Goal: Transaction & Acquisition: Subscribe to service/newsletter

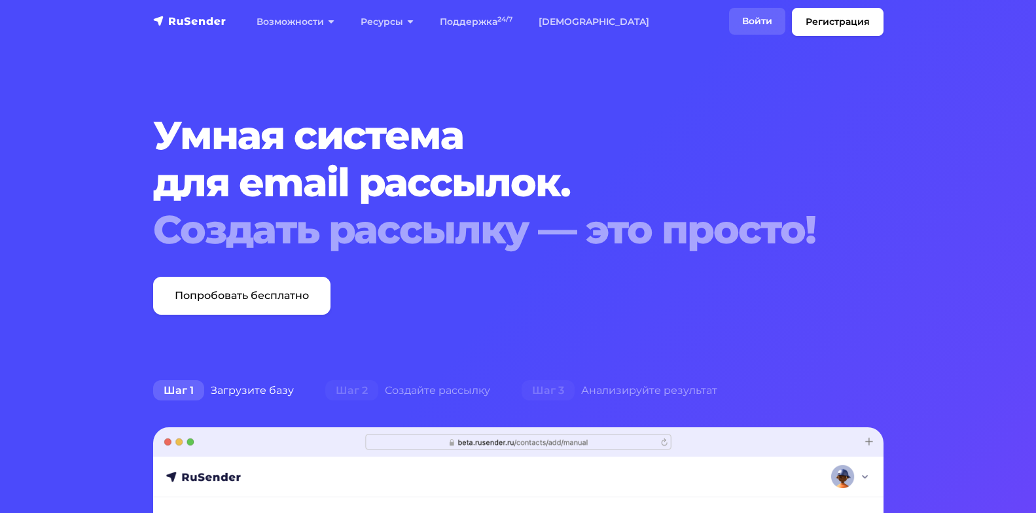
click at [746, 19] on link "Войти" at bounding box center [757, 21] width 56 height 27
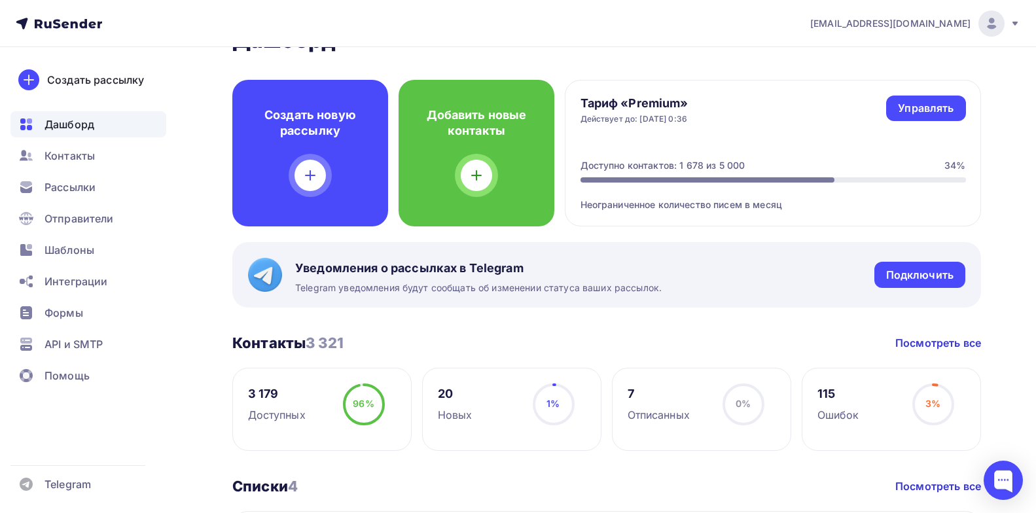
scroll to position [65, 0]
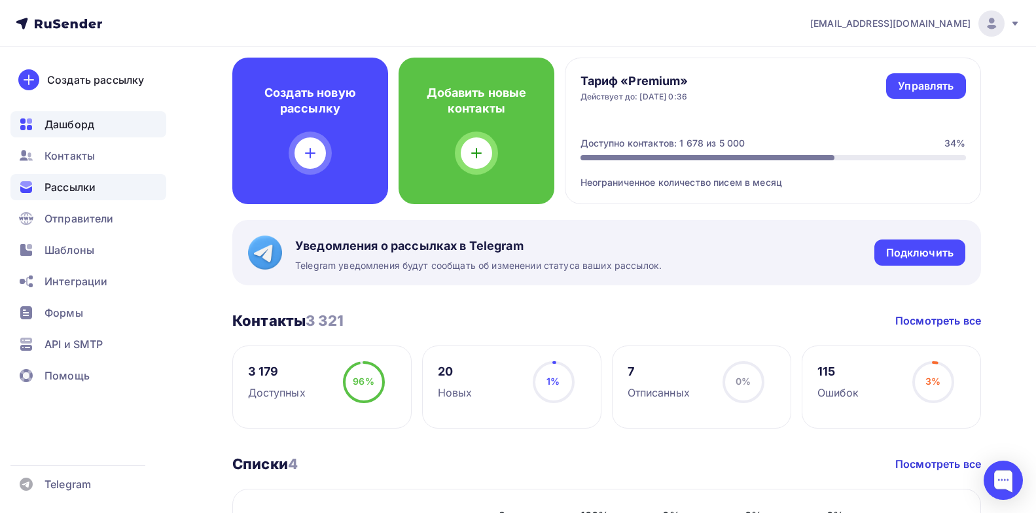
click at [74, 193] on span "Рассылки" at bounding box center [70, 187] width 51 height 16
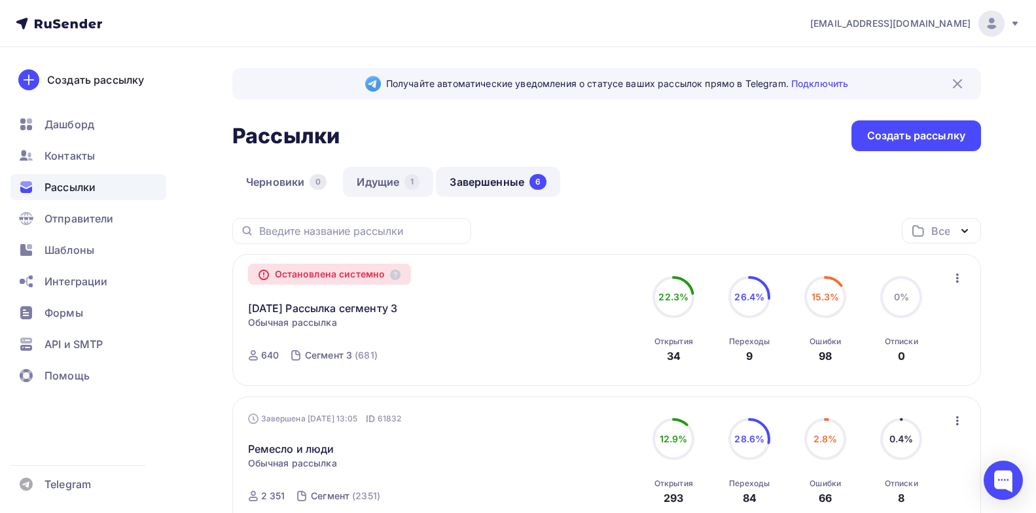
click at [396, 188] on link "Идущие 1" at bounding box center [388, 182] width 90 height 30
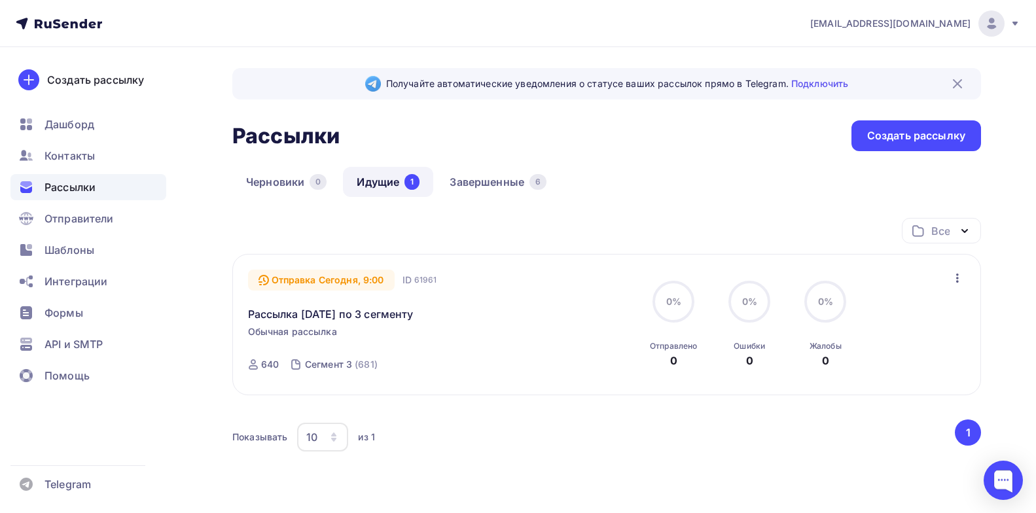
click at [953, 272] on icon "button" at bounding box center [958, 278] width 16 height 16
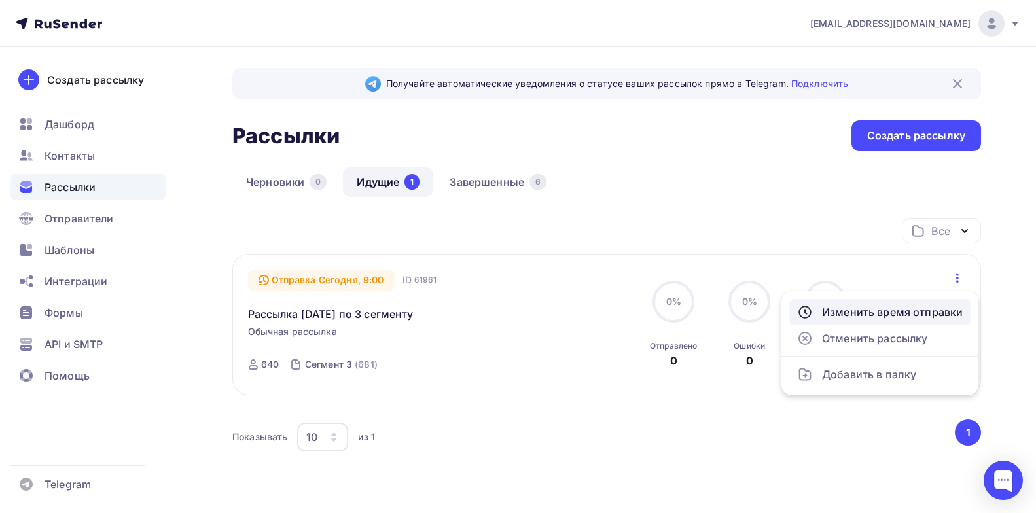
click at [878, 316] on div "Изменить время отправки" at bounding box center [880, 312] width 166 height 16
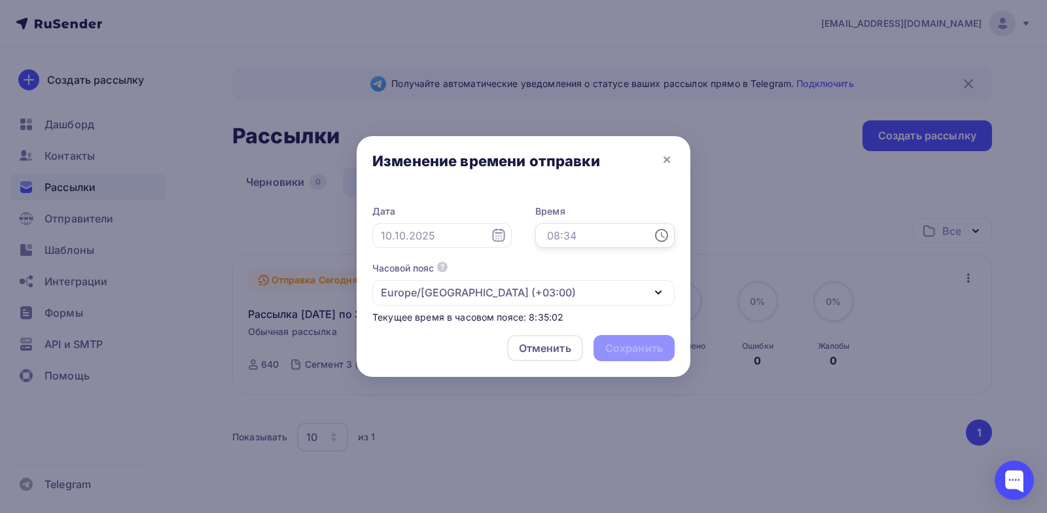
click at [621, 246] on input "text" at bounding box center [605, 235] width 139 height 25
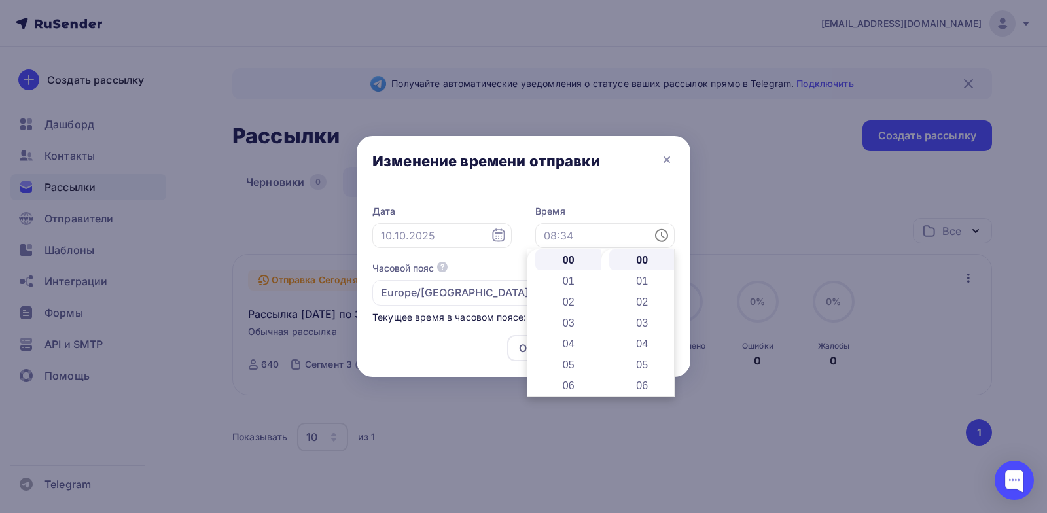
click at [503, 260] on div "Дата Время Часовой пояс По умолчанию используется часовой пояс из настроек ваше…" at bounding box center [524, 264] width 302 height 119
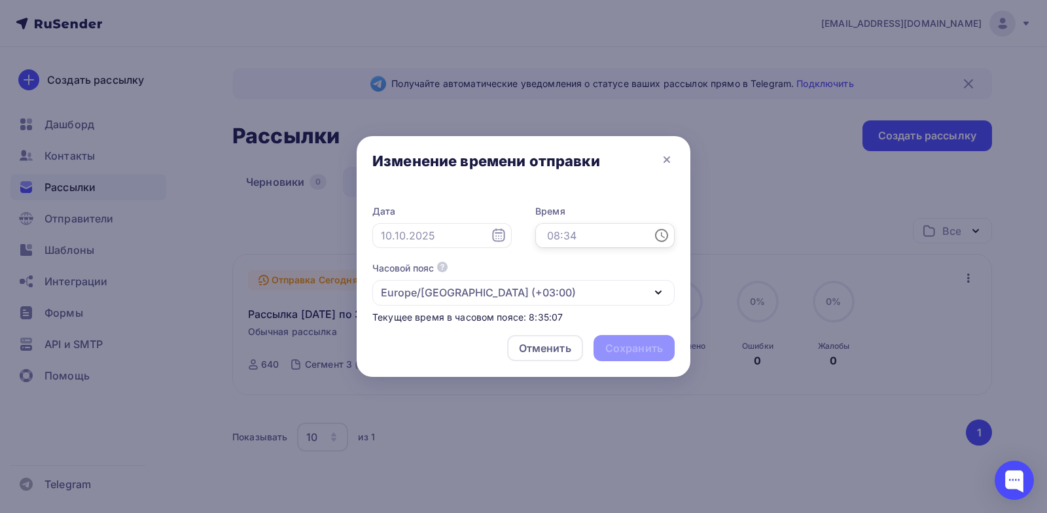
click at [553, 238] on input "text" at bounding box center [605, 235] width 139 height 25
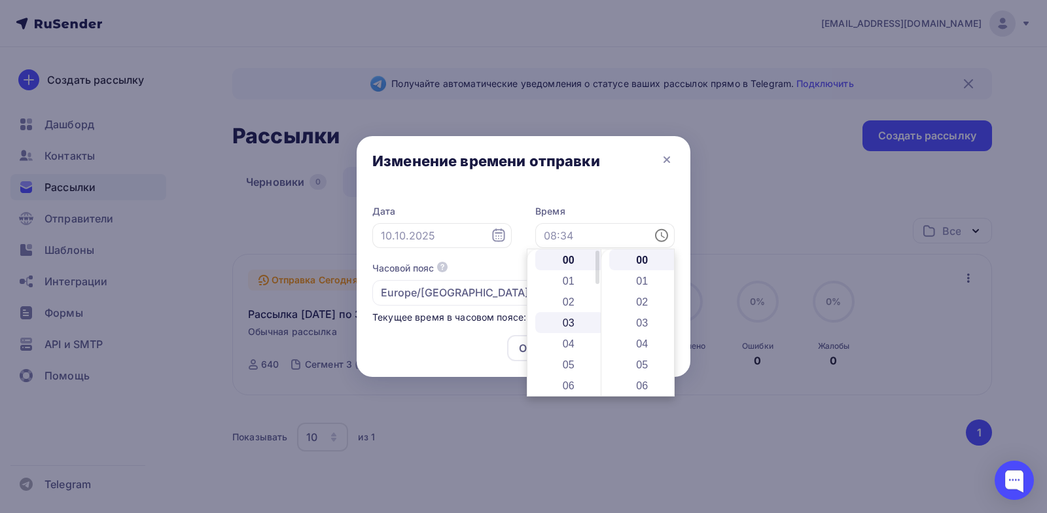
drag, startPoint x: 568, startPoint y: 356, endPoint x: 566, endPoint y: 322, distance: 34.1
click at [565, 317] on li "03" at bounding box center [570, 322] width 69 height 21
click at [567, 387] on li "09" at bounding box center [570, 385] width 69 height 21
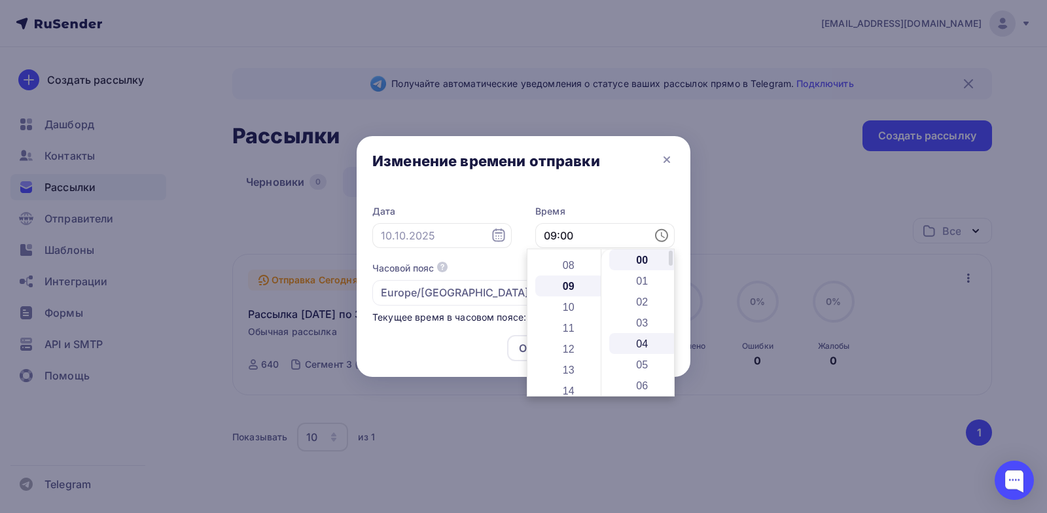
scroll to position [189, 0]
drag, startPoint x: 650, startPoint y: 354, endPoint x: 634, endPoint y: 271, distance: 84.7
click at [642, 362] on li "30" at bounding box center [643, 364] width 69 height 21
type input "09:30"
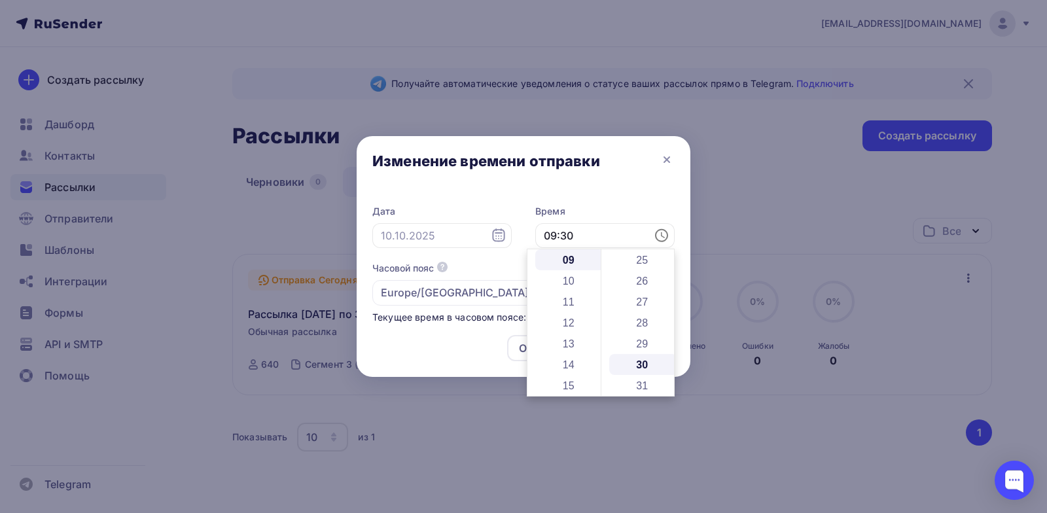
scroll to position [628, 0]
click at [33, 23] on div at bounding box center [523, 256] width 1047 height 513
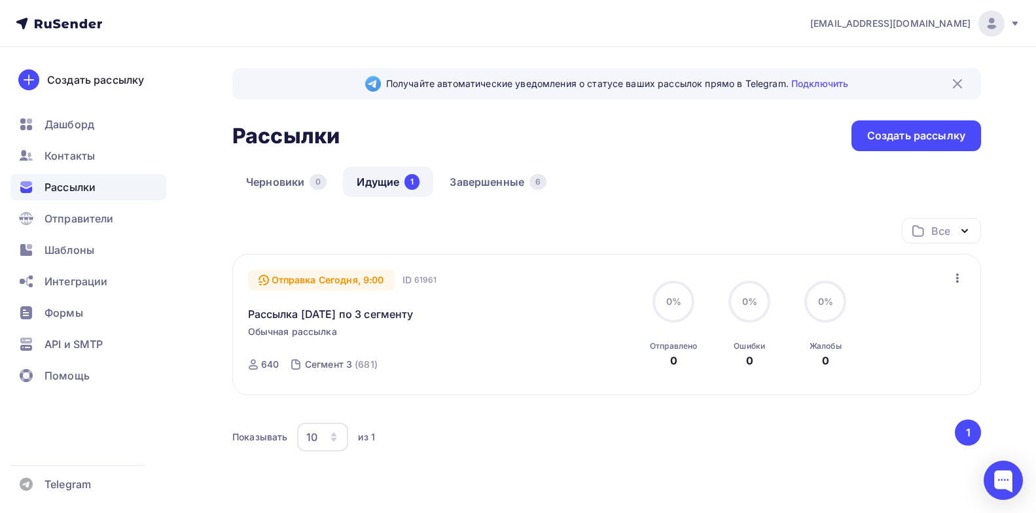
click at [958, 283] on icon "button" at bounding box center [958, 278] width 16 height 16
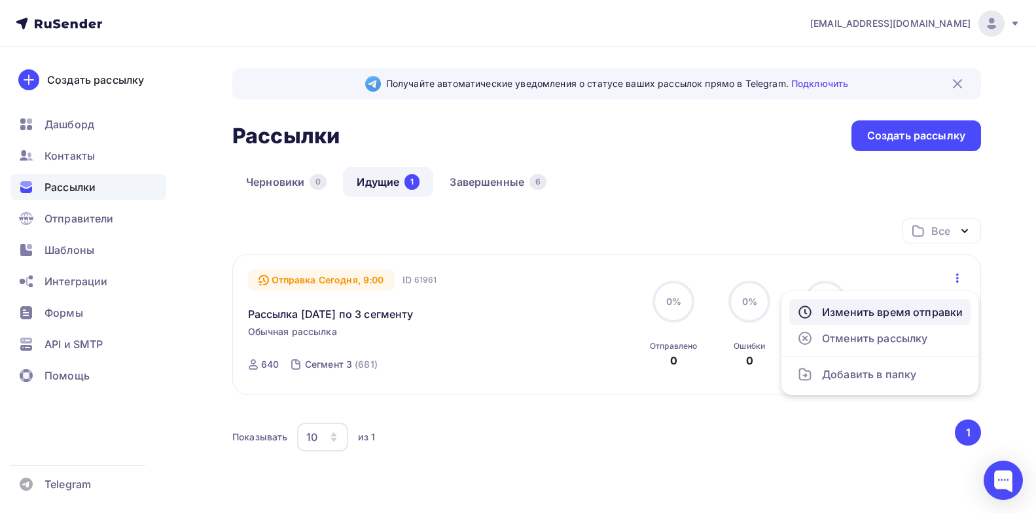
click at [888, 302] on link "Изменить время отправки" at bounding box center [880, 312] width 181 height 26
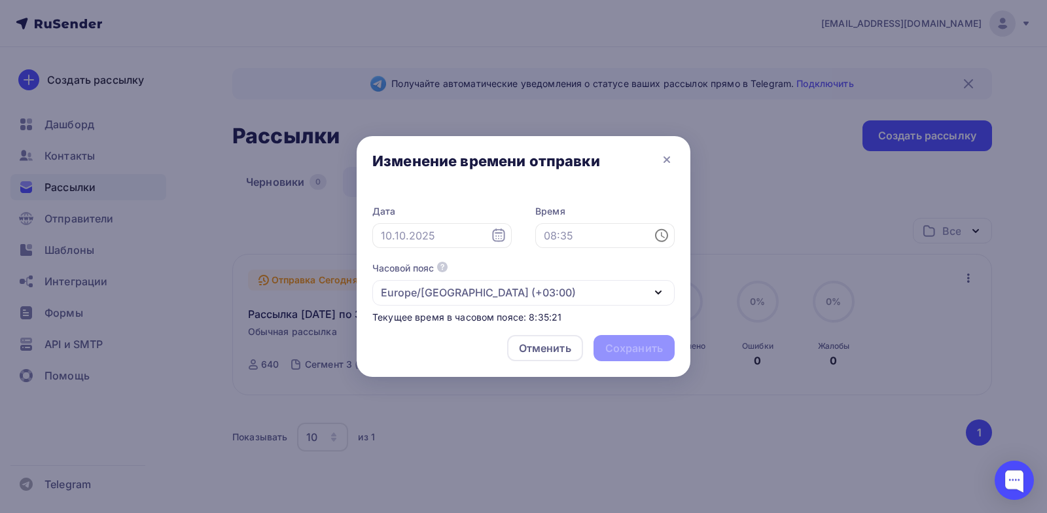
click at [890, 312] on div at bounding box center [523, 256] width 1047 height 513
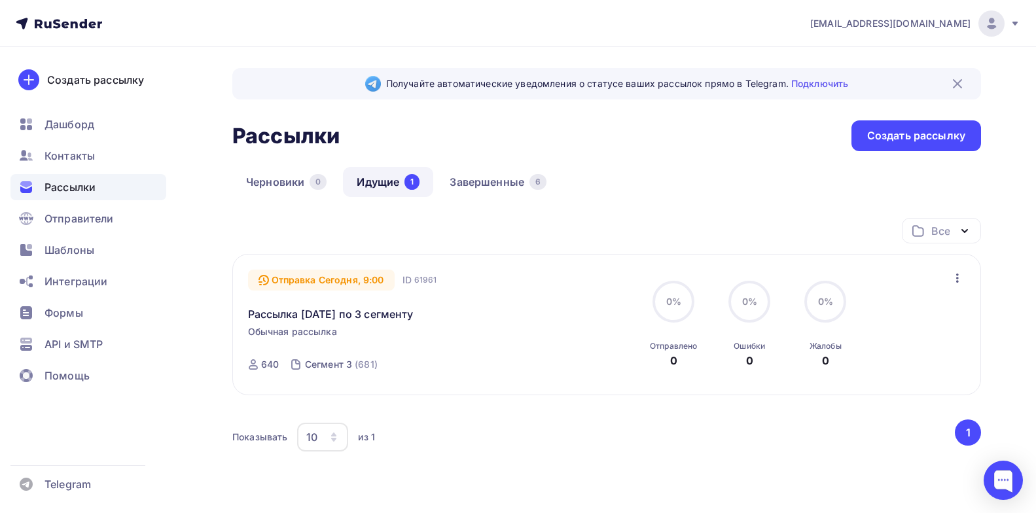
click at [957, 273] on icon "button" at bounding box center [958, 278] width 16 height 16
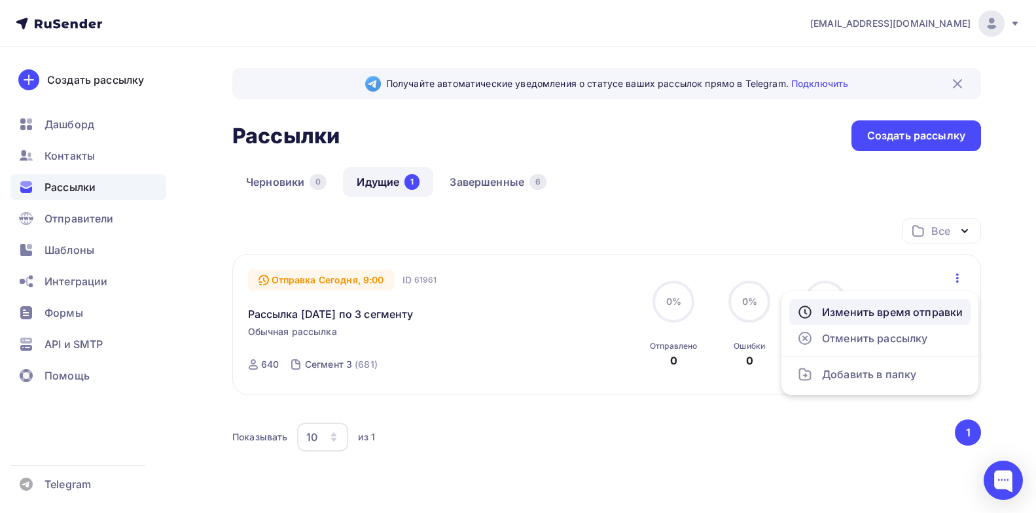
click at [922, 311] on div "Изменить время отправки" at bounding box center [880, 312] width 166 height 16
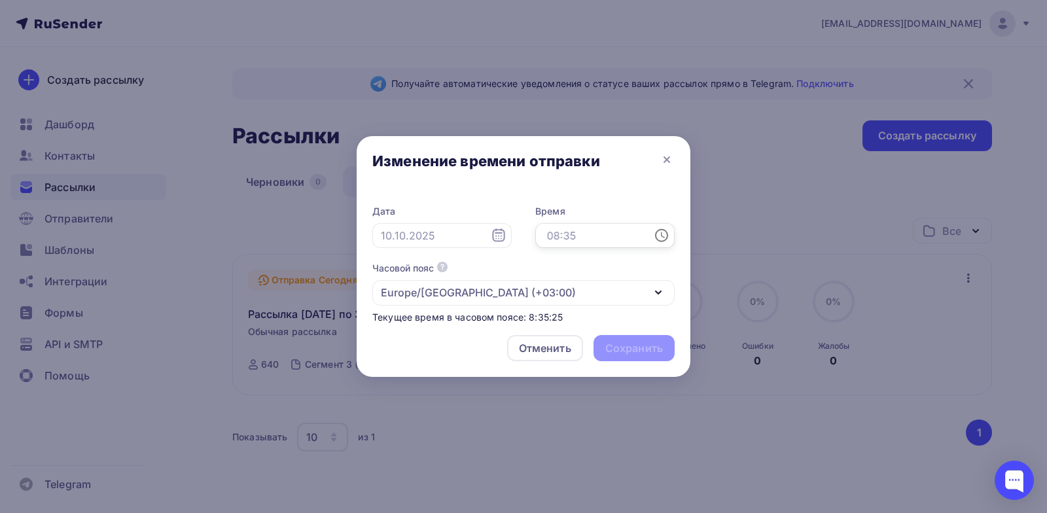
click at [578, 228] on input "text" at bounding box center [605, 235] width 139 height 25
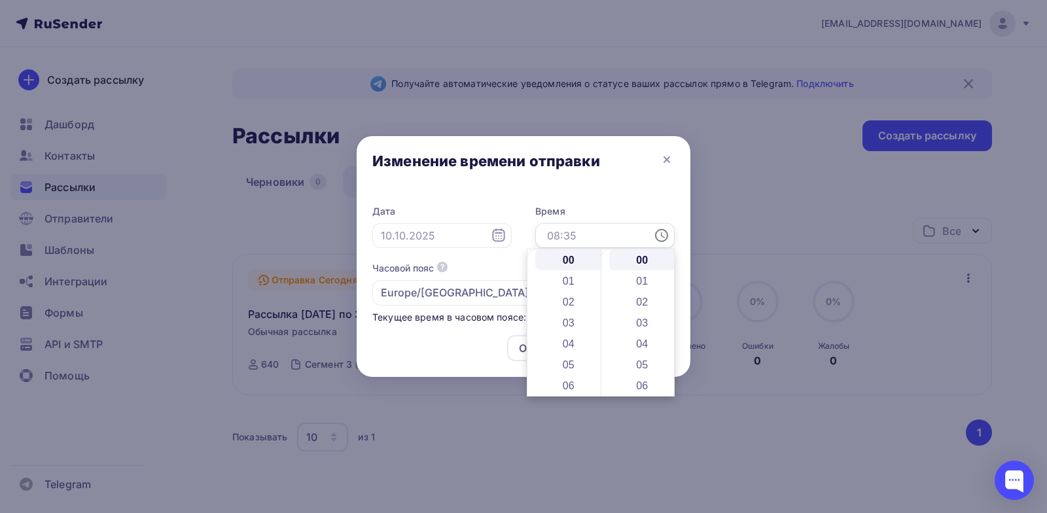
click at [555, 239] on input "text" at bounding box center [605, 235] width 139 height 25
drag, startPoint x: 564, startPoint y: 327, endPoint x: 569, endPoint y: 293, distance: 34.3
click at [572, 312] on li "09" at bounding box center [570, 317] width 69 height 21
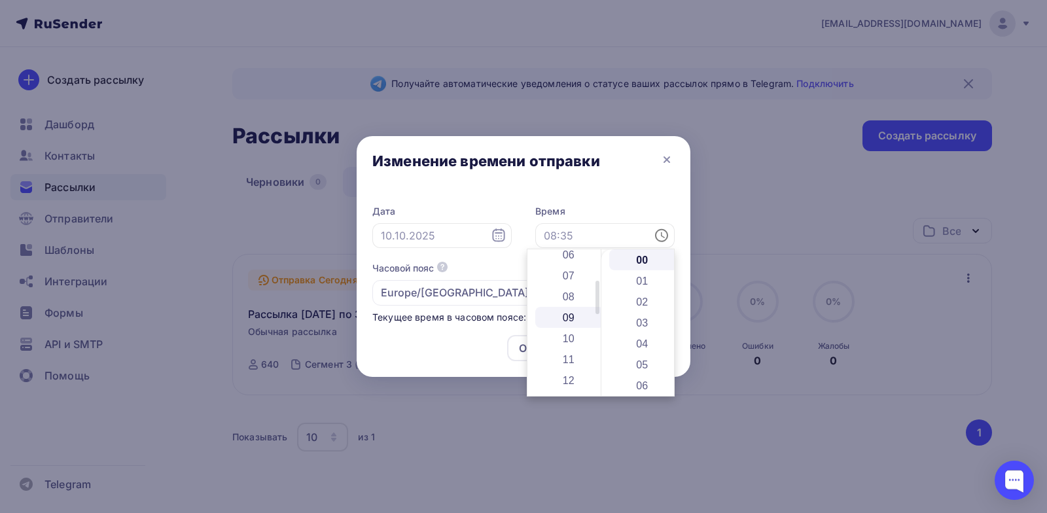
type input "09:00"
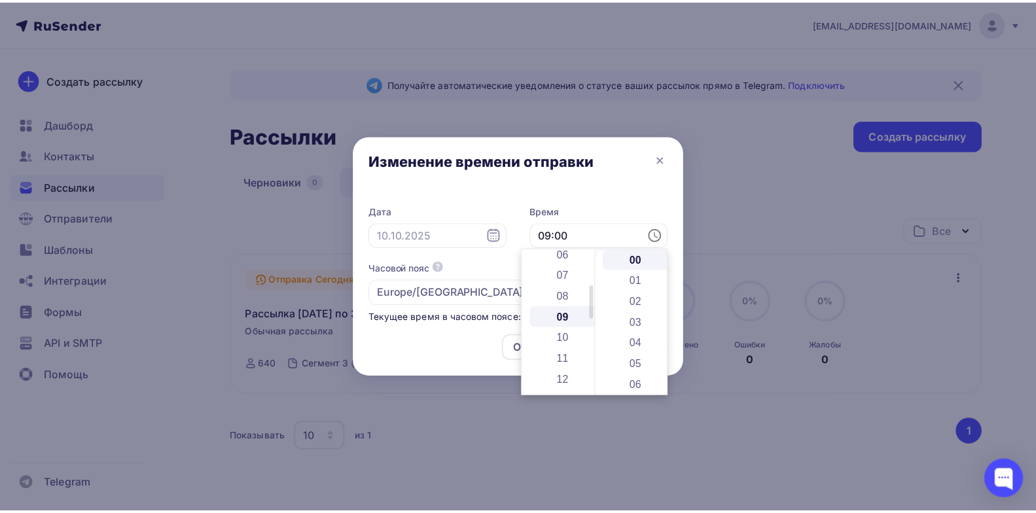
scroll to position [189, 0]
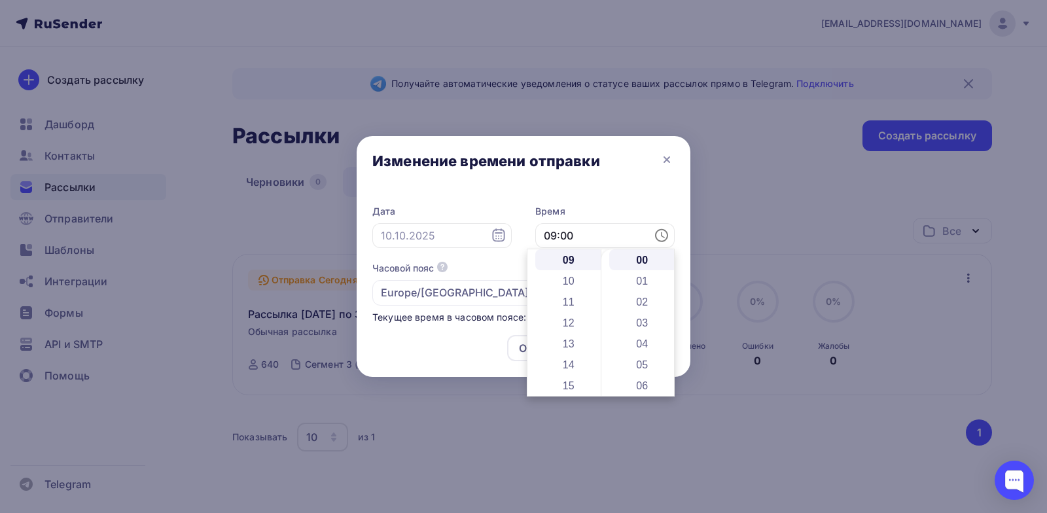
click at [492, 344] on div "Отменить Сохранить" at bounding box center [524, 351] width 334 height 52
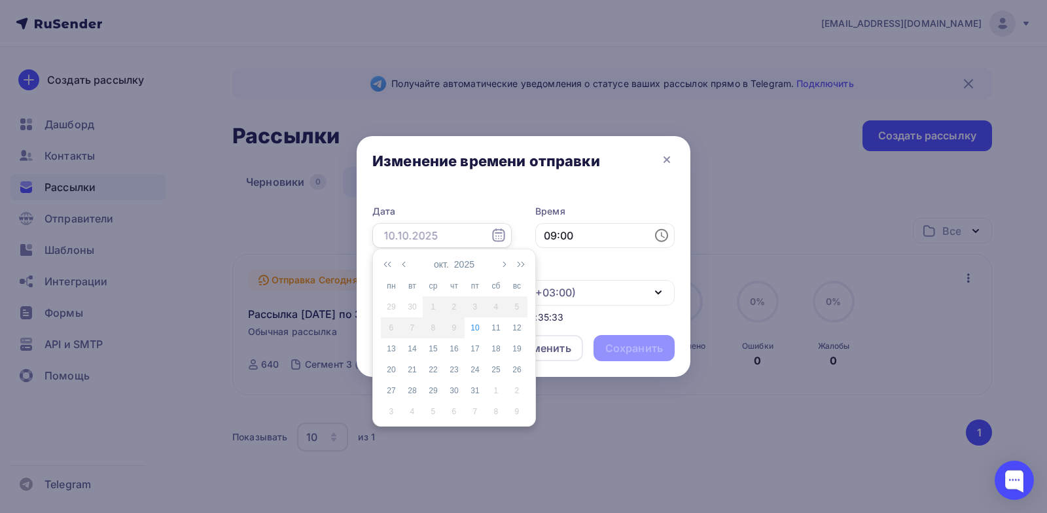
click at [407, 231] on input "text" at bounding box center [442, 235] width 139 height 25
click at [479, 333] on div "10" at bounding box center [475, 328] width 21 height 12
type input "[DATE]"
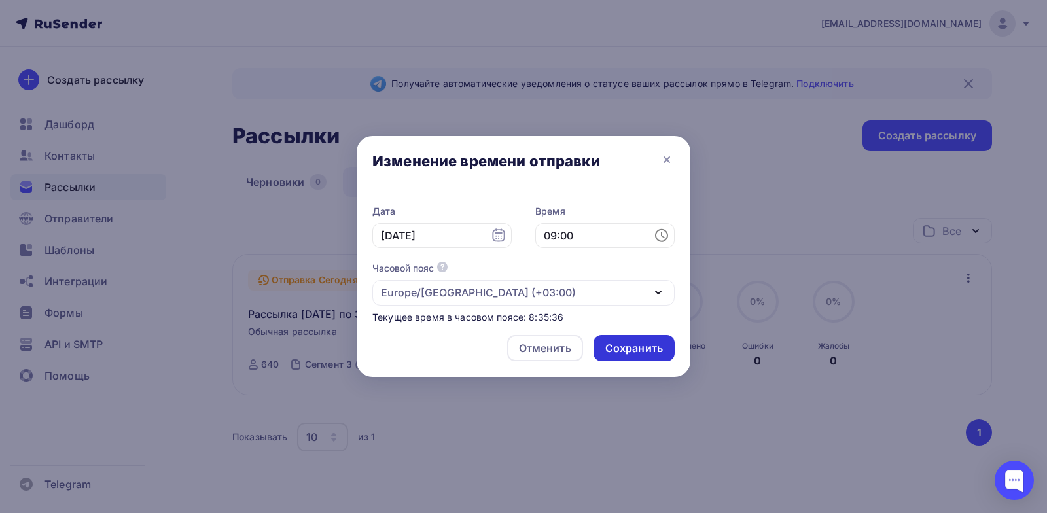
click at [647, 348] on div "Сохранить" at bounding box center [635, 348] width 58 height 15
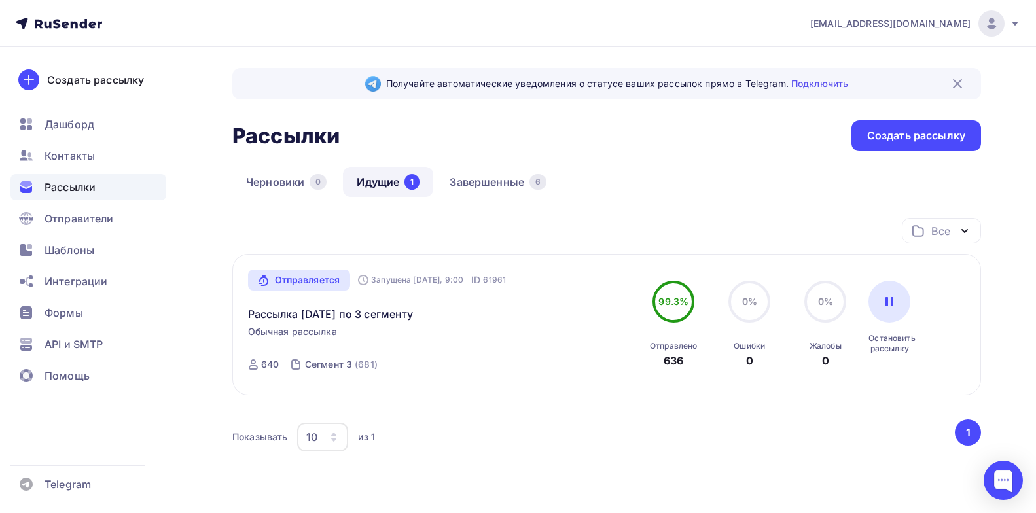
click at [483, 325] on div "Отправляется Запущена Сегодня, 9:00 ID 61961 Рассылка 10.10.25 по 3 сегменту Об…" at bounding box center [397, 325] width 299 height 111
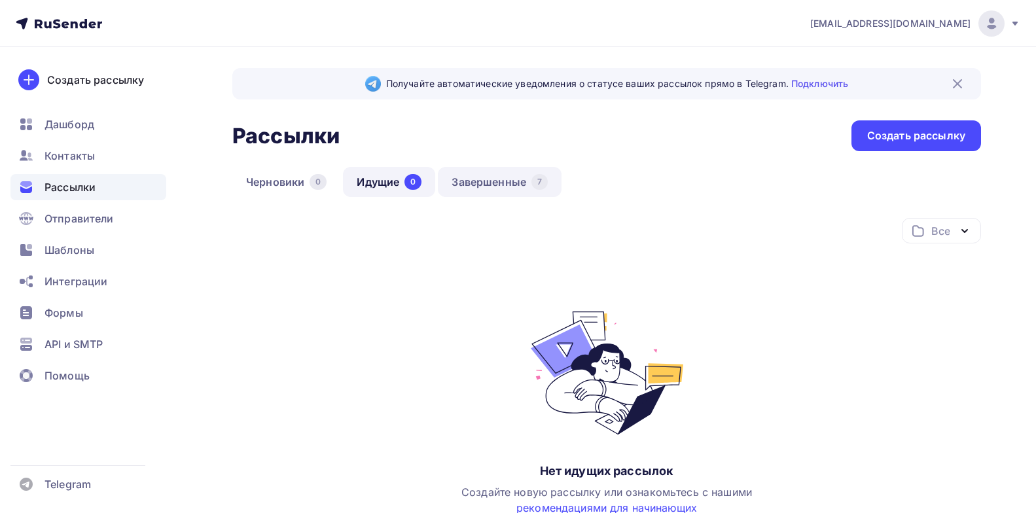
click at [496, 179] on link "Завершенные 7" at bounding box center [500, 182] width 124 height 30
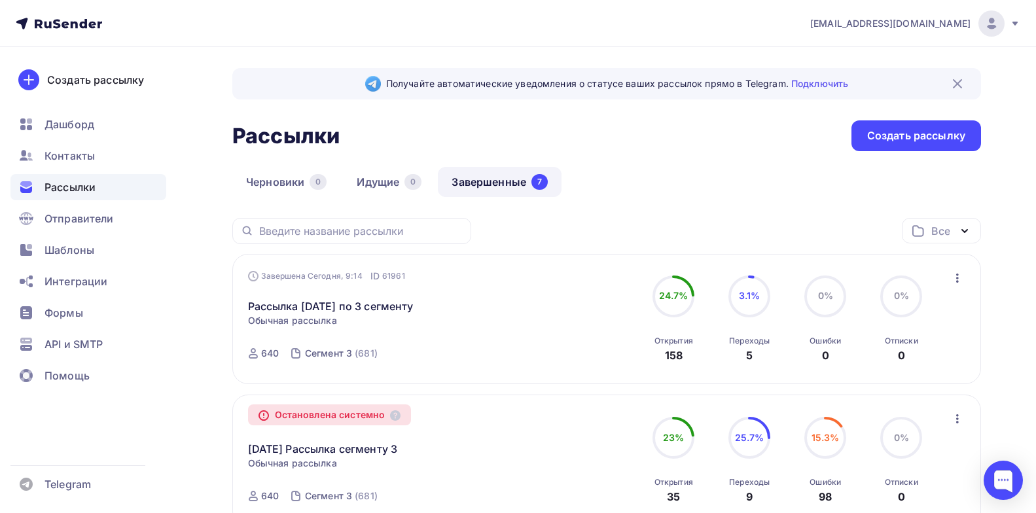
click at [955, 277] on icon "button" at bounding box center [958, 278] width 16 height 16
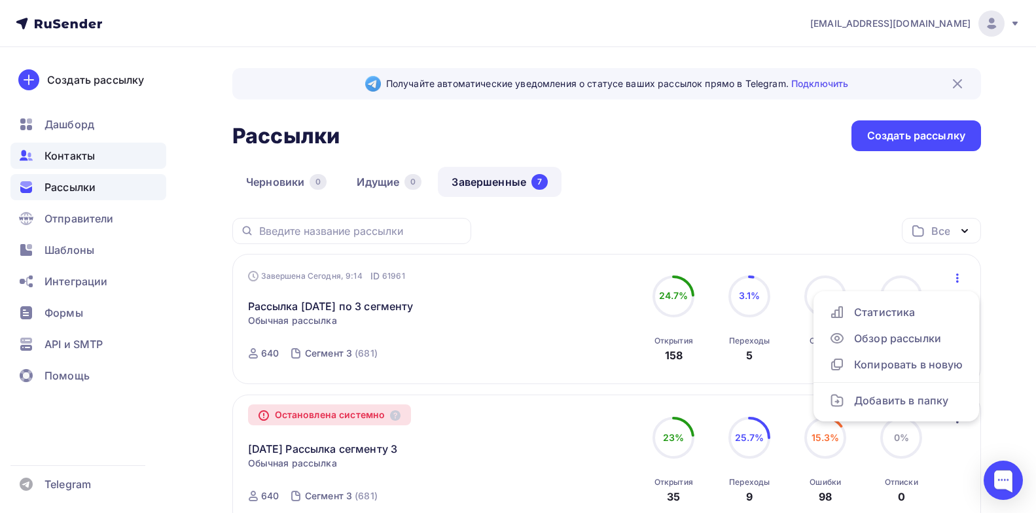
click at [101, 160] on div "Контакты" at bounding box center [88, 156] width 156 height 26
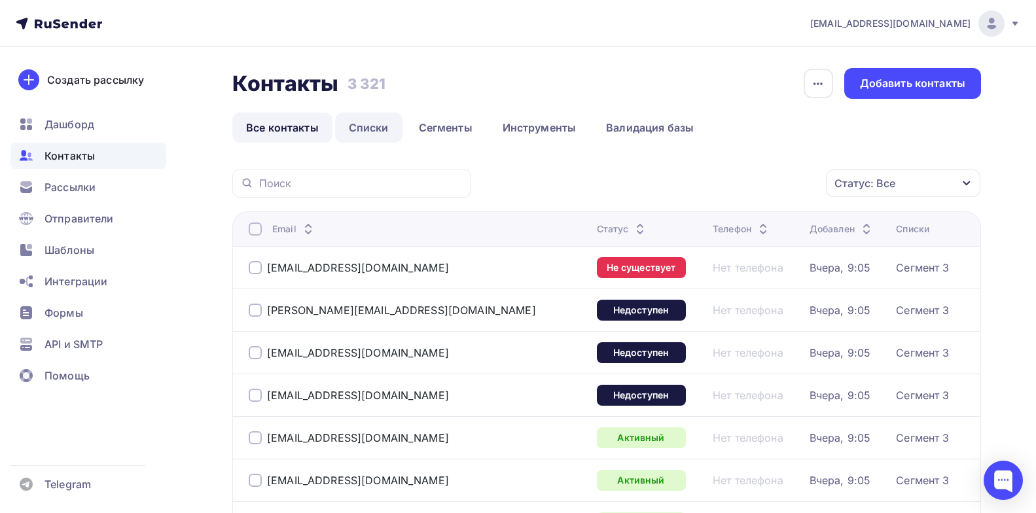
click at [368, 126] on link "Списки" at bounding box center [368, 128] width 67 height 30
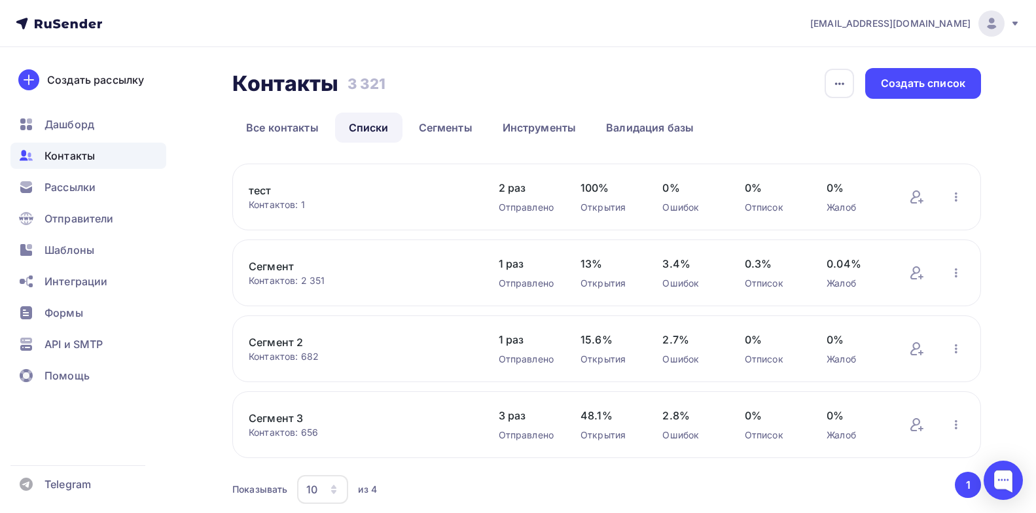
click at [274, 419] on link "Сегмент 3" at bounding box center [360, 418] width 223 height 16
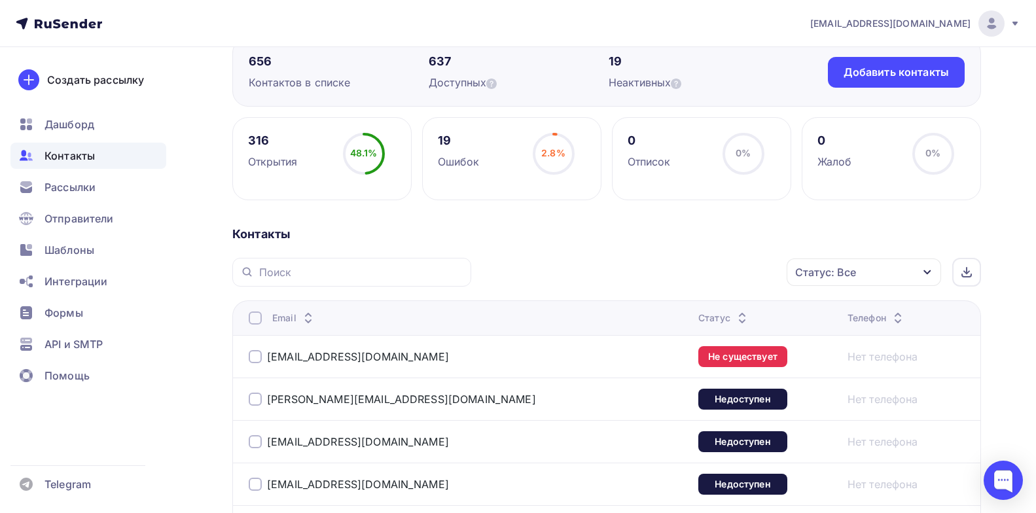
scroll to position [131, 0]
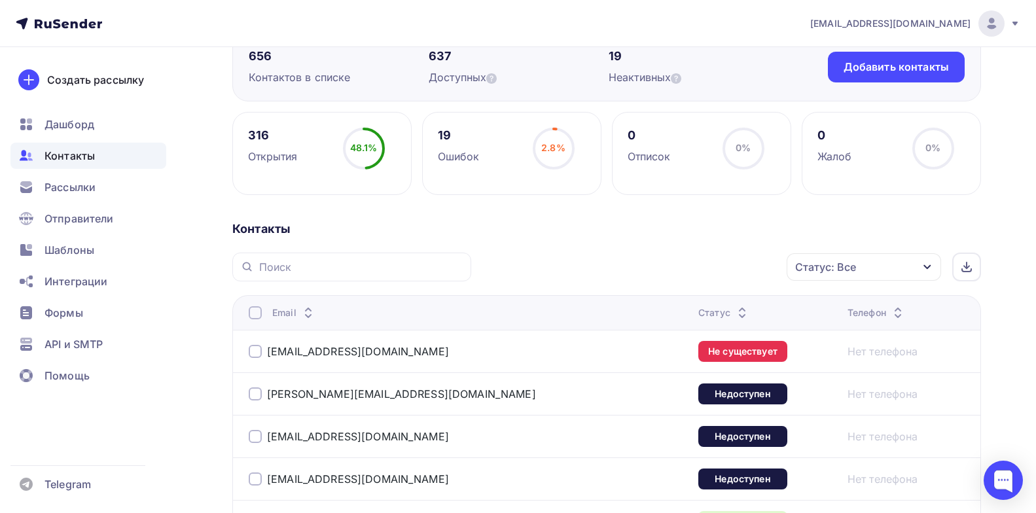
click at [735, 312] on icon at bounding box center [743, 316] width 16 height 16
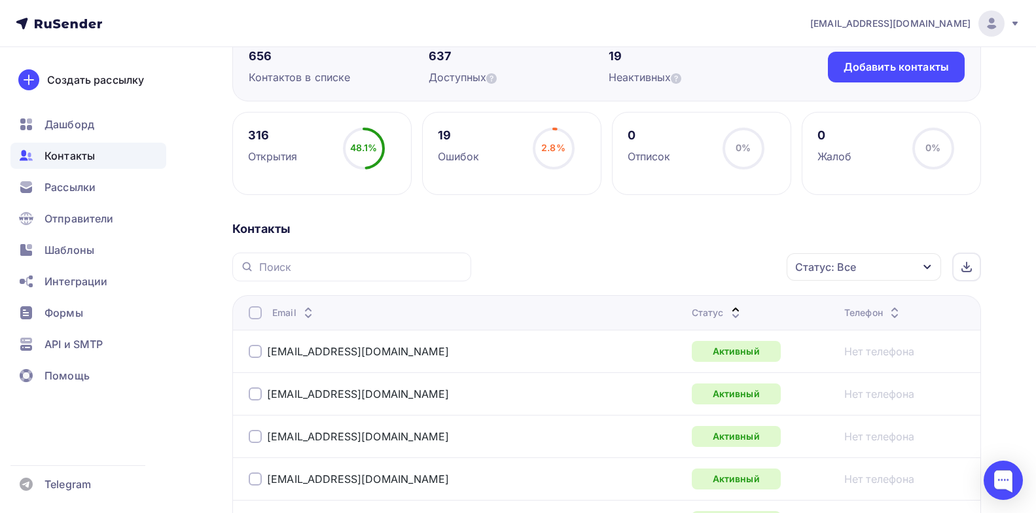
click at [692, 316] on div "Статус" at bounding box center [718, 312] width 52 height 13
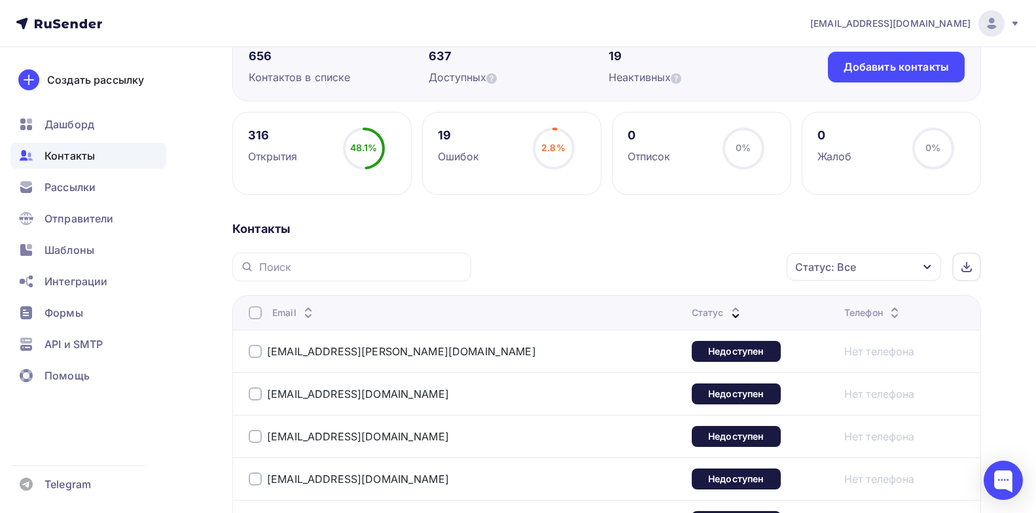
click at [541, 141] on circle at bounding box center [553, 148] width 39 height 39
click at [464, 141] on div "19" at bounding box center [459, 136] width 42 height 16
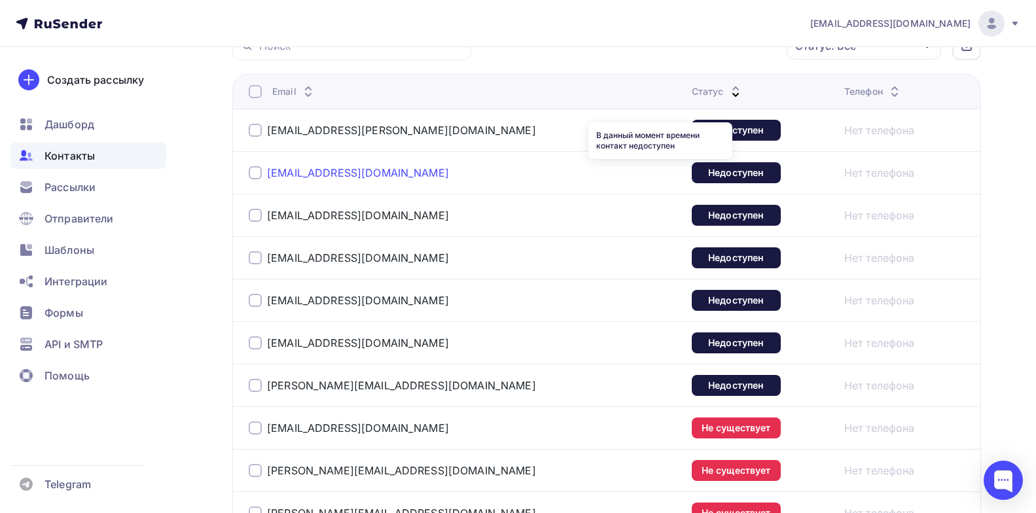
scroll to position [327, 0]
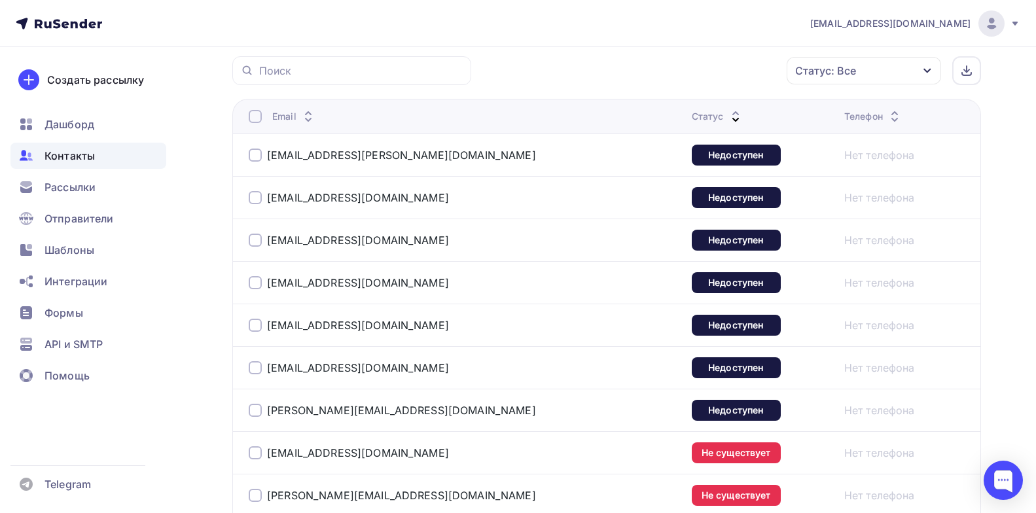
click at [258, 159] on div at bounding box center [255, 155] width 13 height 13
click at [256, 198] on div at bounding box center [255, 197] width 13 height 13
click at [253, 246] on div at bounding box center [255, 240] width 13 height 13
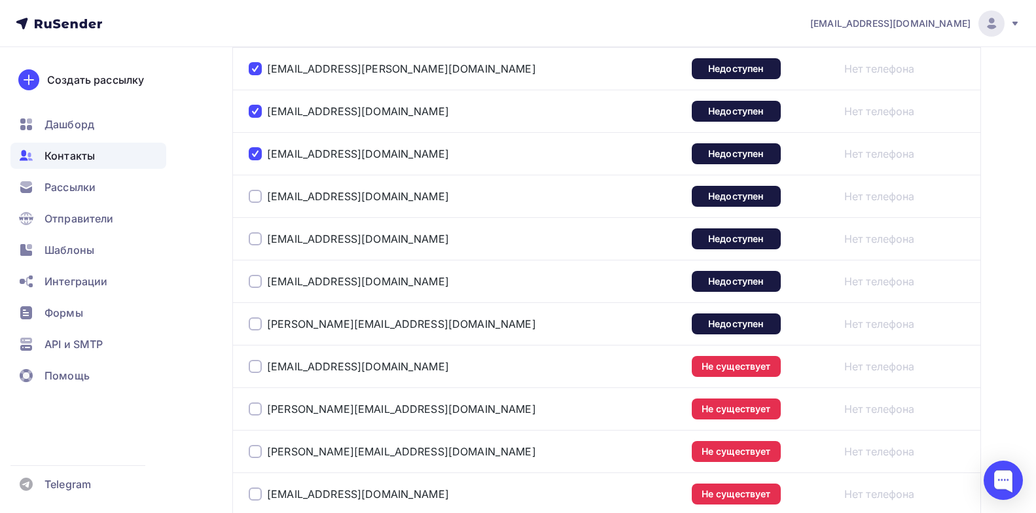
scroll to position [458, 0]
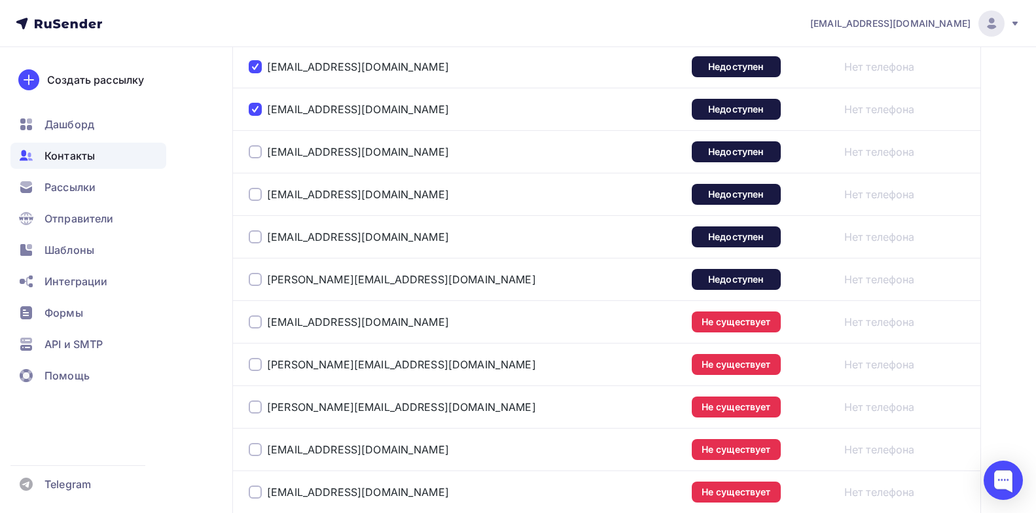
click at [252, 151] on div at bounding box center [255, 151] width 13 height 13
click at [257, 198] on div at bounding box center [255, 194] width 13 height 13
click at [257, 237] on div at bounding box center [255, 236] width 13 height 13
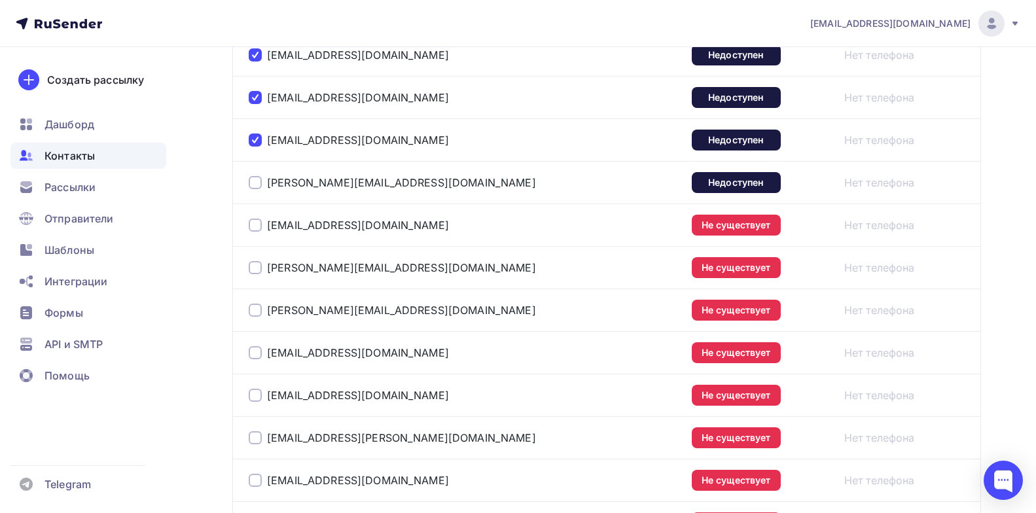
scroll to position [655, 0]
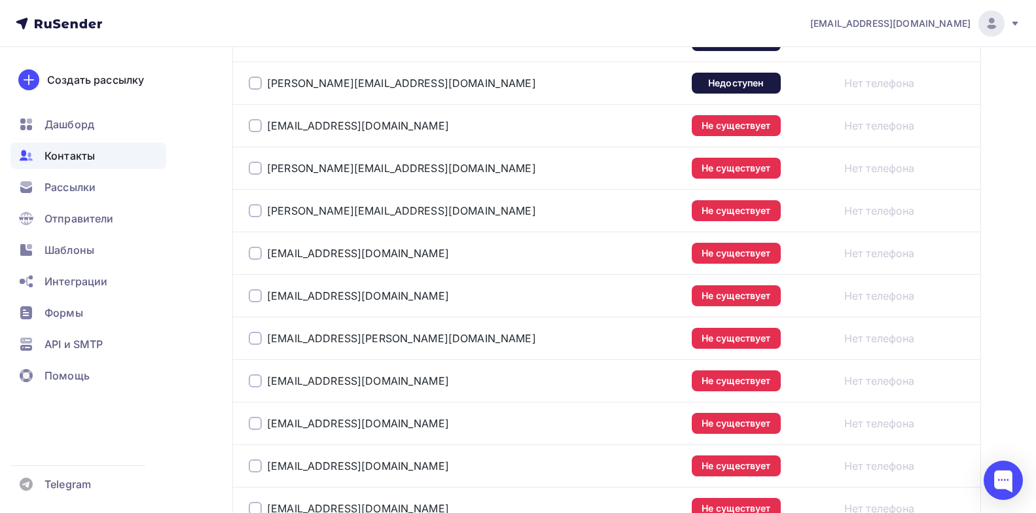
click at [256, 85] on div at bounding box center [255, 83] width 13 height 13
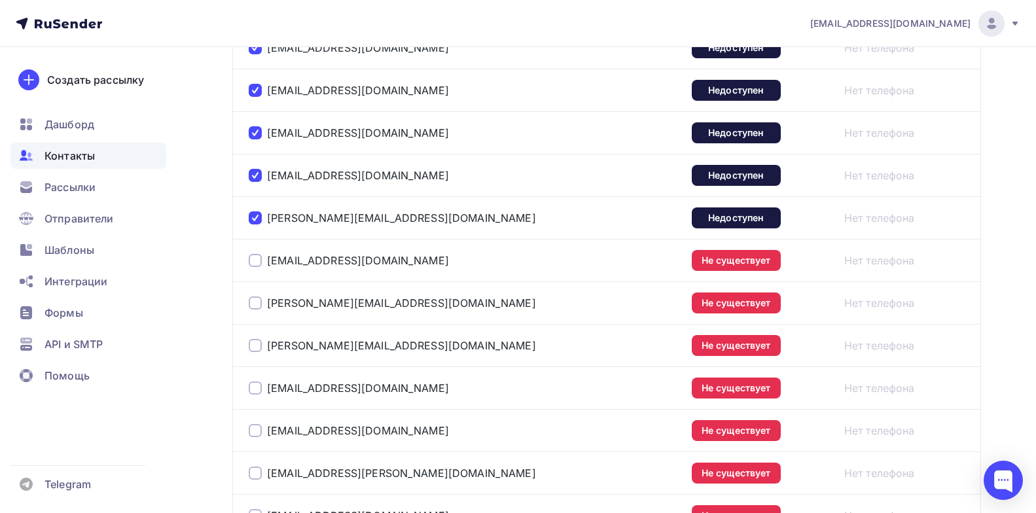
scroll to position [458, 0]
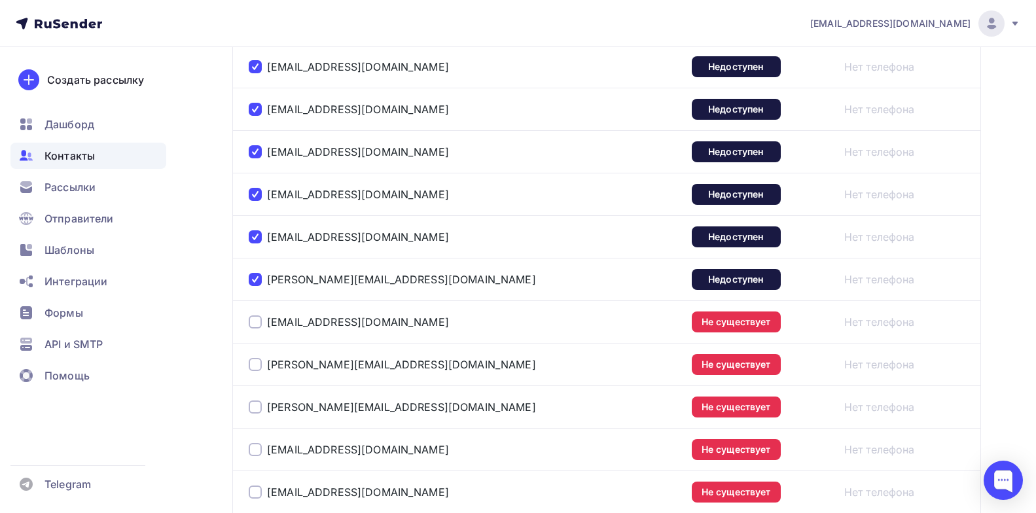
click at [257, 321] on div at bounding box center [255, 322] width 13 height 13
click at [258, 369] on div at bounding box center [255, 364] width 13 height 13
click at [255, 405] on div at bounding box center [255, 407] width 13 height 13
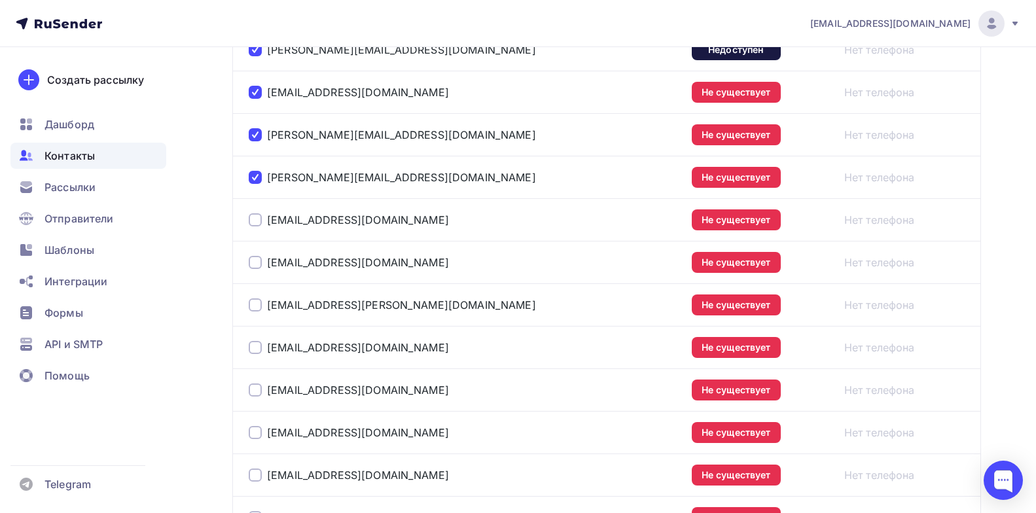
scroll to position [720, 0]
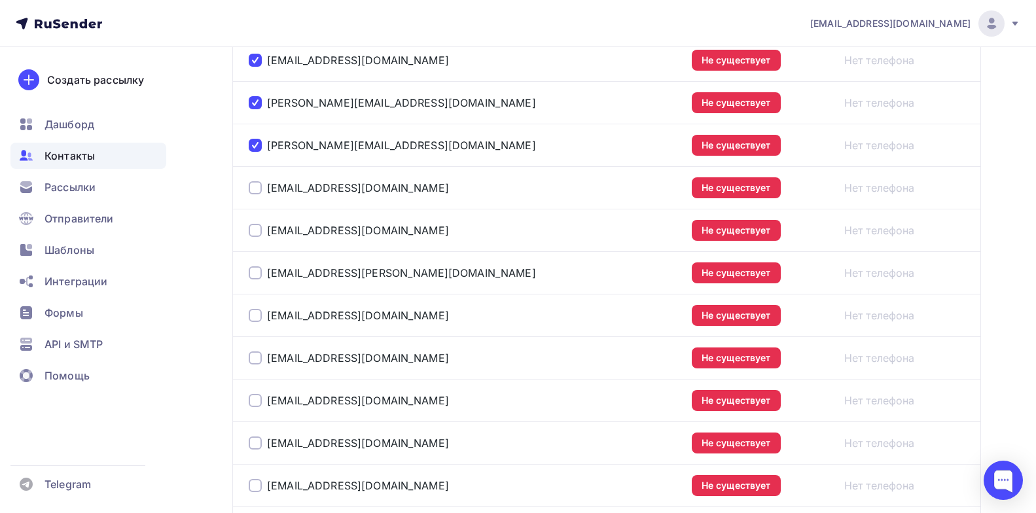
click at [257, 186] on div at bounding box center [255, 187] width 13 height 13
click at [255, 237] on div "[EMAIL_ADDRESS][DOMAIN_NAME]" at bounding box center [412, 230] width 327 height 21
click at [253, 231] on div at bounding box center [255, 230] width 13 height 13
click at [255, 273] on div at bounding box center [255, 272] width 13 height 13
click at [257, 314] on div at bounding box center [255, 315] width 13 height 13
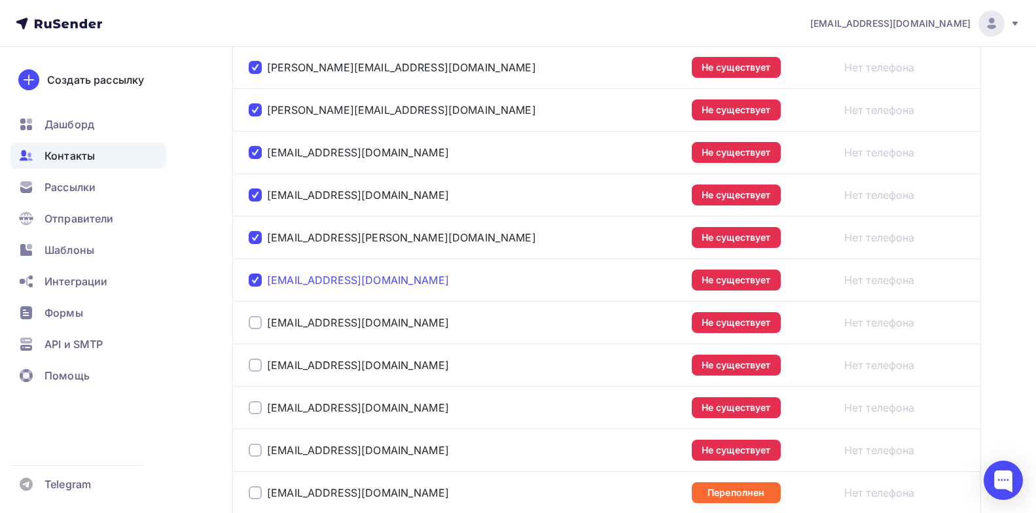
scroll to position [786, 0]
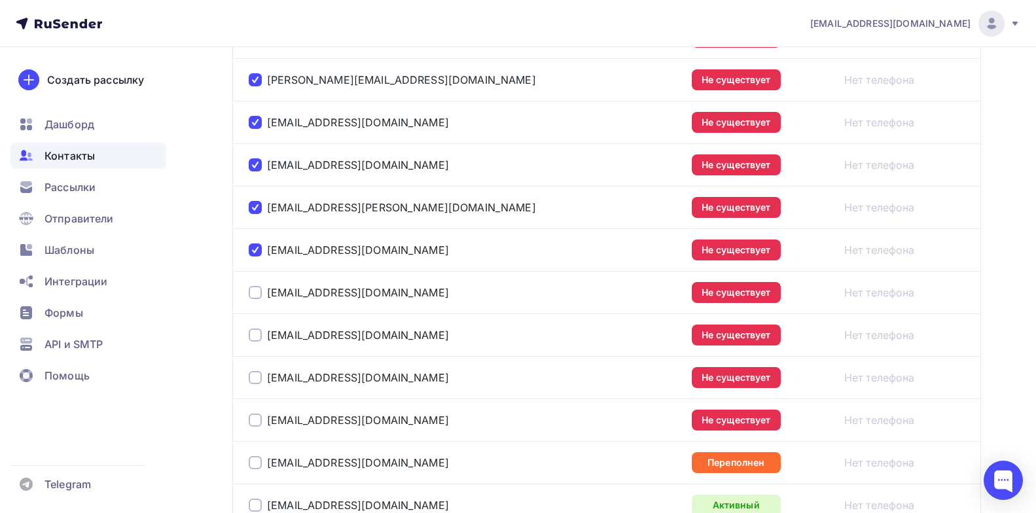
click at [257, 294] on div at bounding box center [255, 292] width 13 height 13
click at [257, 340] on div at bounding box center [255, 335] width 13 height 13
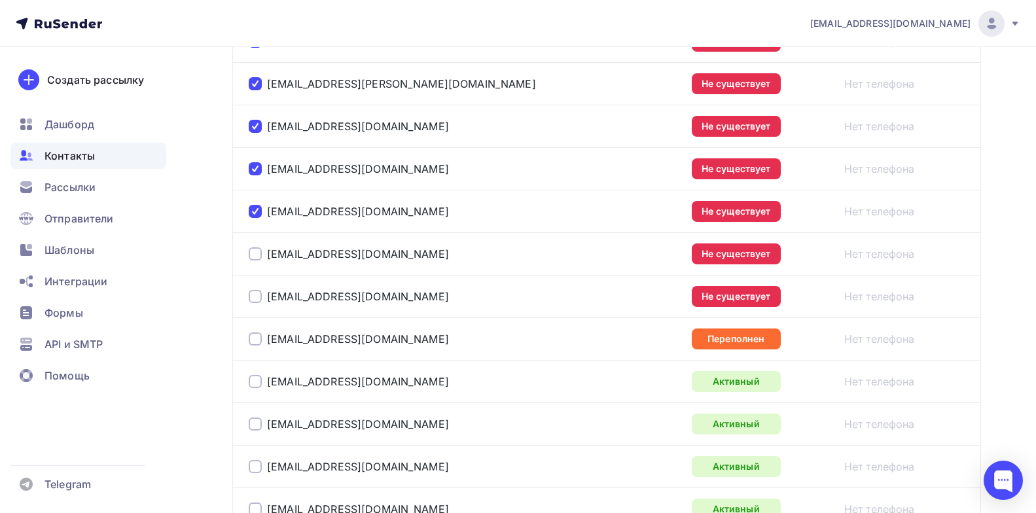
scroll to position [917, 0]
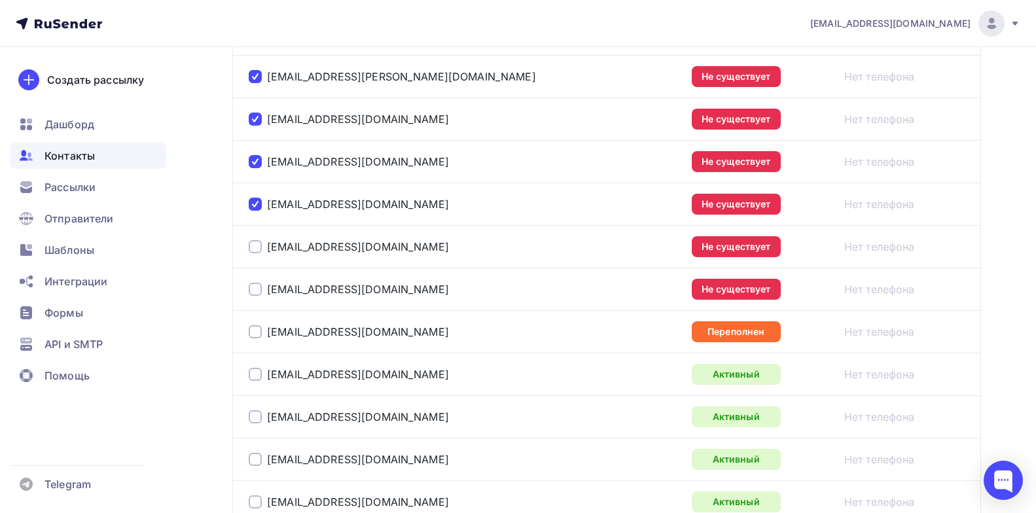
click at [261, 247] on div at bounding box center [255, 246] width 13 height 13
click at [256, 287] on div at bounding box center [255, 289] width 13 height 13
click at [256, 332] on div at bounding box center [255, 331] width 13 height 13
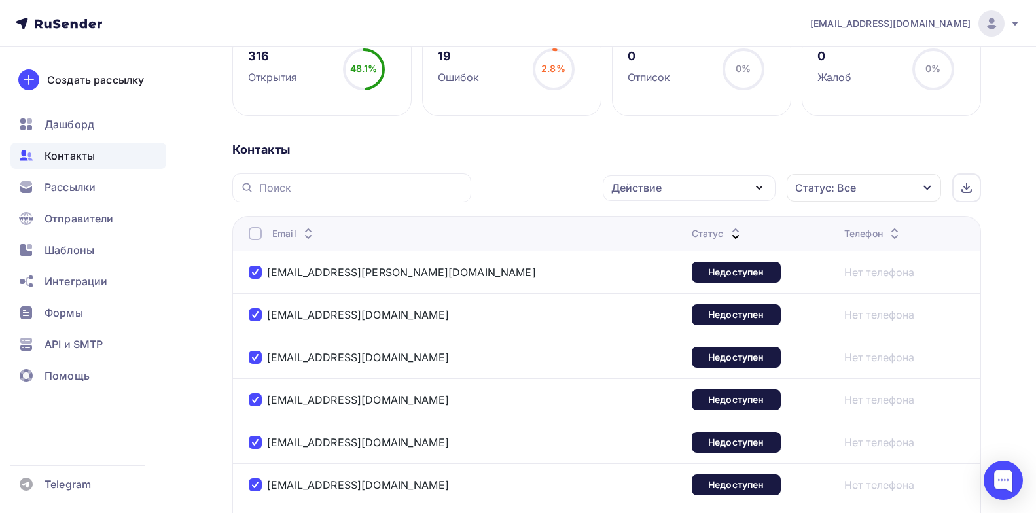
scroll to position [196, 0]
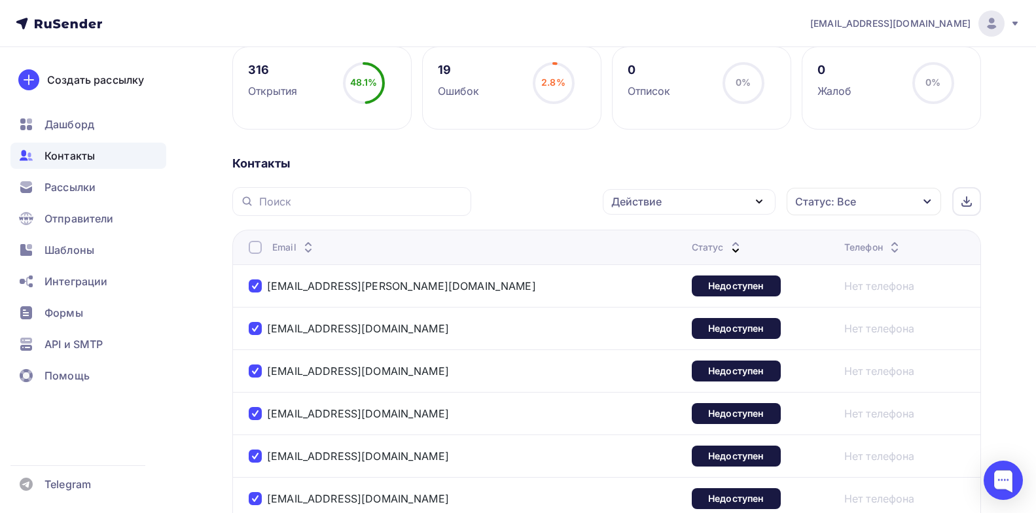
click at [671, 206] on div "Действие" at bounding box center [689, 202] width 173 height 26
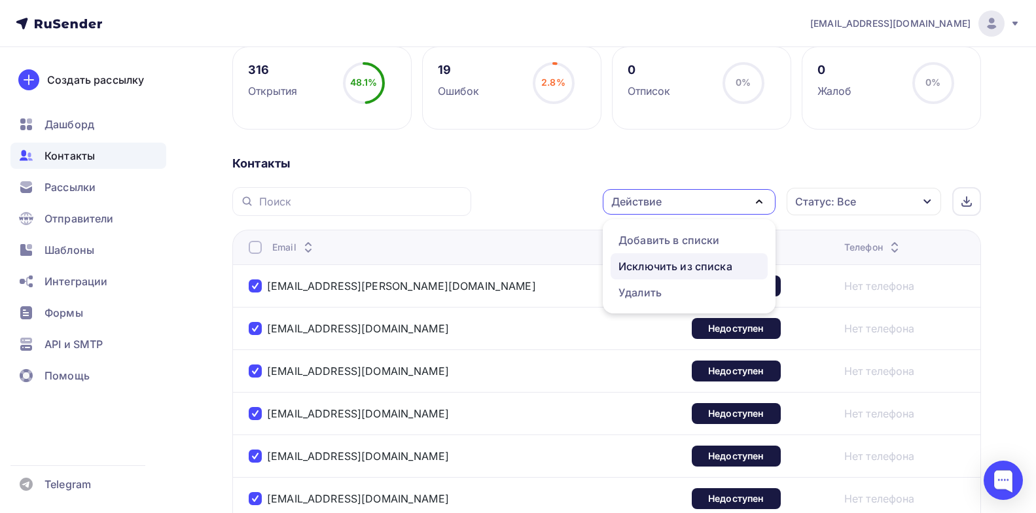
click at [659, 269] on div "Исключить из списка" at bounding box center [676, 267] width 114 height 16
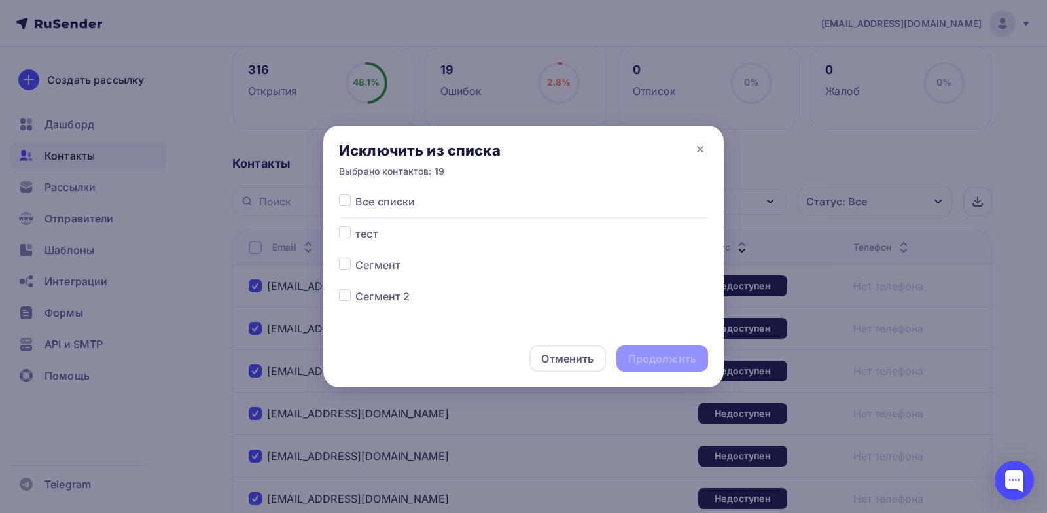
click at [355, 194] on label at bounding box center [355, 194] width 0 height 0
click at [346, 198] on input "checkbox" at bounding box center [345, 200] width 12 height 12
checkbox input "true"
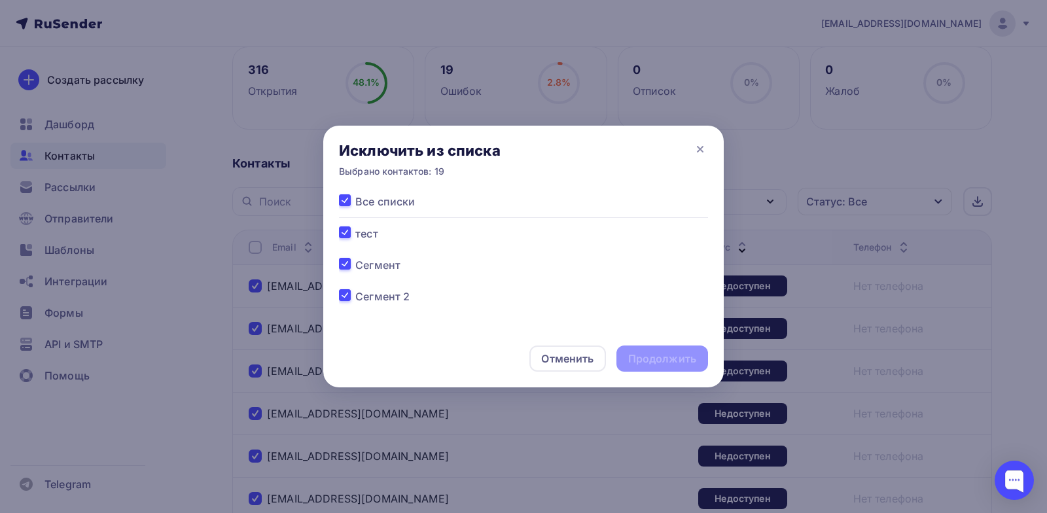
checkbox input "true"
click at [355, 194] on label at bounding box center [355, 194] width 0 height 0
click at [345, 205] on input "checkbox" at bounding box center [345, 200] width 12 height 12
checkbox input "false"
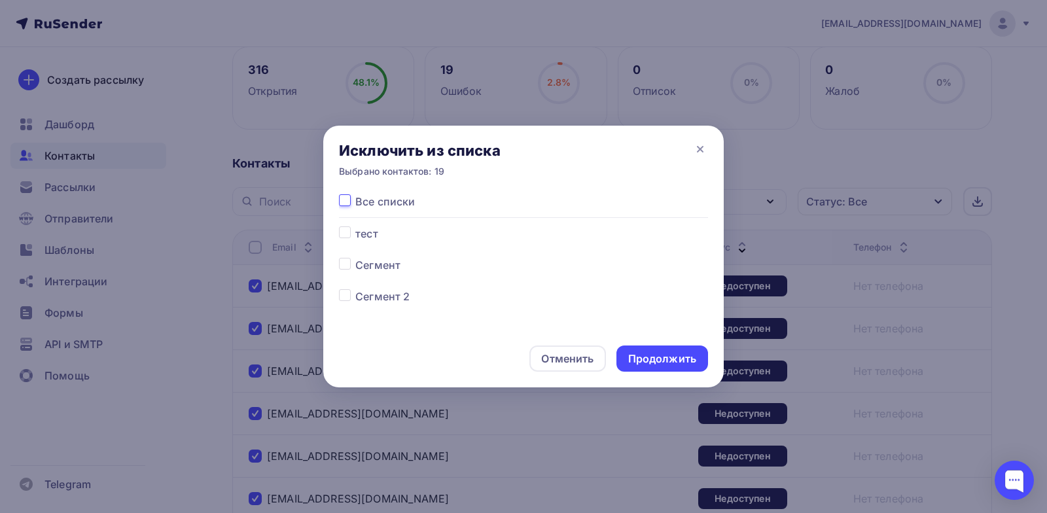
checkbox input "false"
click at [355, 194] on label at bounding box center [355, 194] width 0 height 0
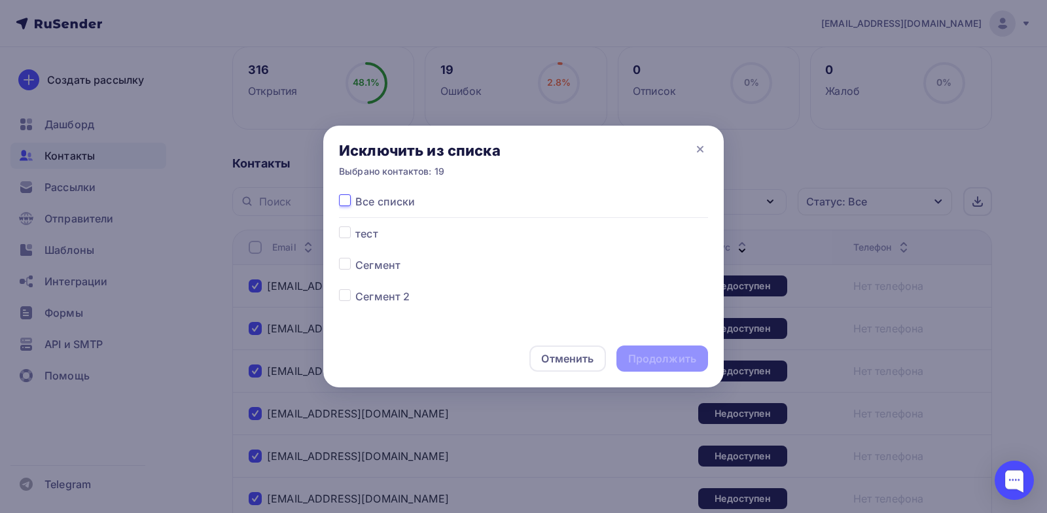
click at [344, 200] on input "checkbox" at bounding box center [345, 200] width 12 height 12
checkbox input "true"
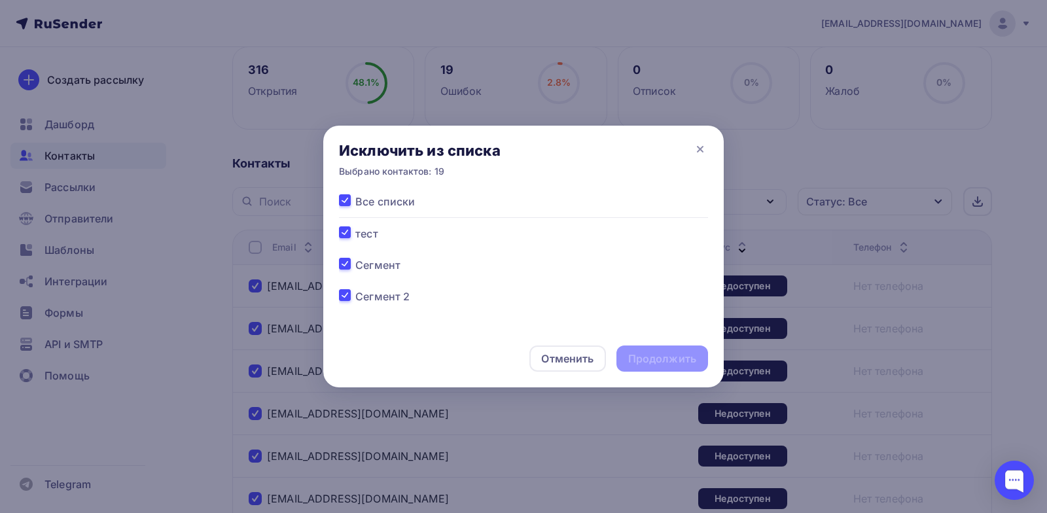
checkbox input "true"
click at [664, 364] on div "Продолжить" at bounding box center [662, 359] width 68 height 15
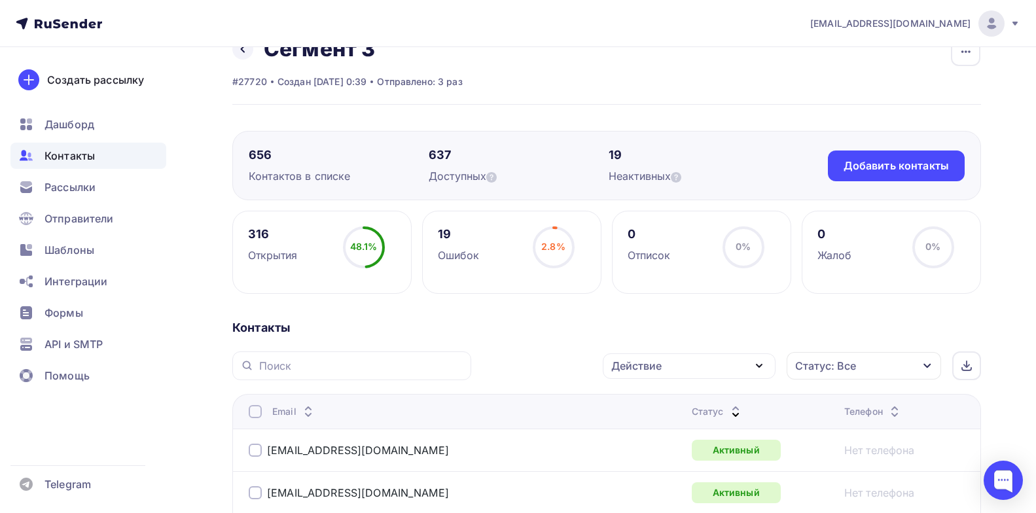
scroll to position [0, 0]
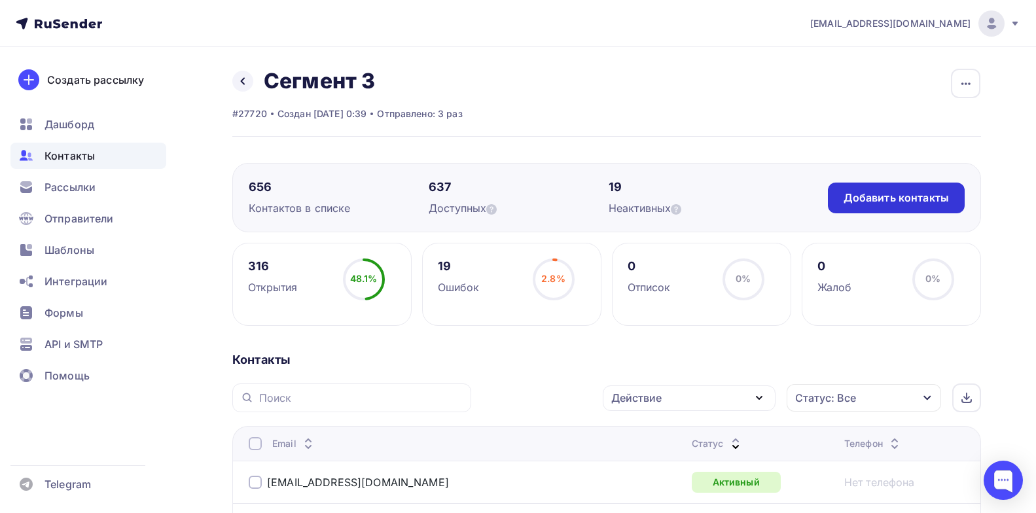
click at [857, 191] on div "Добавить контакты" at bounding box center [896, 198] width 105 height 15
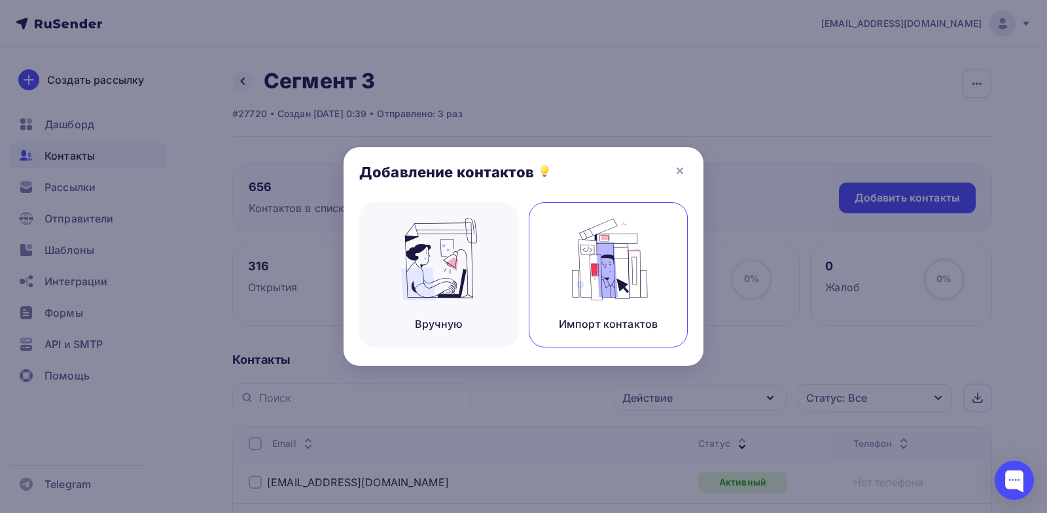
drag, startPoint x: 627, startPoint y: 283, endPoint x: 615, endPoint y: 275, distance: 14.2
click at [627, 283] on img at bounding box center [609, 259] width 88 height 82
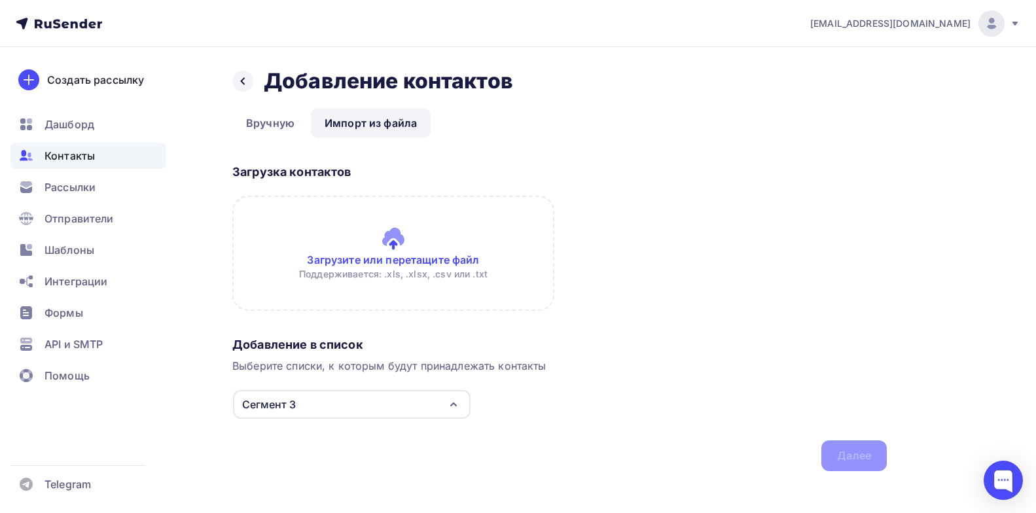
click at [401, 272] on input "file" at bounding box center [393, 253] width 322 height 115
click at [291, 130] on link "Вручную" at bounding box center [270, 123] width 76 height 30
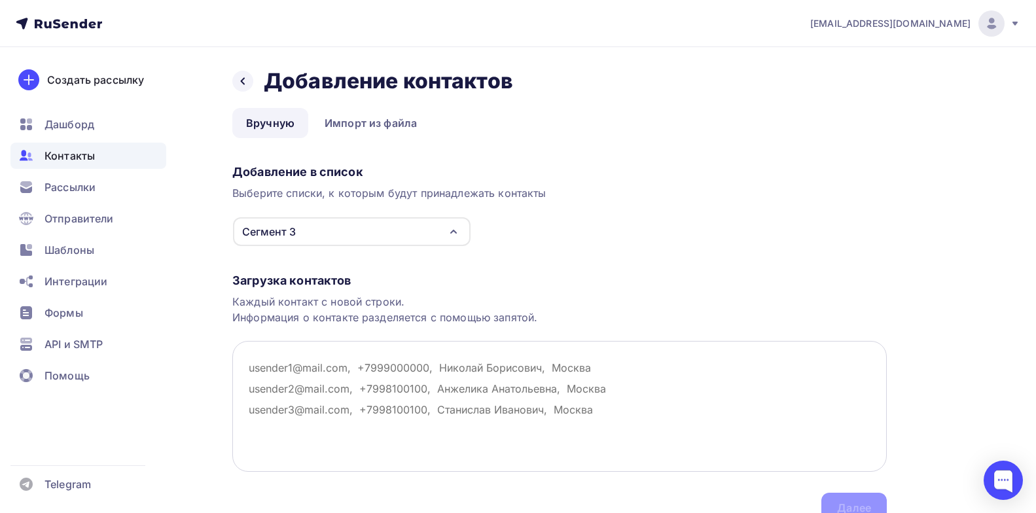
click at [373, 388] on textarea at bounding box center [559, 406] width 655 height 131
type textarea "Marika.dik@yandex.ru kahalonq@yandex.ru svetlanashesterikova@ya.ru pegass-21@ya…"
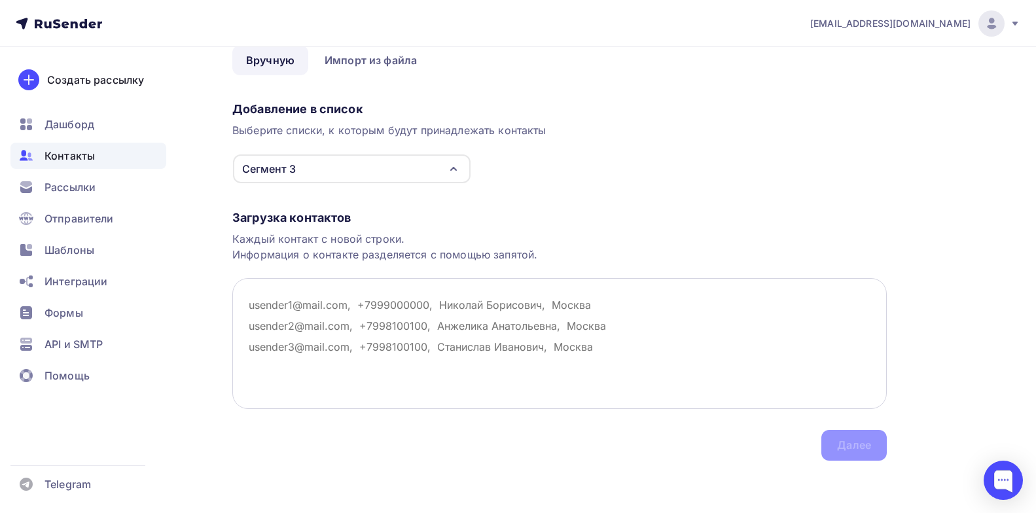
click at [318, 315] on textarea at bounding box center [559, 343] width 655 height 131
paste textarea "Marika.dik@yandex.ru Сударенко Мария Юрьевна kahalonq@yandex.ru Бахромкина Ната…"
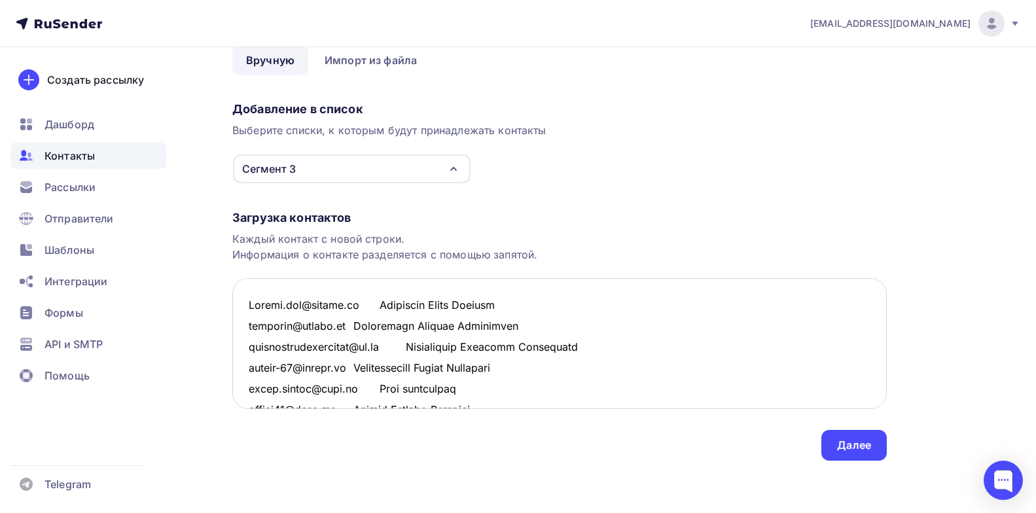
scroll to position [15050, 0]
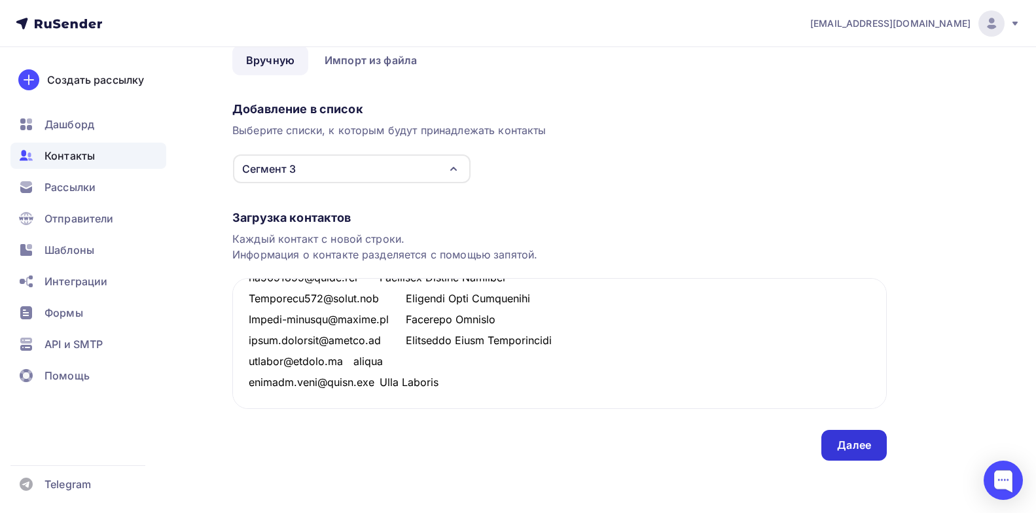
type textarea "Marika.dik@yandex.ru Сударенко Мария Юрьевна kahalonq@yandex.ru Бахромкина Ната…"
click at [848, 443] on div "Далее" at bounding box center [854, 445] width 34 height 15
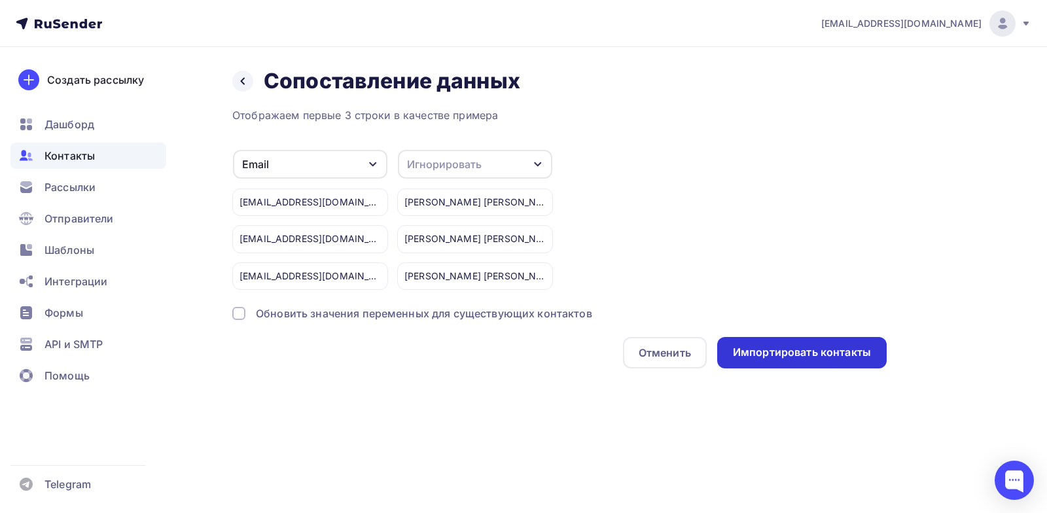
click at [797, 352] on div "Импортировать контакты" at bounding box center [802, 352] width 138 height 15
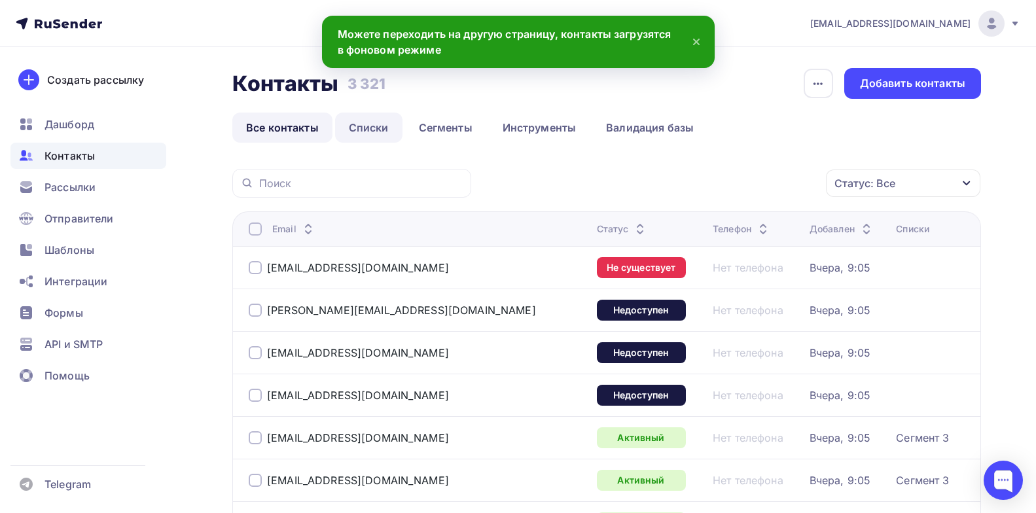
click at [364, 130] on link "Списки" at bounding box center [368, 128] width 67 height 30
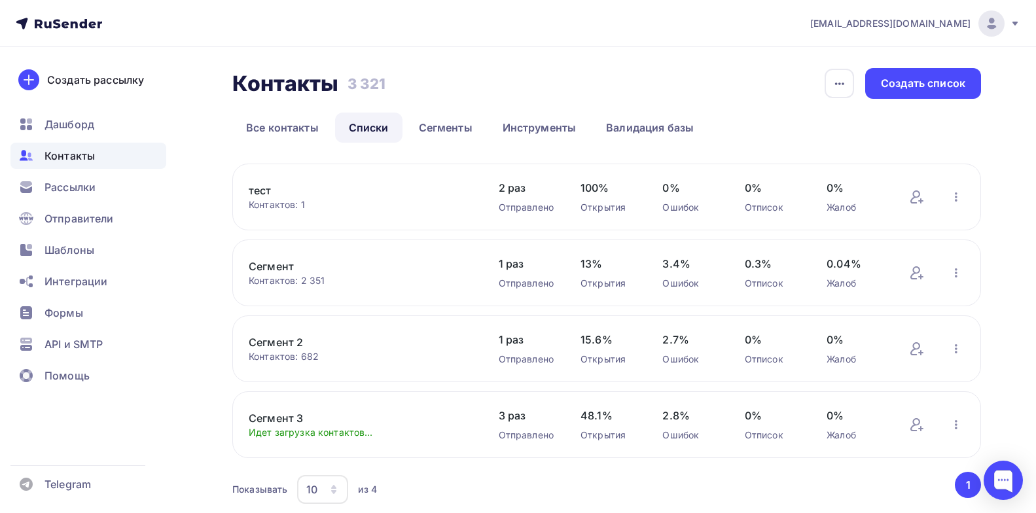
click at [289, 414] on link "Сегмент 3" at bounding box center [360, 418] width 223 height 16
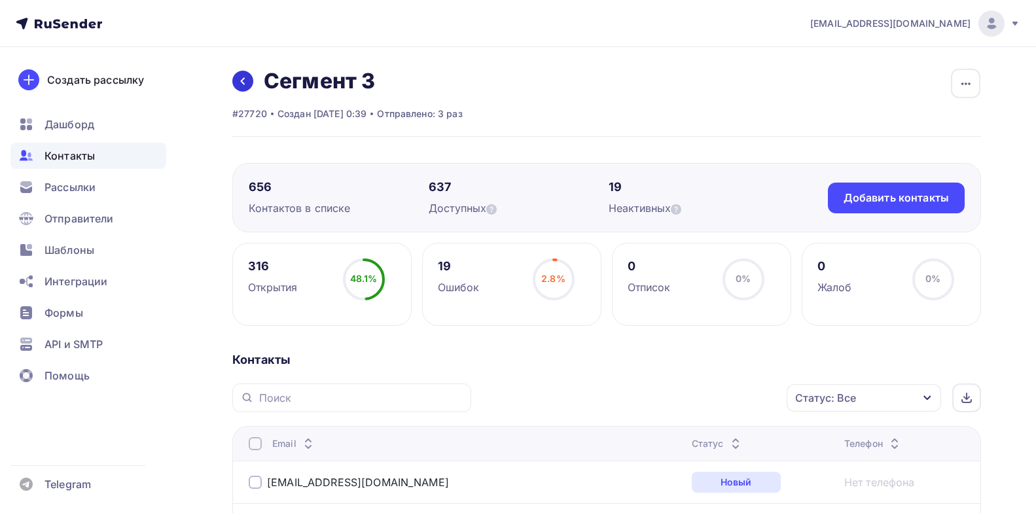
click at [244, 84] on icon at bounding box center [243, 81] width 4 height 7
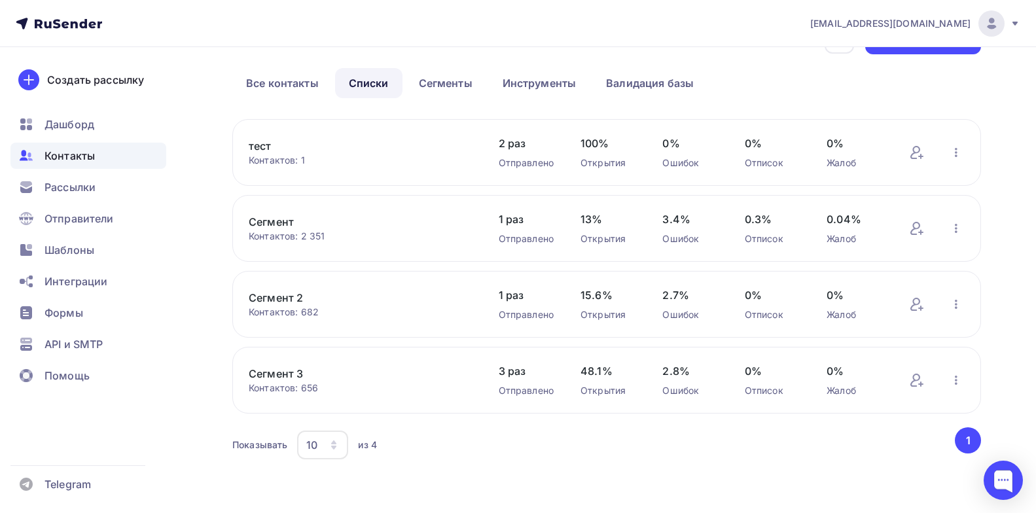
scroll to position [46, 0]
click at [285, 368] on link "Сегмент 3" at bounding box center [360, 372] width 223 height 16
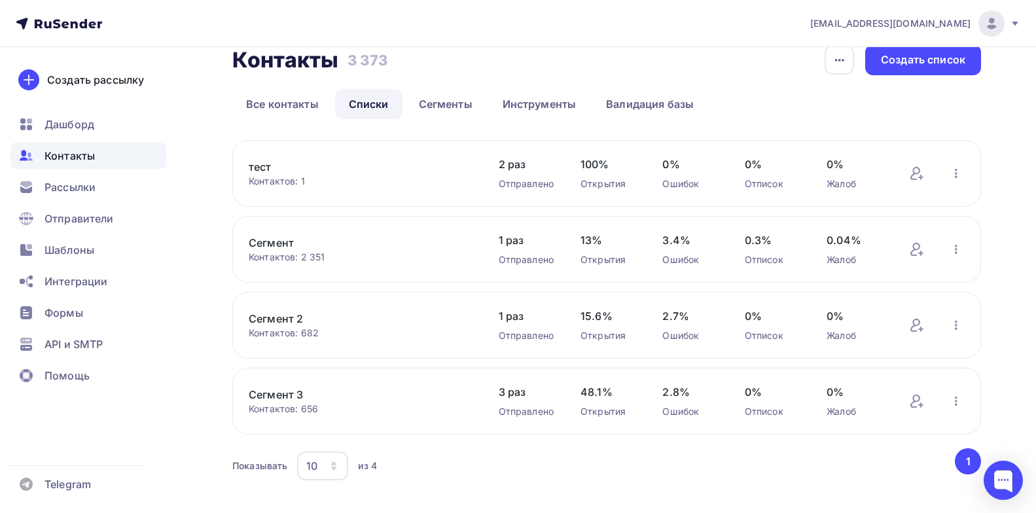
scroll to position [46, 0]
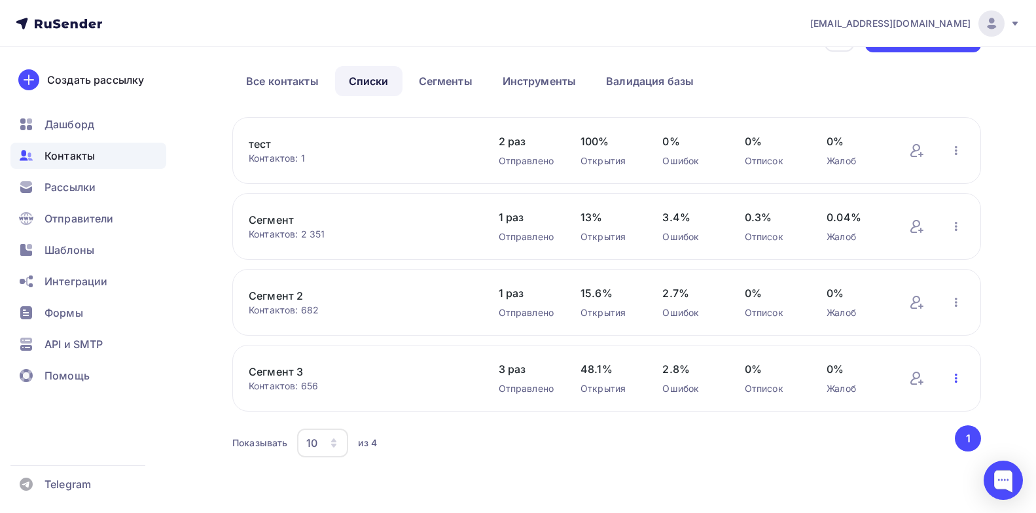
click at [958, 376] on icon "button" at bounding box center [957, 379] width 16 height 16
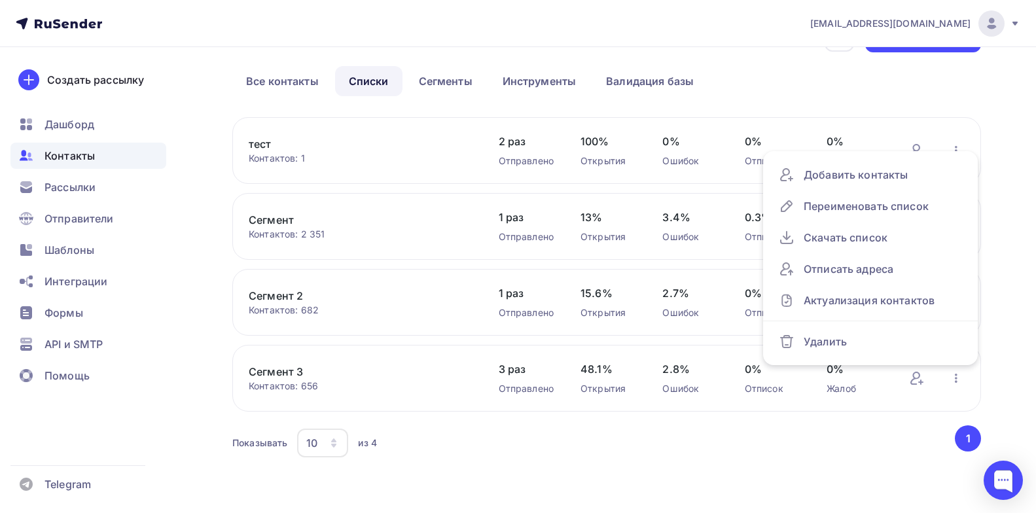
click at [384, 362] on div "Сегмент 3 Контактов: 656 Добавить контакты Переименовать список Скачать список …" at bounding box center [606, 378] width 749 height 67
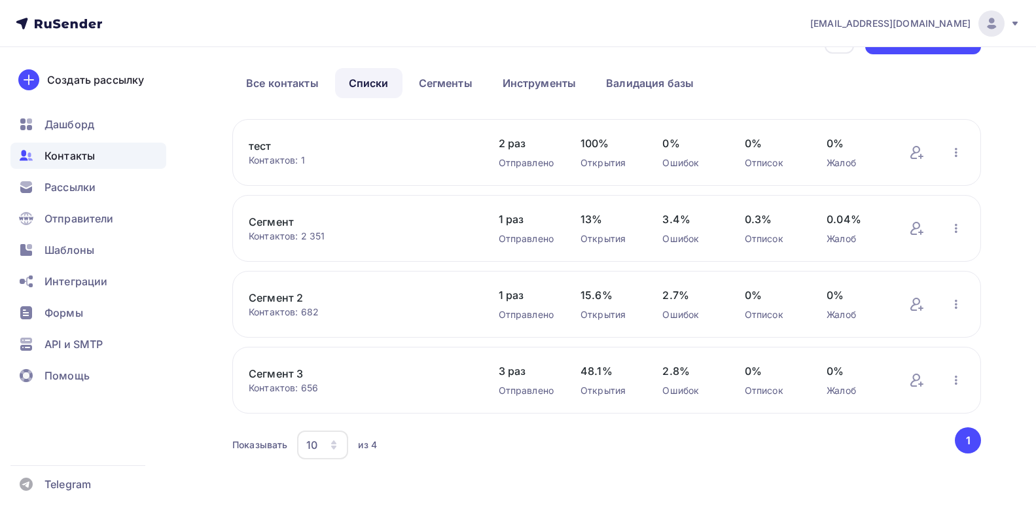
scroll to position [46, 0]
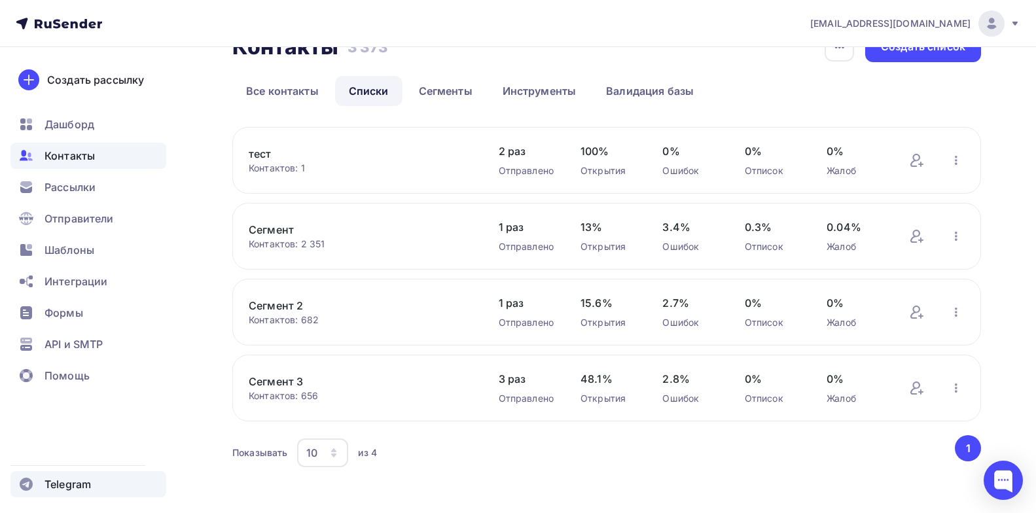
scroll to position [46, 0]
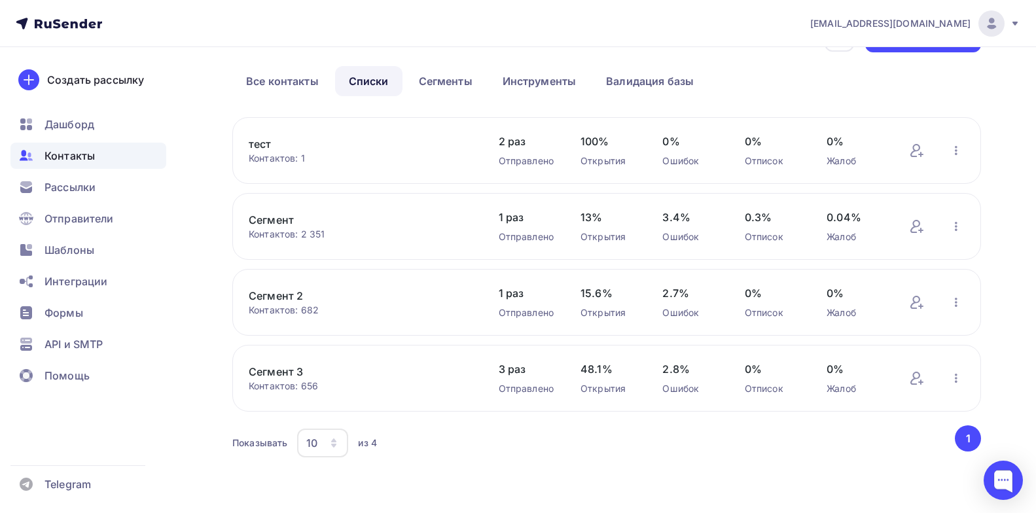
click at [280, 367] on link "Сегмент 3" at bounding box center [360, 372] width 223 height 16
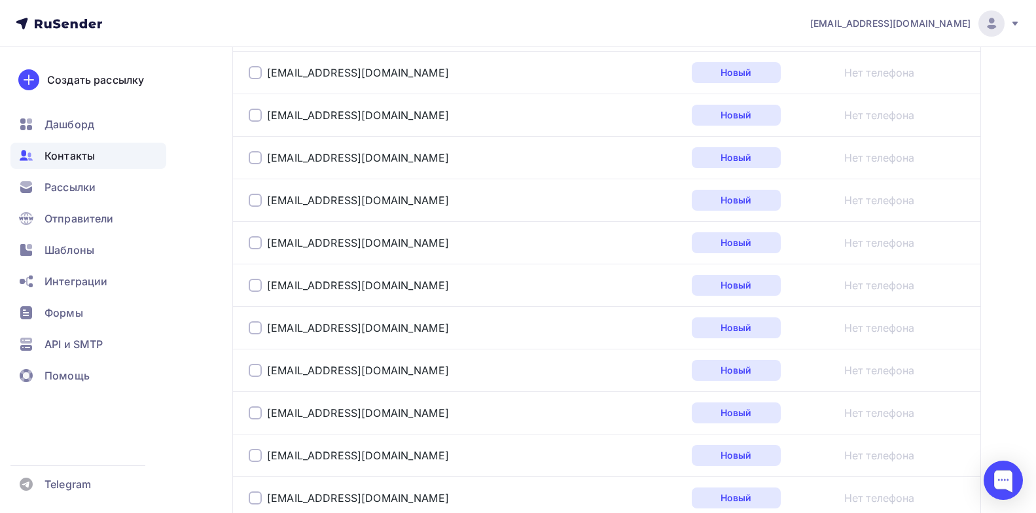
scroll to position [2210, 0]
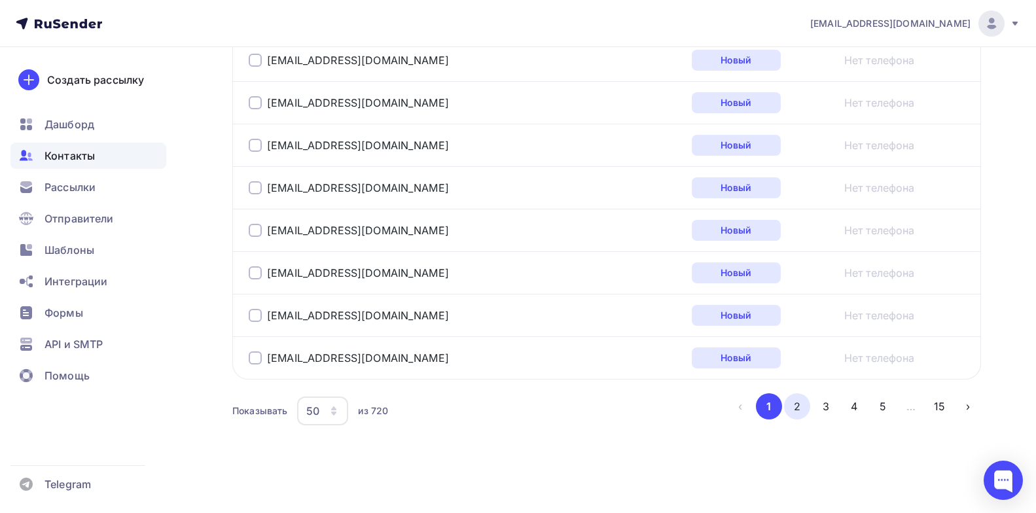
click at [794, 408] on button "2" at bounding box center [797, 406] width 26 height 26
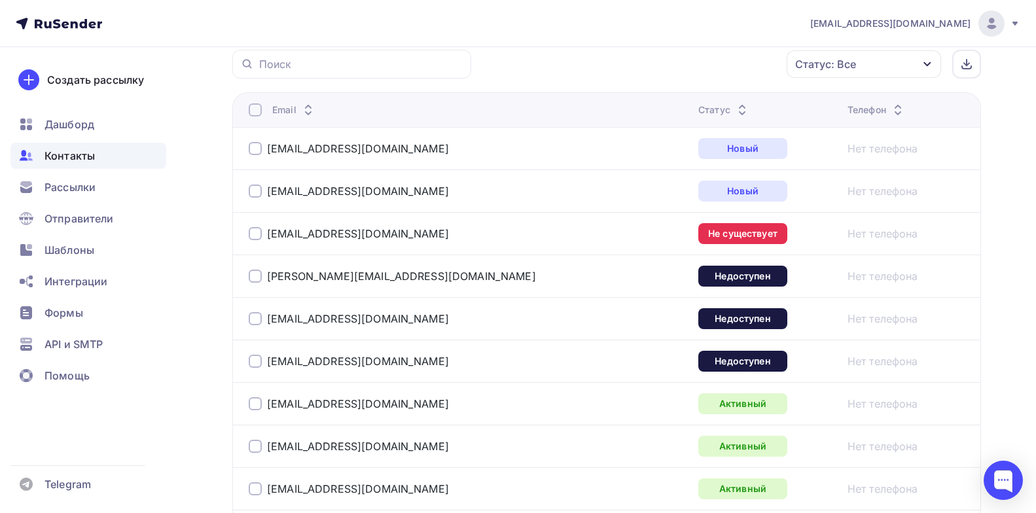
scroll to position [318, 0]
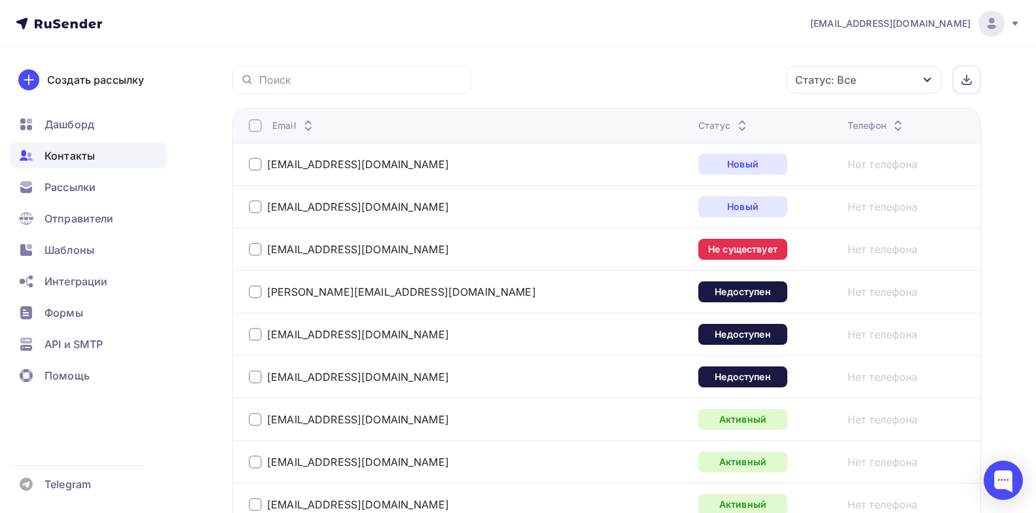
click at [253, 252] on div at bounding box center [255, 249] width 13 height 13
click at [253, 293] on div at bounding box center [255, 291] width 13 height 13
click at [699, 125] on div "Статус" at bounding box center [725, 125] width 52 height 13
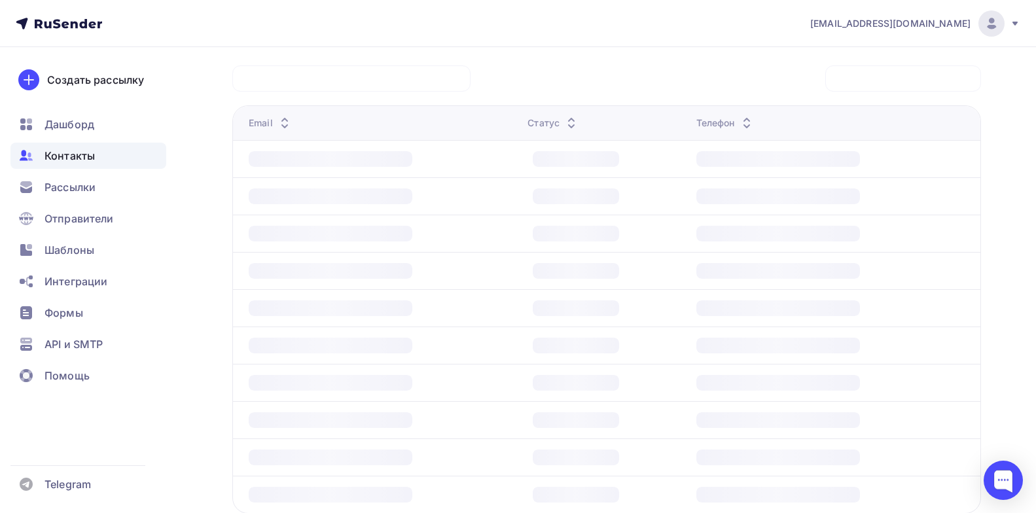
scroll to position [253, 0]
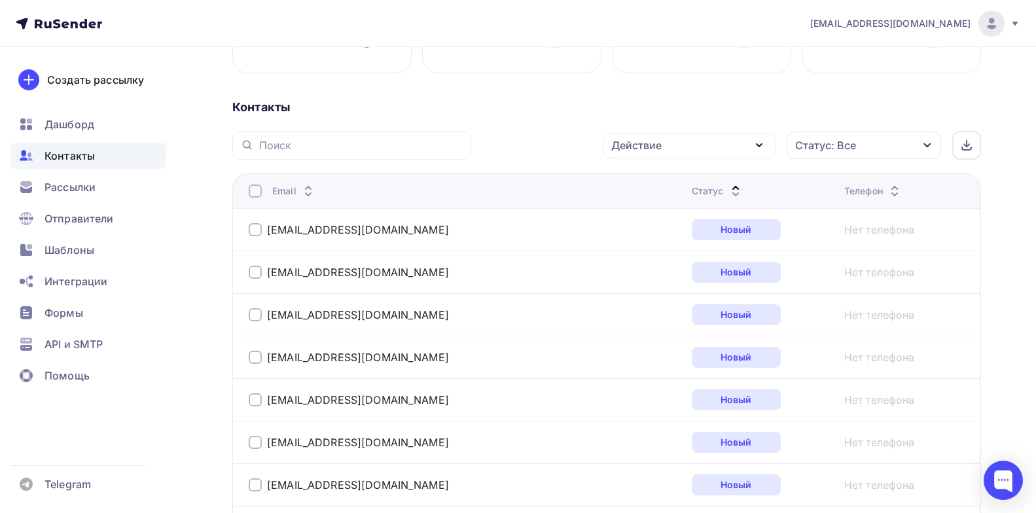
click at [692, 186] on div "Статус" at bounding box center [718, 191] width 52 height 13
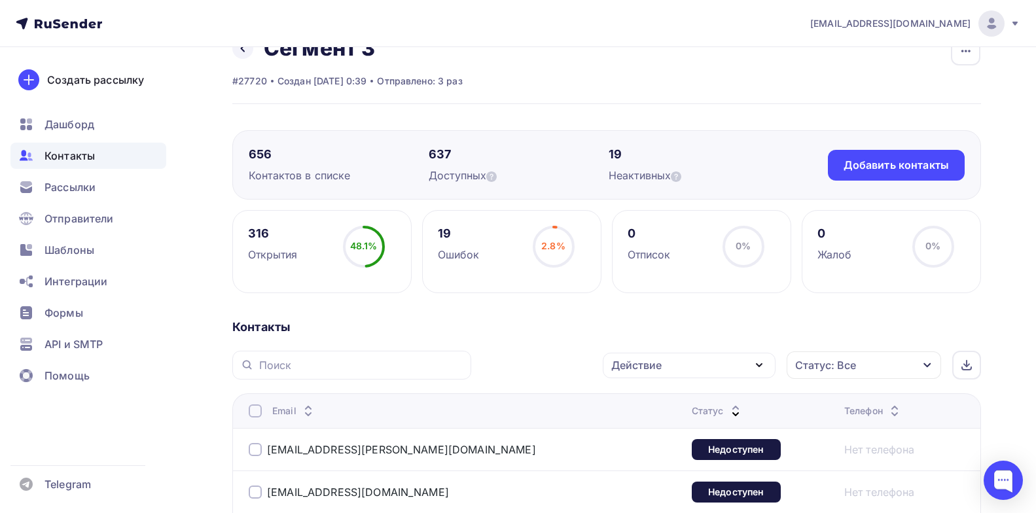
scroll to position [0, 0]
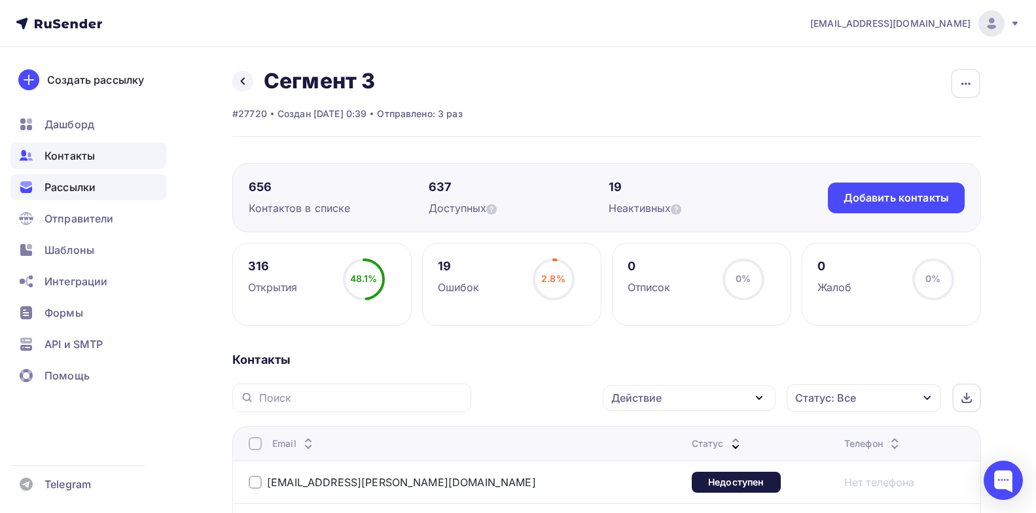
click at [96, 192] on span "Рассылки" at bounding box center [70, 187] width 51 height 16
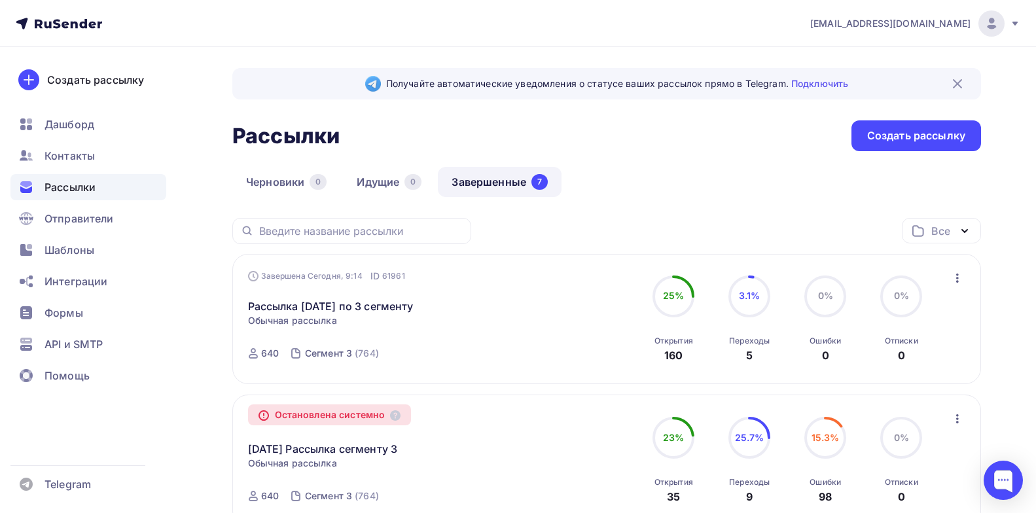
click at [71, 191] on span "Рассылки" at bounding box center [70, 187] width 51 height 16
click at [361, 312] on link "Рассылка 10.10.25 по 3 сегменту" at bounding box center [331, 307] width 166 height 16
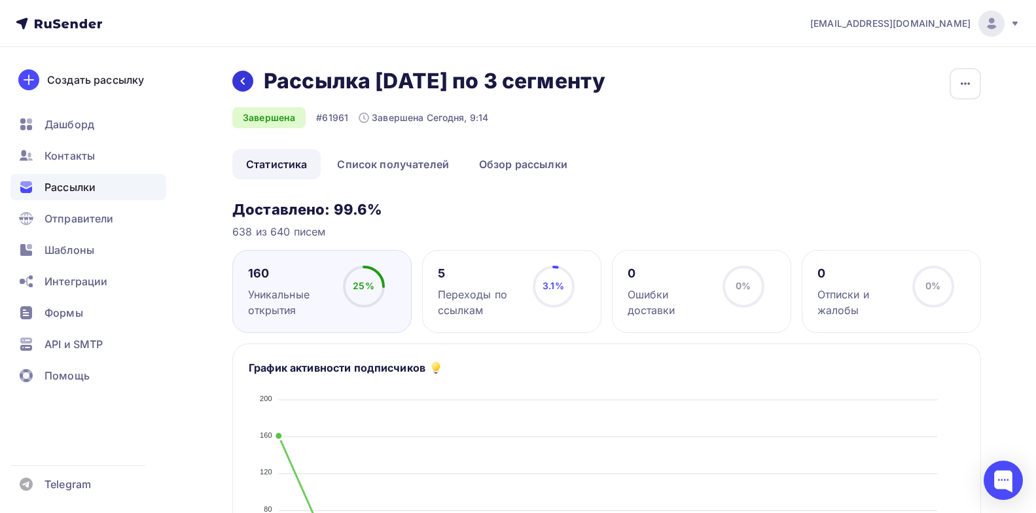
click at [246, 83] on icon at bounding box center [243, 81] width 10 height 10
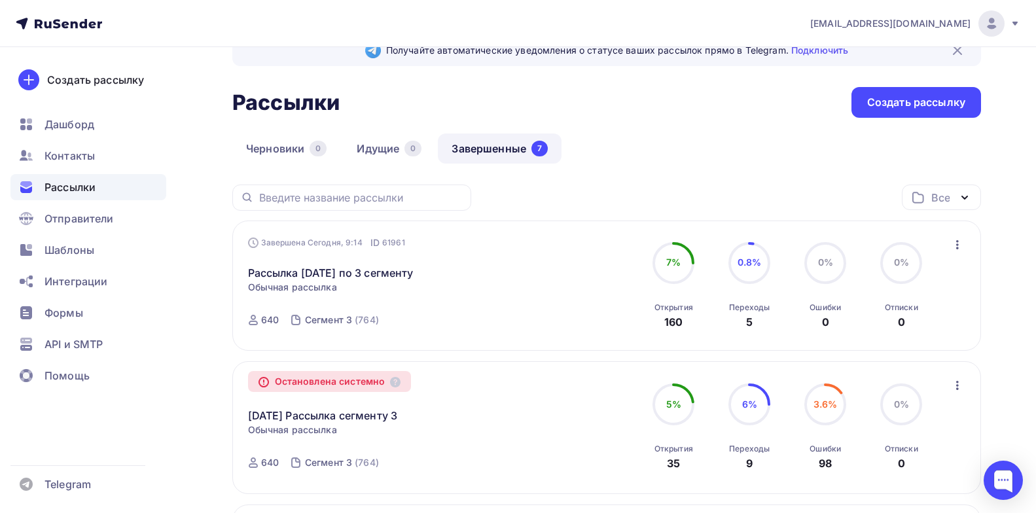
scroll to position [65, 0]
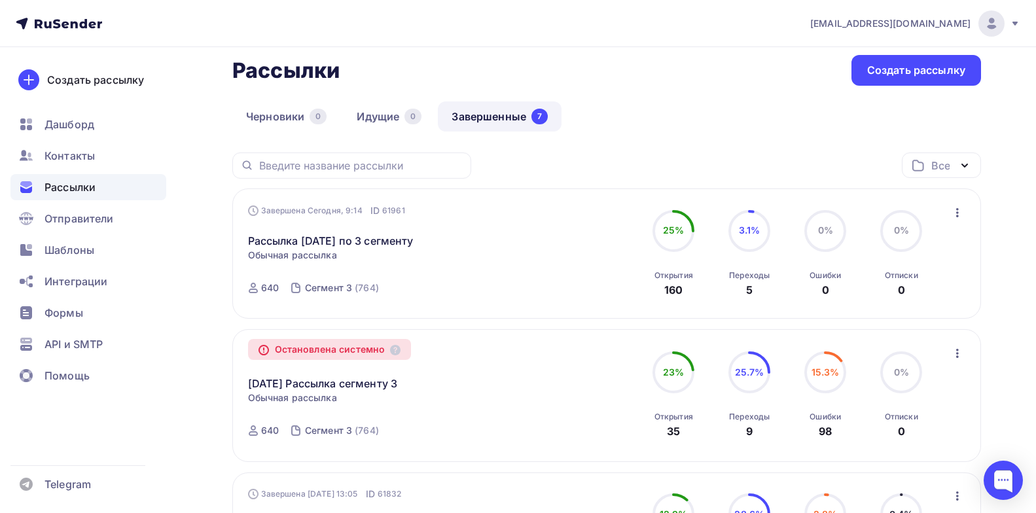
click at [74, 182] on span "Рассылки" at bounding box center [70, 187] width 51 height 16
click at [373, 245] on link "Рассылка [DATE] по 3 сегменту" at bounding box center [331, 241] width 166 height 16
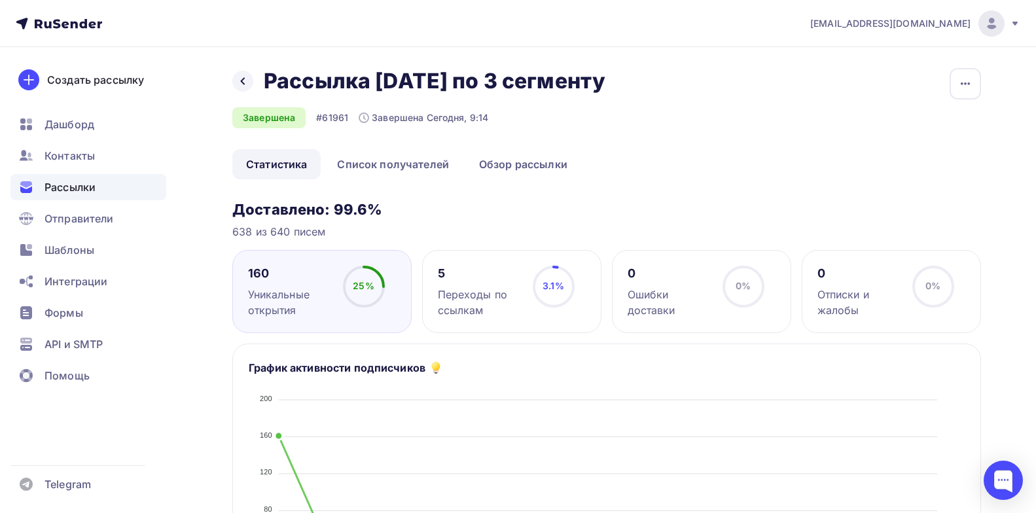
click at [68, 189] on span "Рассылки" at bounding box center [70, 187] width 51 height 16
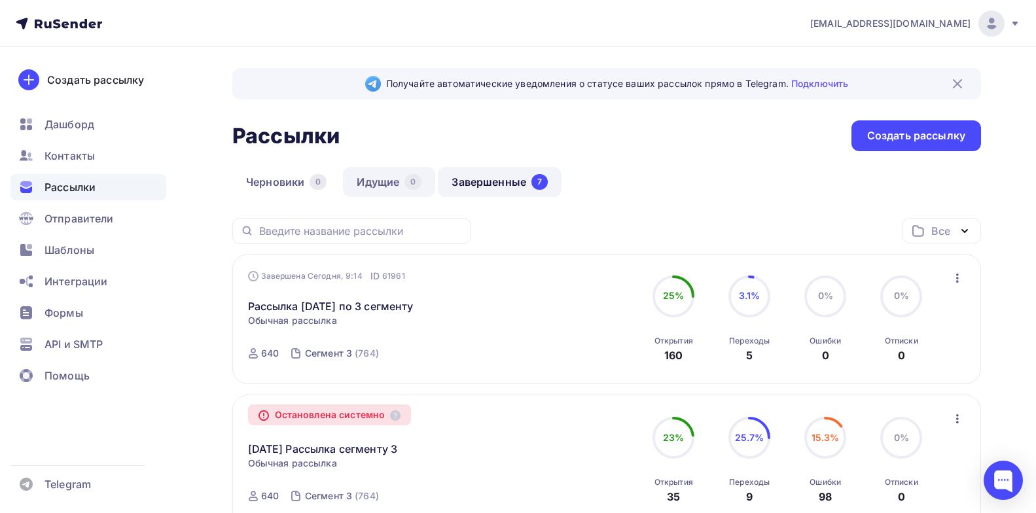
click at [384, 177] on link "Идущие 0" at bounding box center [389, 182] width 92 height 30
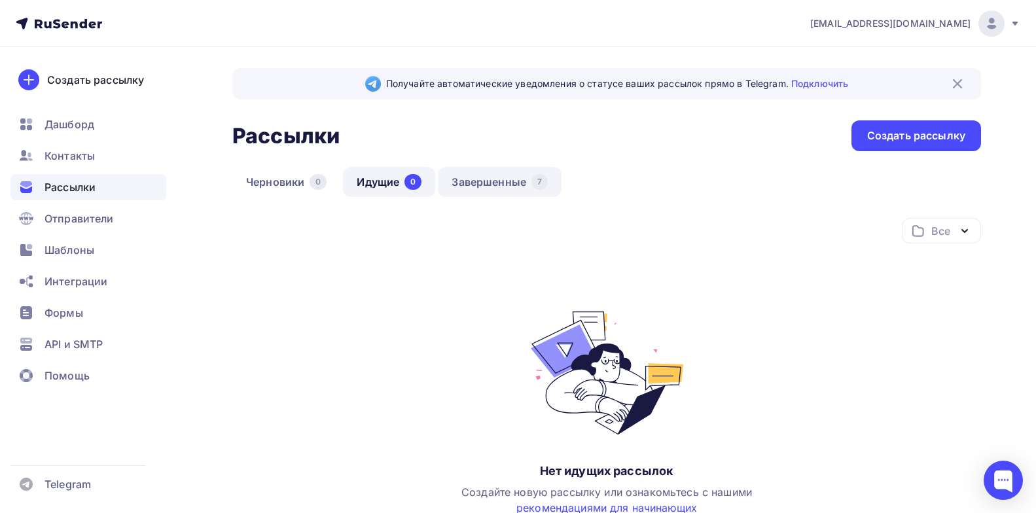
click at [511, 185] on link "Завершенные 7" at bounding box center [500, 182] width 124 height 30
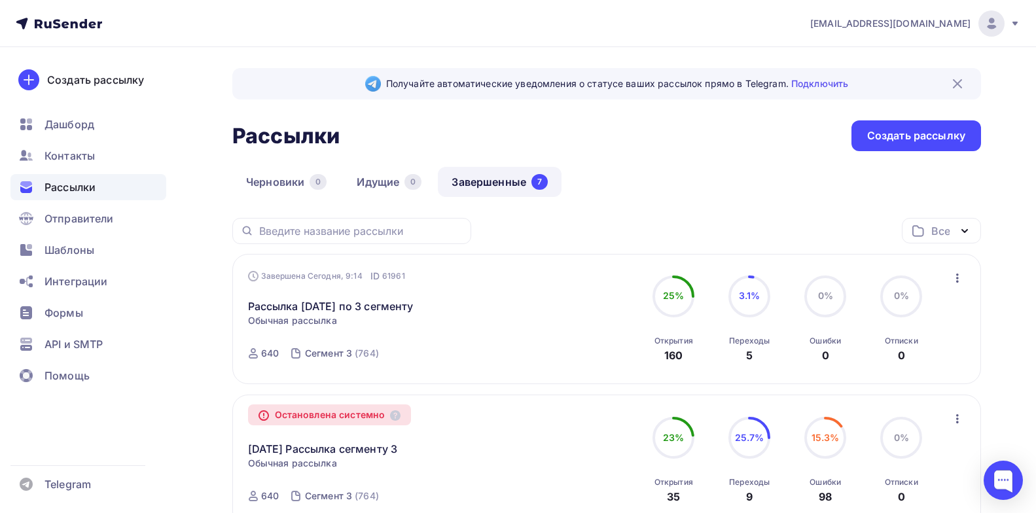
click at [448, 316] on div "Завершена Сегодня, 9:14 ID 61961 Рассылка [DATE] по 3 сегменту Статистика Обзор…" at bounding box center [397, 320] width 299 height 100
click at [263, 352] on div "640" at bounding box center [270, 353] width 18 height 13
click at [313, 356] on div "Сегмент 3" at bounding box center [328, 353] width 47 height 13
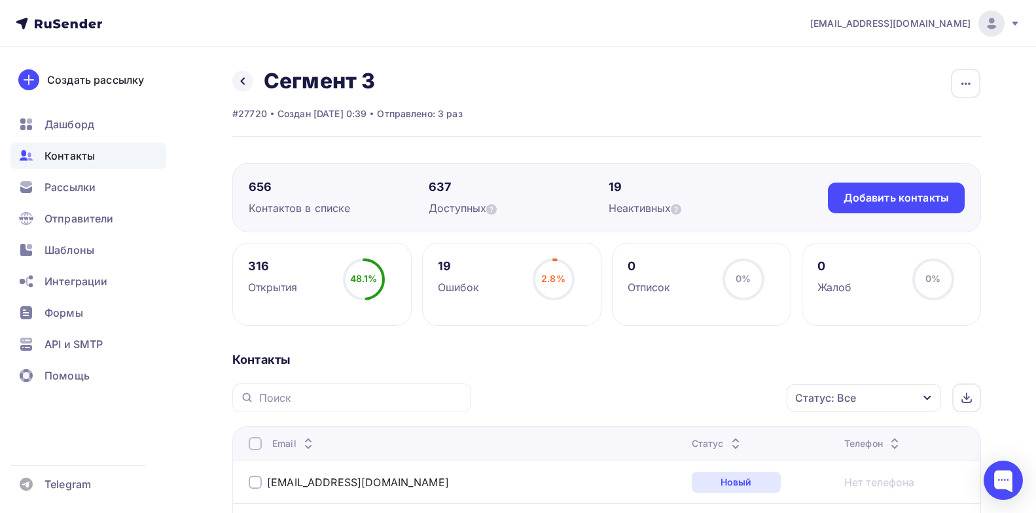
click at [73, 158] on span "Контакты" at bounding box center [70, 156] width 50 height 16
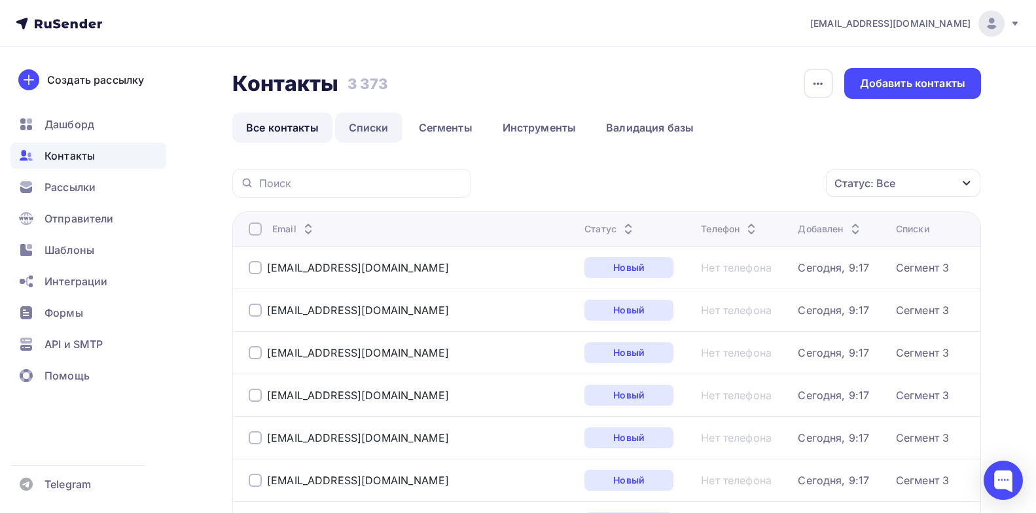
click at [363, 127] on link "Списки" at bounding box center [368, 128] width 67 height 30
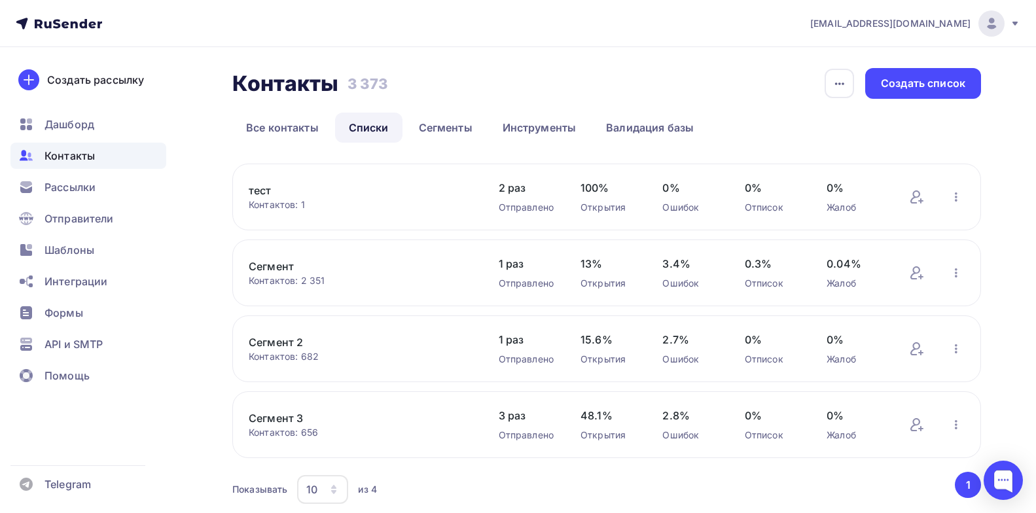
click at [303, 414] on link "Сегмент 3" at bounding box center [360, 418] width 223 height 16
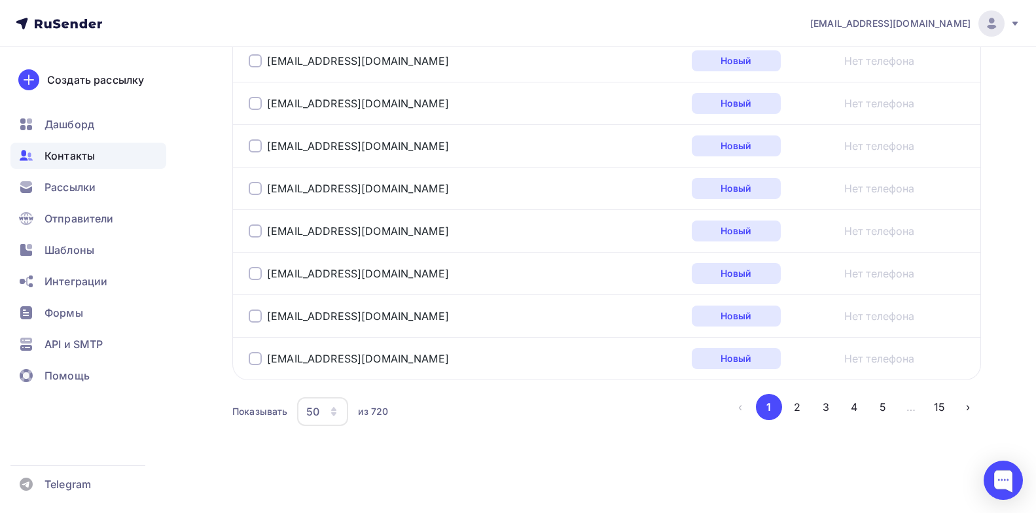
scroll to position [2210, 0]
click at [793, 412] on button "2" at bounding box center [797, 406] width 26 height 26
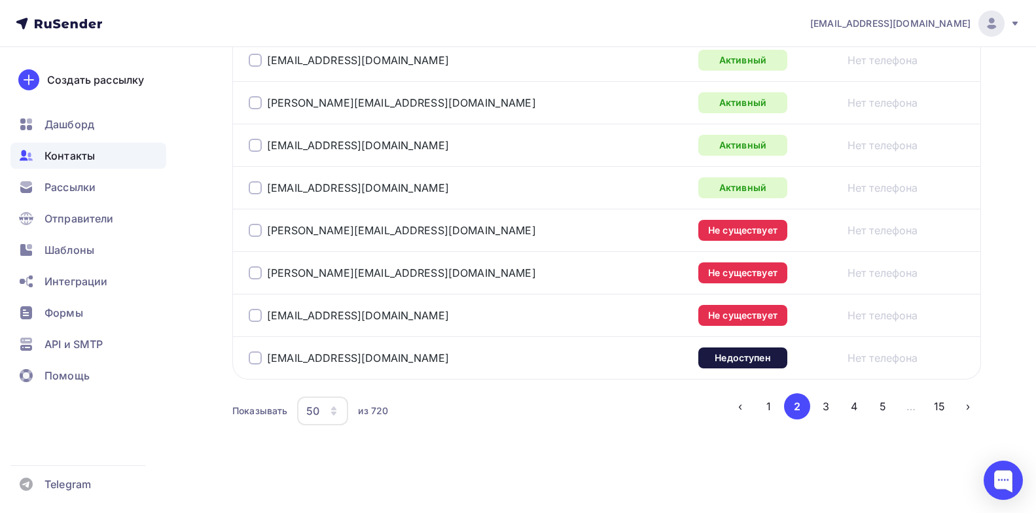
click at [769, 403] on button "1" at bounding box center [769, 406] width 26 height 26
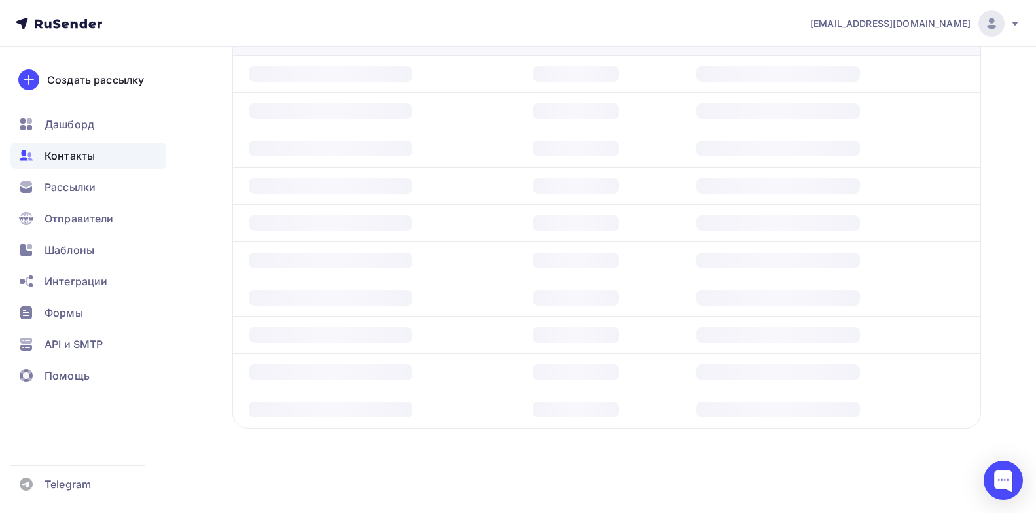
scroll to position [318, 0]
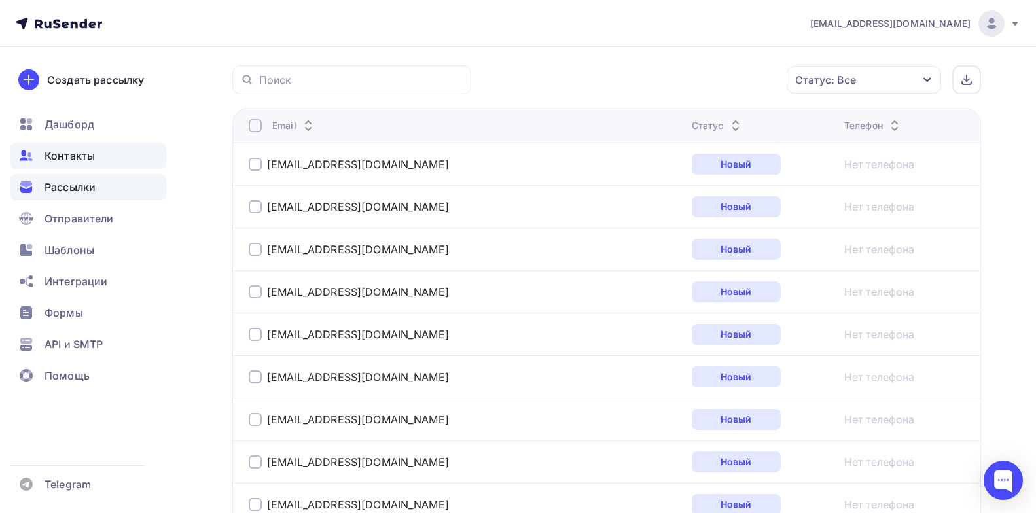
click at [69, 191] on span "Рассылки" at bounding box center [70, 187] width 51 height 16
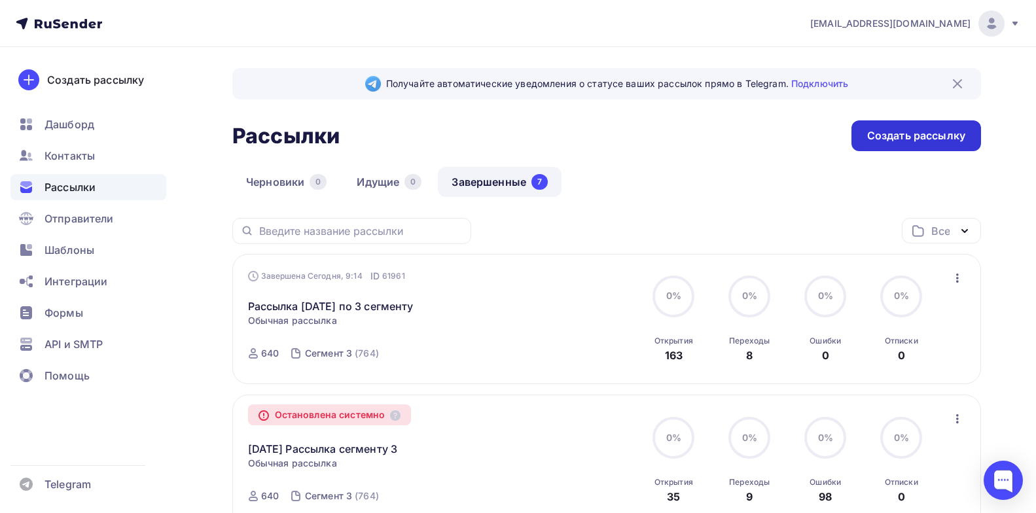
click at [943, 139] on div "Создать рассылку" at bounding box center [916, 135] width 98 height 15
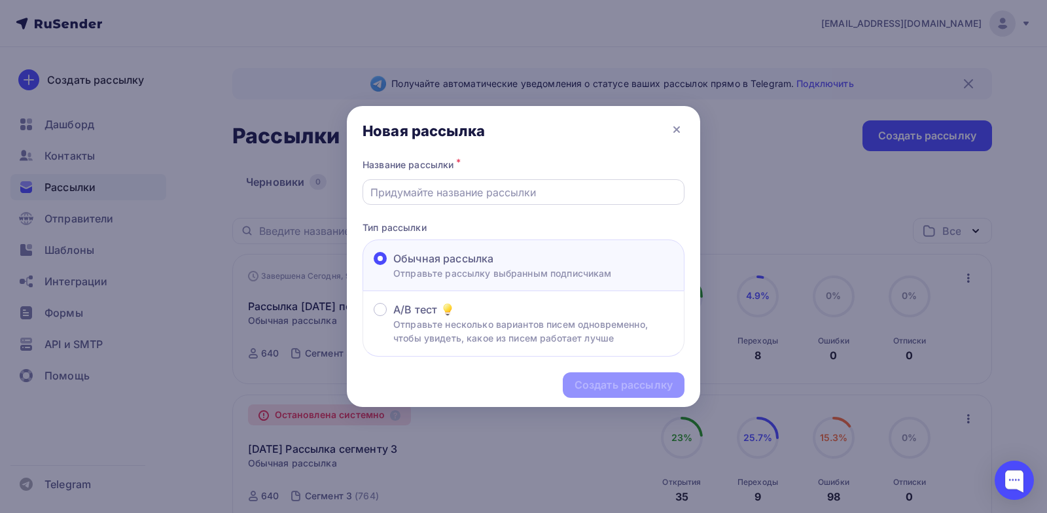
click at [462, 193] on input "text" at bounding box center [524, 193] width 307 height 16
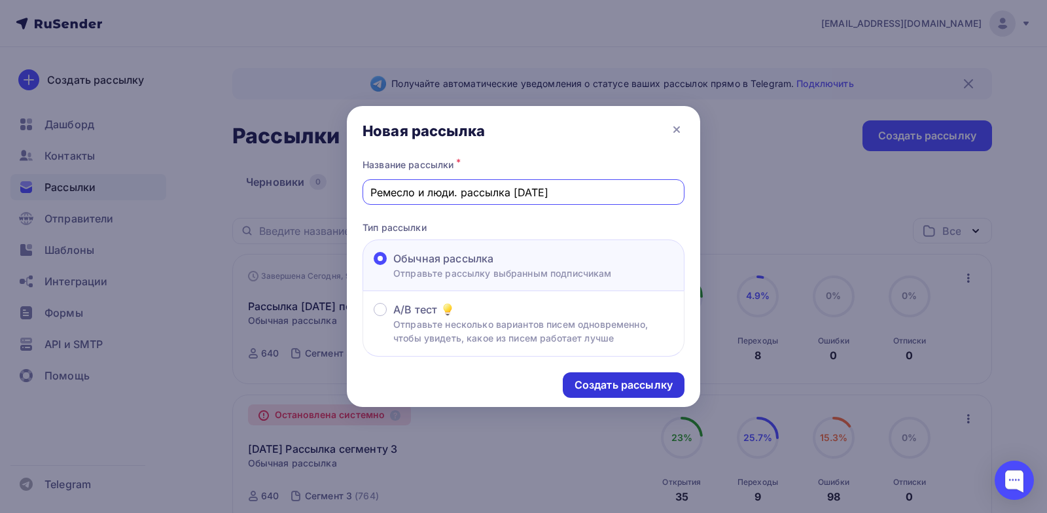
type input "Ремесло и люди. рассылка [DATE]"
click at [606, 387] on div "Создать рассылку" at bounding box center [624, 385] width 98 height 15
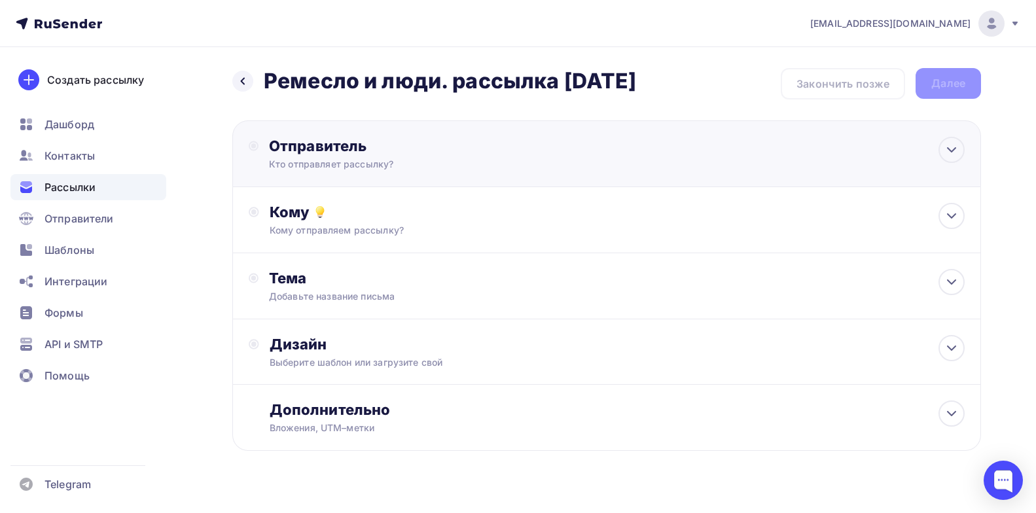
click at [499, 156] on div "Отправитель Кто отправляет рассылку? Email * academy@zaryalab.ru academy@zaryal…" at bounding box center [410, 154] width 283 height 34
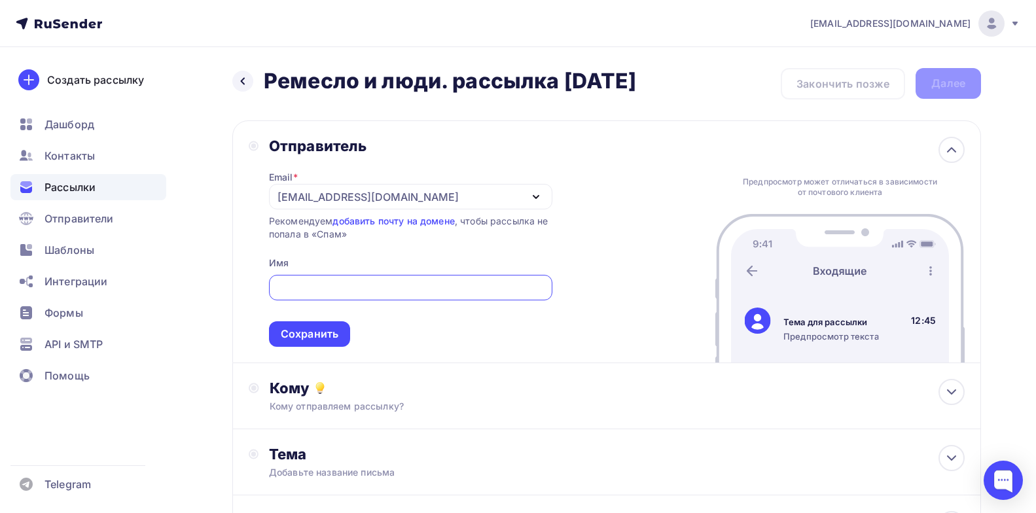
click at [318, 285] on input "text" at bounding box center [410, 288] width 268 height 16
click at [346, 283] on input "text" at bounding box center [410, 288] width 268 height 16
paste input "проектная лаборатория ЗАРЯ"
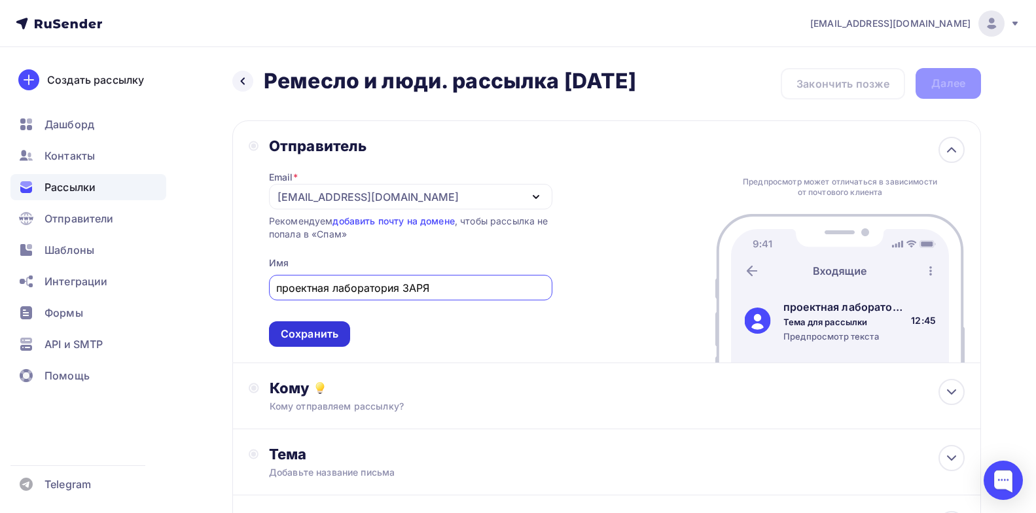
type input "проектная лаборатория ЗАРЯ"
click at [307, 336] on div "Сохранить" at bounding box center [310, 334] width 58 height 15
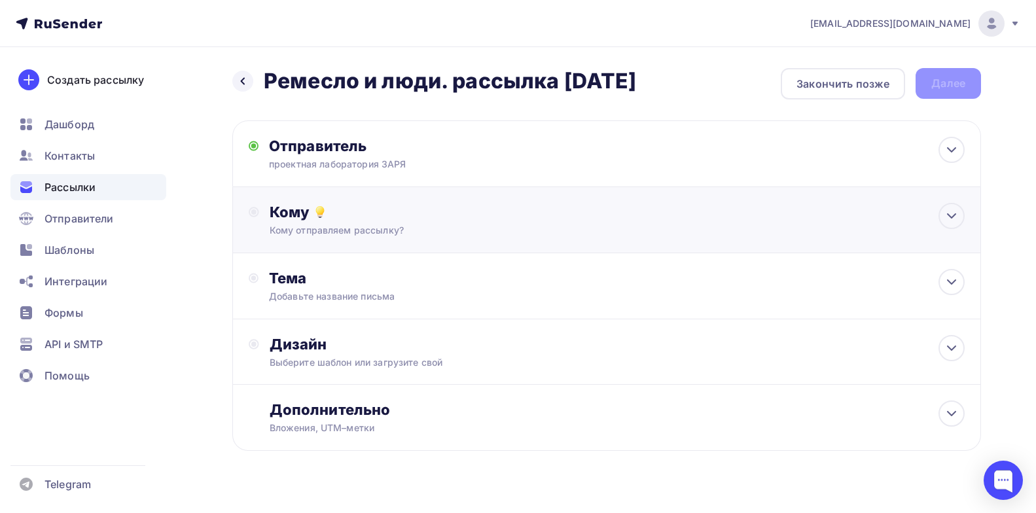
click at [398, 221] on div "Кому" at bounding box center [617, 212] width 695 height 18
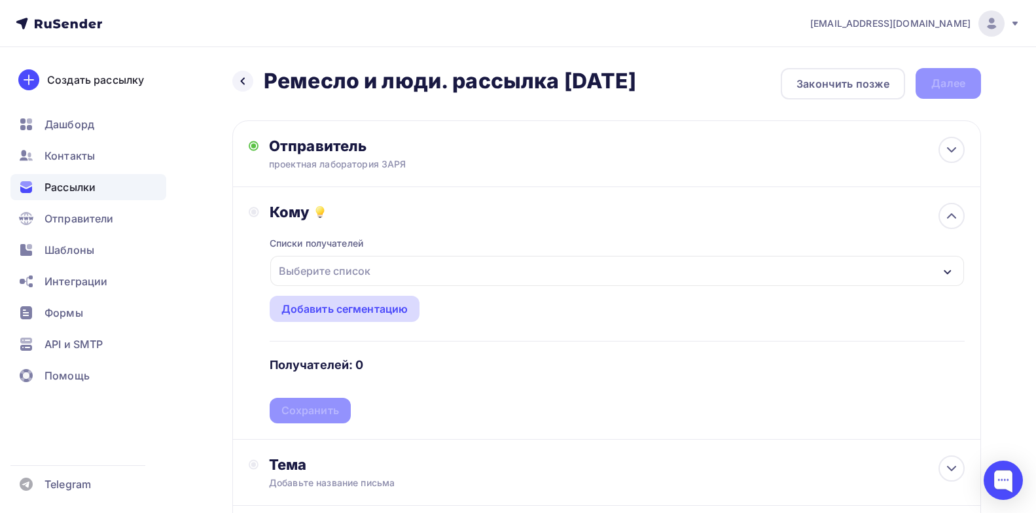
click at [344, 312] on div "Добавить сегментацию" at bounding box center [345, 309] width 127 height 16
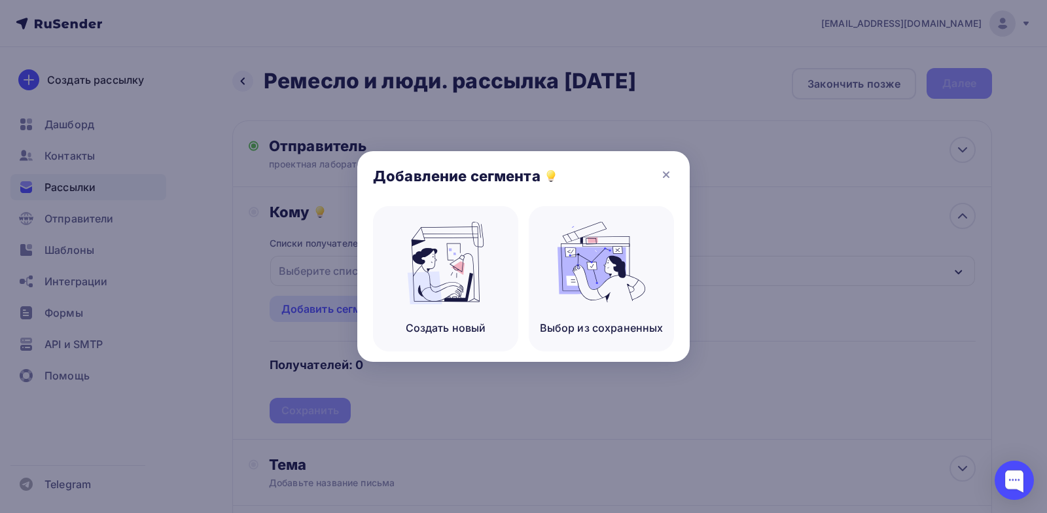
click at [672, 173] on icon at bounding box center [667, 175] width 16 height 16
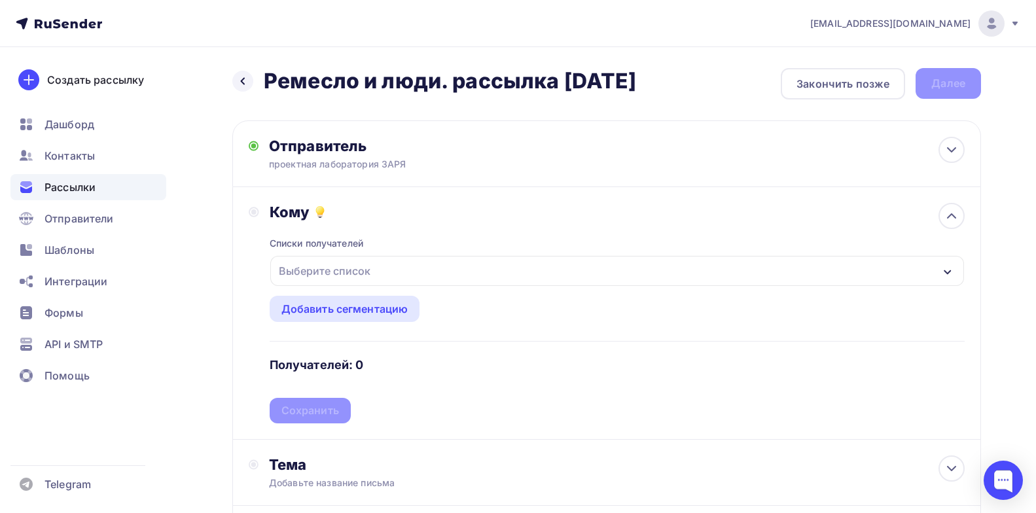
click at [348, 270] on div "Выберите список" at bounding box center [325, 271] width 102 height 24
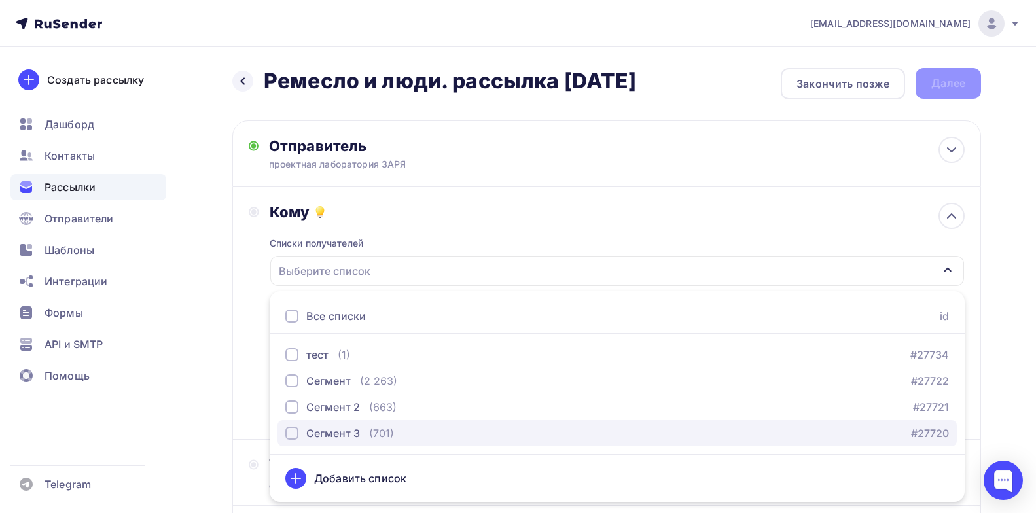
click at [303, 432] on div "Сегмент 3" at bounding box center [322, 434] width 75 height 16
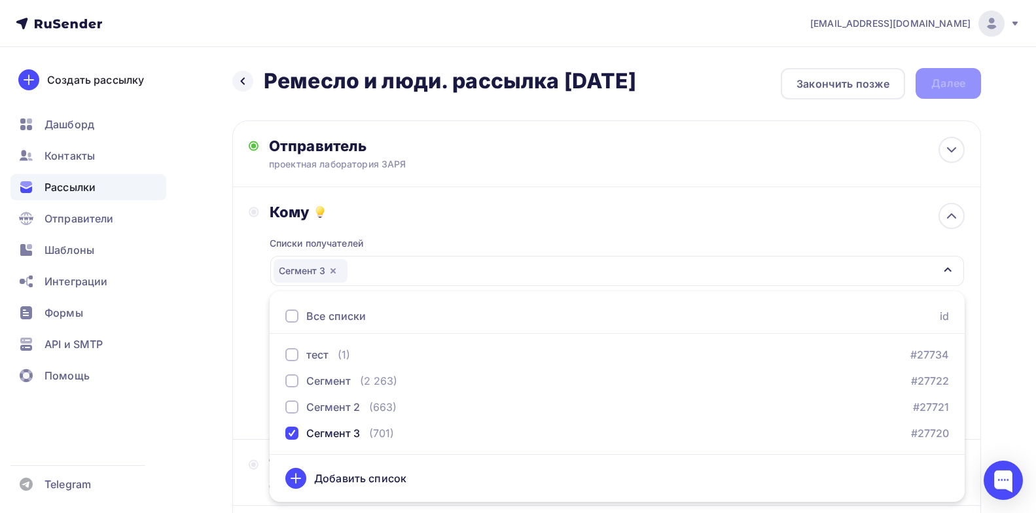
click at [296, 477] on icon at bounding box center [296, 478] width 0 height 9
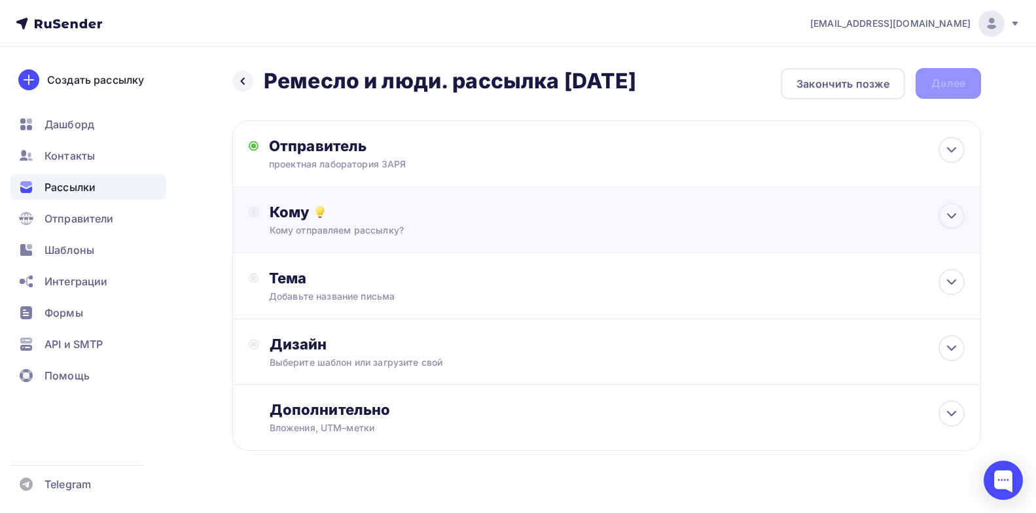
click at [388, 222] on div "Кому Кому отправляем рассылку? Списки получателей Выберите список Все списки id…" at bounding box center [617, 220] width 695 height 34
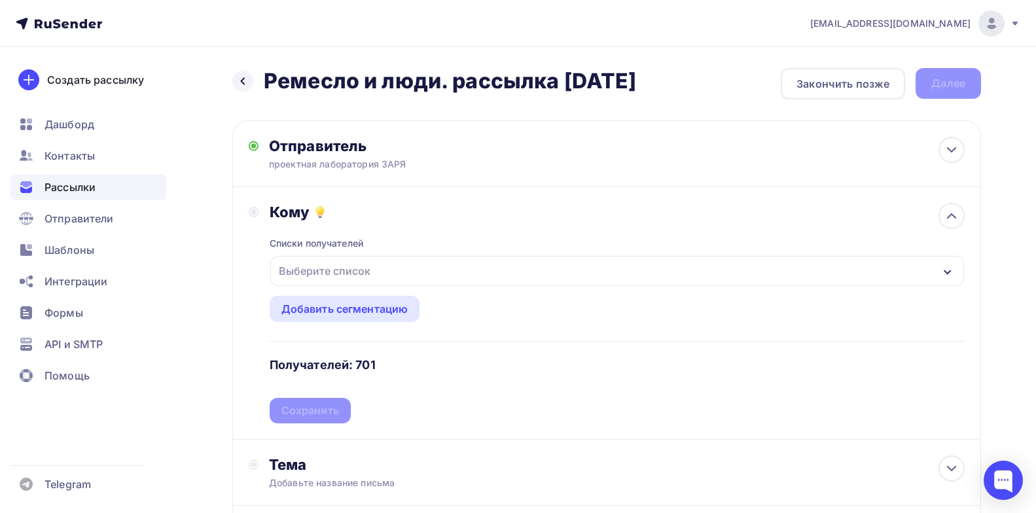
click at [340, 263] on div "Выберите список" at bounding box center [325, 271] width 102 height 24
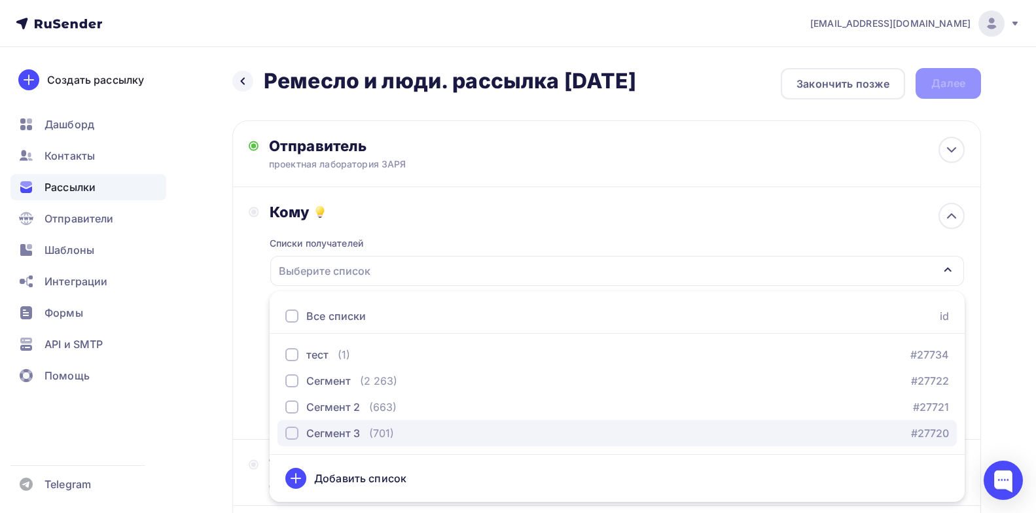
click at [334, 429] on div "Сегмент 3" at bounding box center [333, 434] width 54 height 16
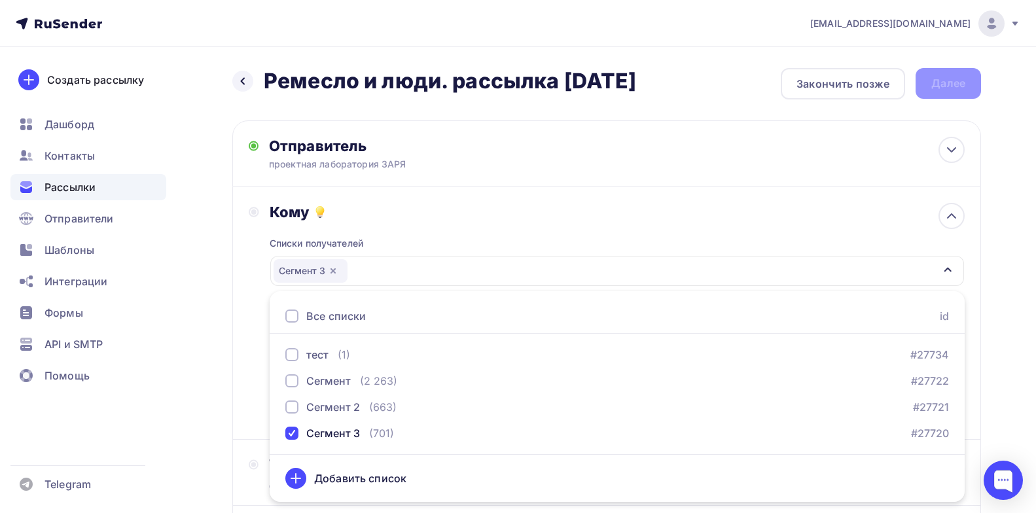
click at [450, 203] on div "Кому" at bounding box center [617, 212] width 695 height 18
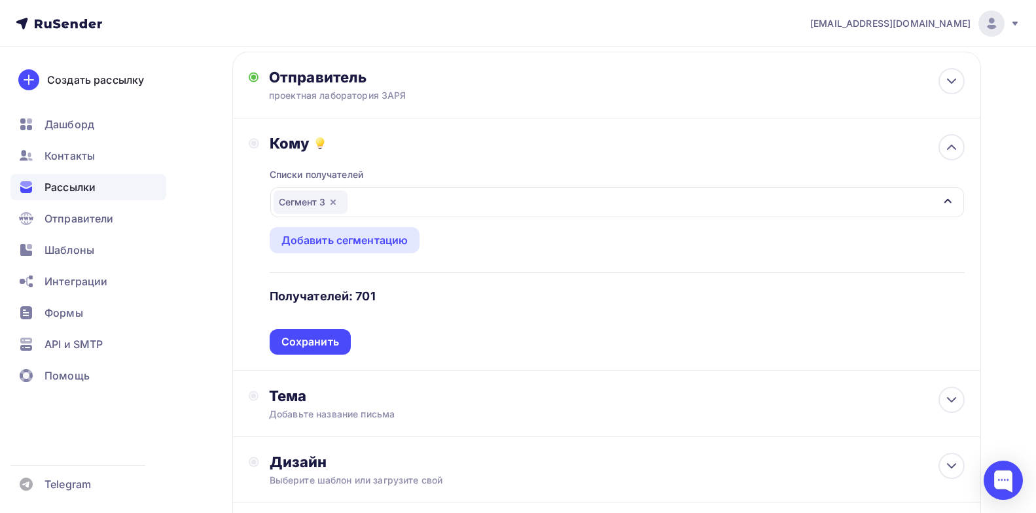
scroll to position [65, 0]
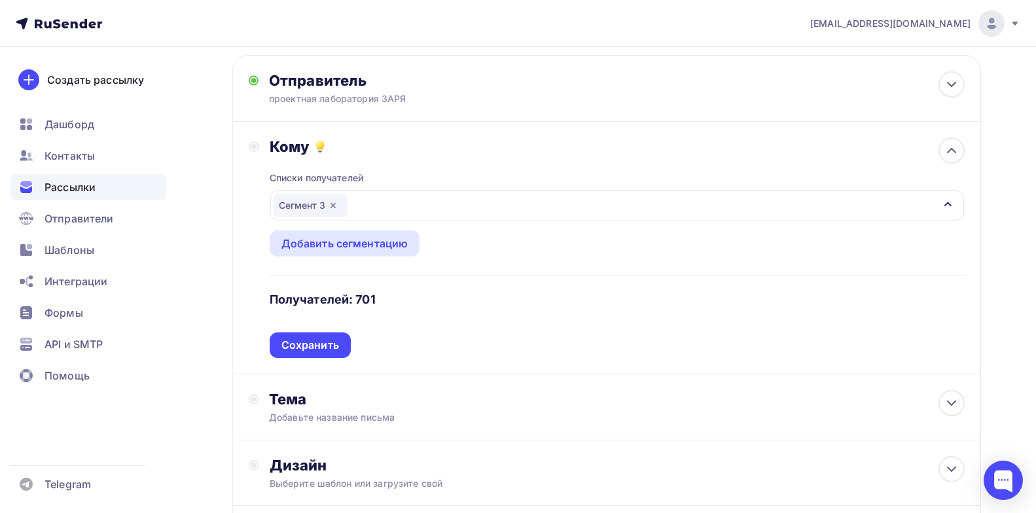
click at [330, 340] on div "Сохранить" at bounding box center [311, 345] width 58 height 15
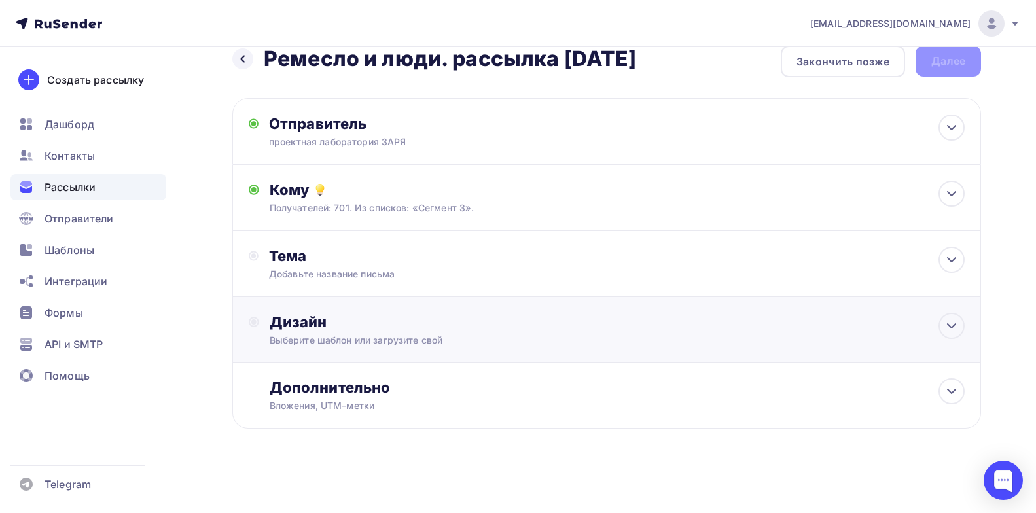
scroll to position [22, 0]
click at [455, 255] on div "Тема" at bounding box center [398, 256] width 259 height 18
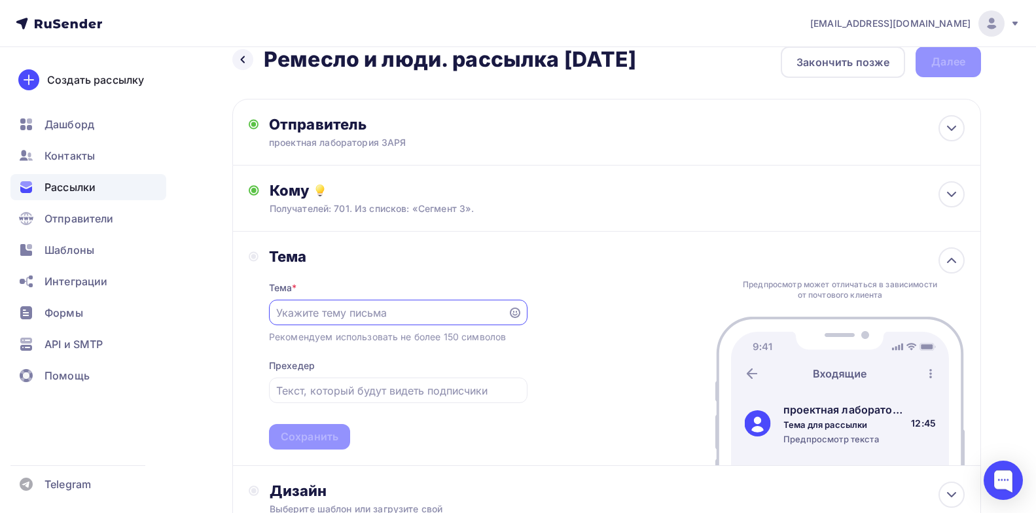
scroll to position [0, 0]
click at [384, 314] on input "text" at bounding box center [388, 313] width 224 height 16
paste input "проектная лаборатория ЗАРЯ"
drag, startPoint x: 435, startPoint y: 314, endPoint x: 321, endPoint y: 324, distance: 114.3
click at [340, 322] on div "проектная лаборатория ЗАРЯ" at bounding box center [398, 313] width 259 height 26
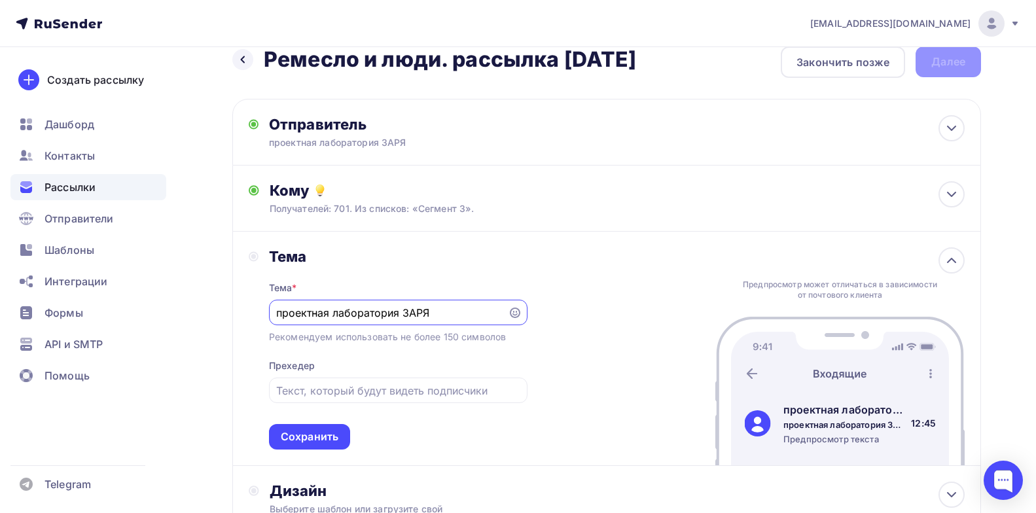
click at [274, 329] on div "Тема * проектная лаборатория ЗАРЯ Рекомендуем использовать не более 150 символо…" at bounding box center [398, 358] width 259 height 184
click at [498, 311] on input "проектная лаборатория ЗАРЯ" at bounding box center [388, 313] width 224 height 16
drag, startPoint x: 473, startPoint y: 312, endPoint x: 271, endPoint y: 311, distance: 201.6
click at [271, 311] on div "проектная лаборатория ЗАРЯ" at bounding box center [398, 313] width 259 height 26
paste input "глашаем на онлайн-конференцию “Ремесло и люди”"
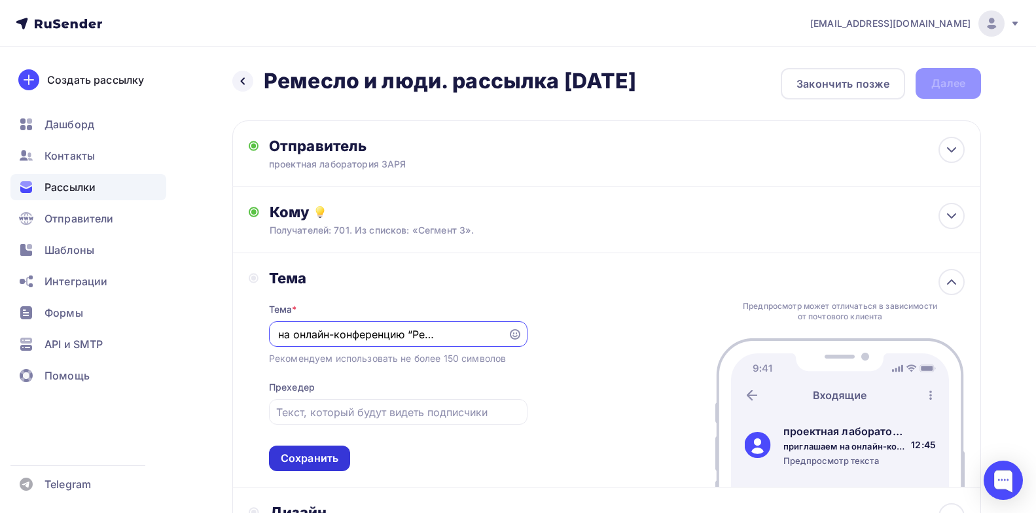
type input "приглашаем на онлайн-конференцию “Ремесло и люди”"
click at [313, 458] on div "Сохранить" at bounding box center [310, 458] width 58 height 15
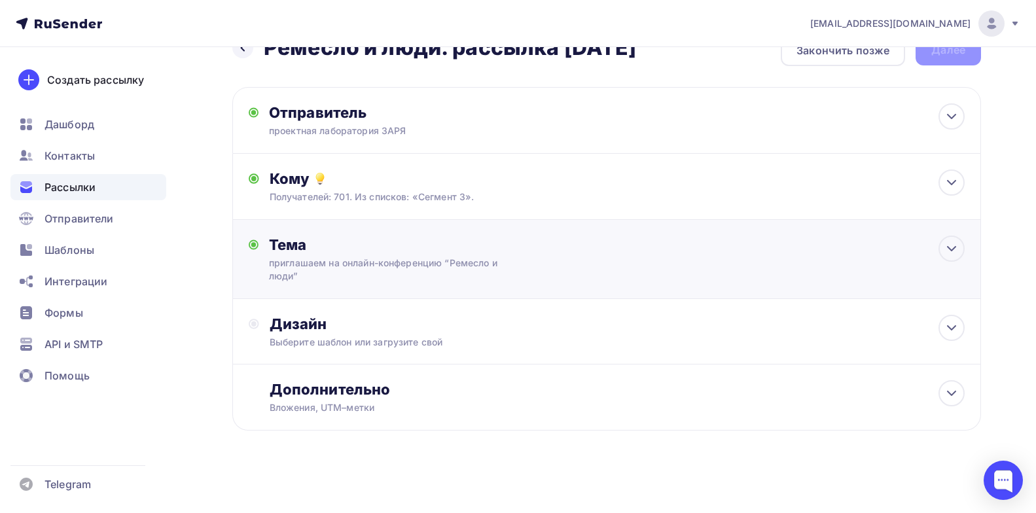
scroll to position [35, 0]
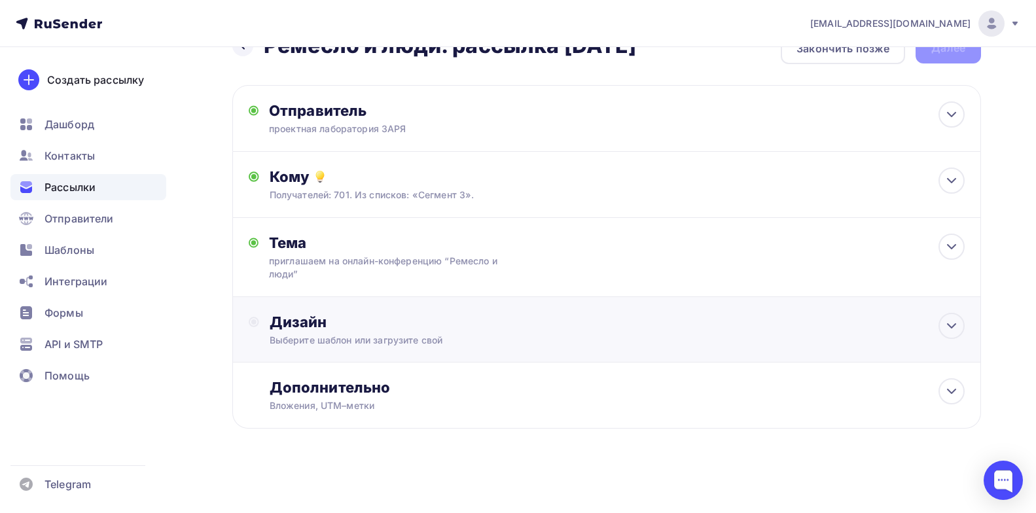
click at [396, 341] on div "Выберите шаблон или загрузите свой" at bounding box center [583, 340] width 626 height 13
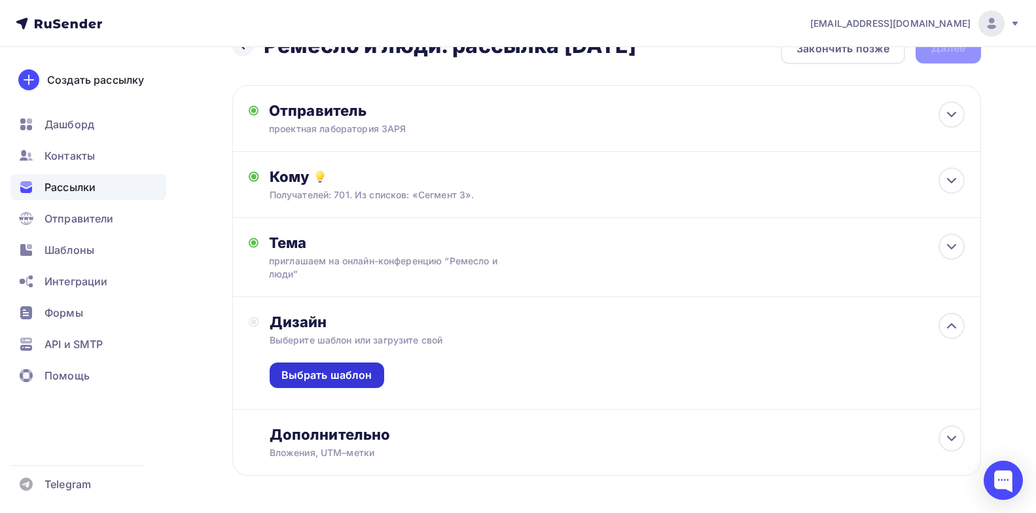
click at [355, 376] on div "Выбрать шаблон" at bounding box center [327, 375] width 91 height 15
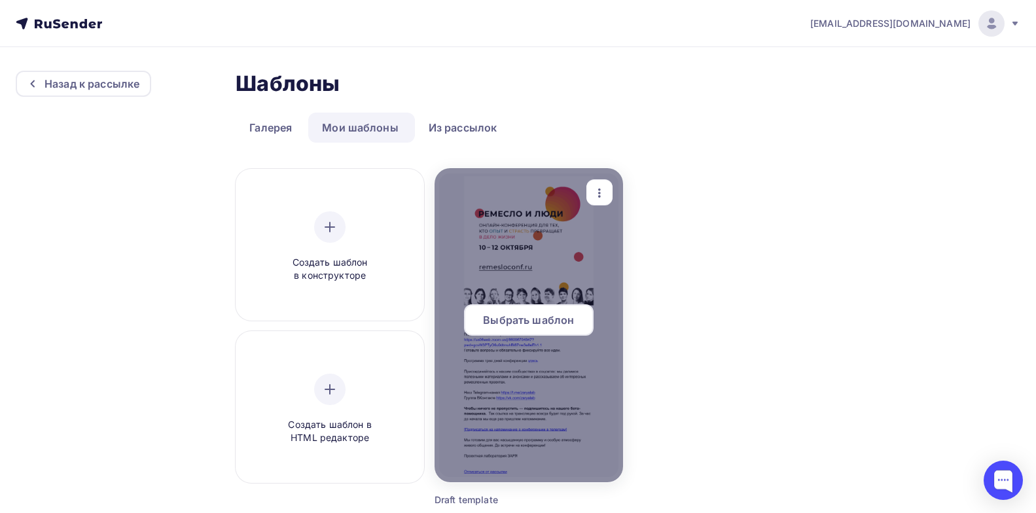
click at [530, 247] on div at bounding box center [529, 325] width 189 height 314
click at [501, 240] on div at bounding box center [529, 325] width 189 height 314
click at [559, 321] on span "Выбрать шаблон" at bounding box center [528, 320] width 91 height 16
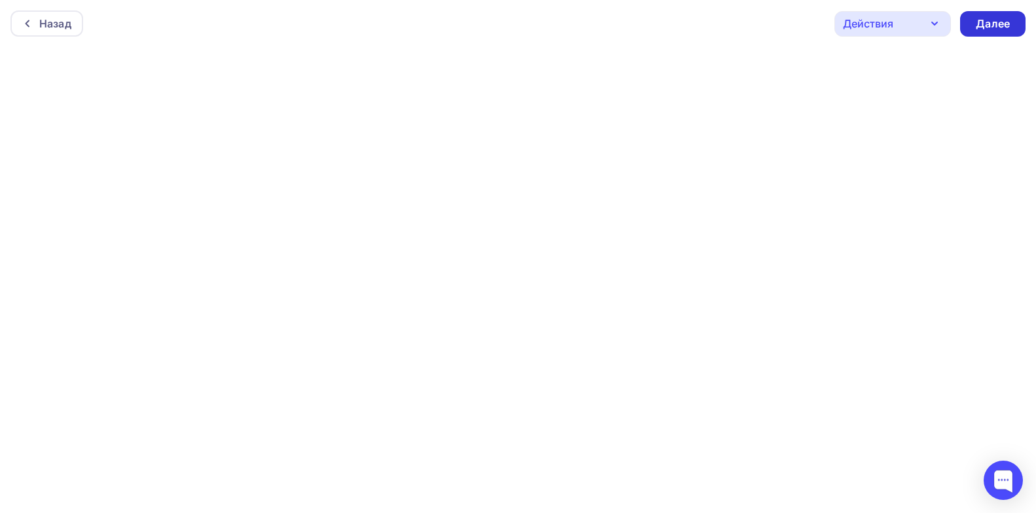
click at [1000, 17] on div "Далее" at bounding box center [993, 23] width 34 height 15
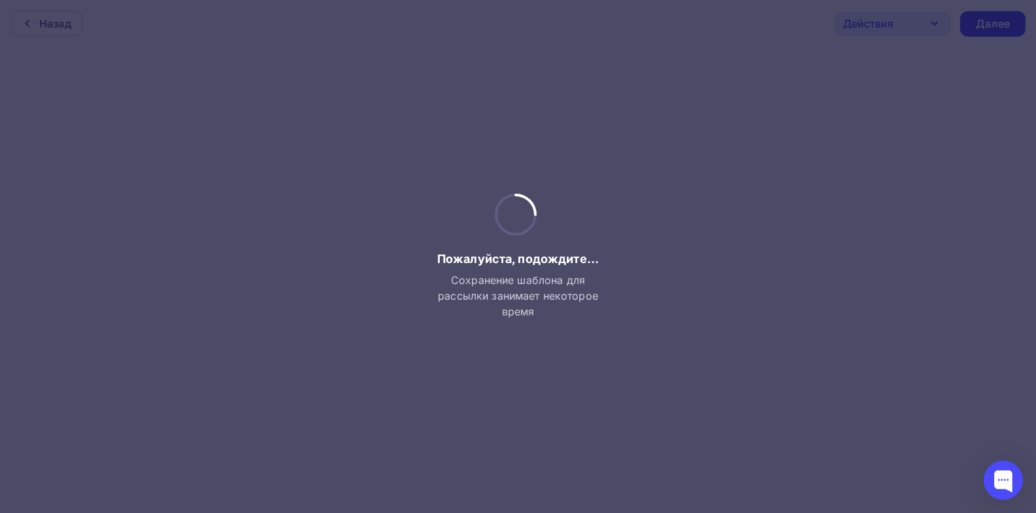
scroll to position [3, 0]
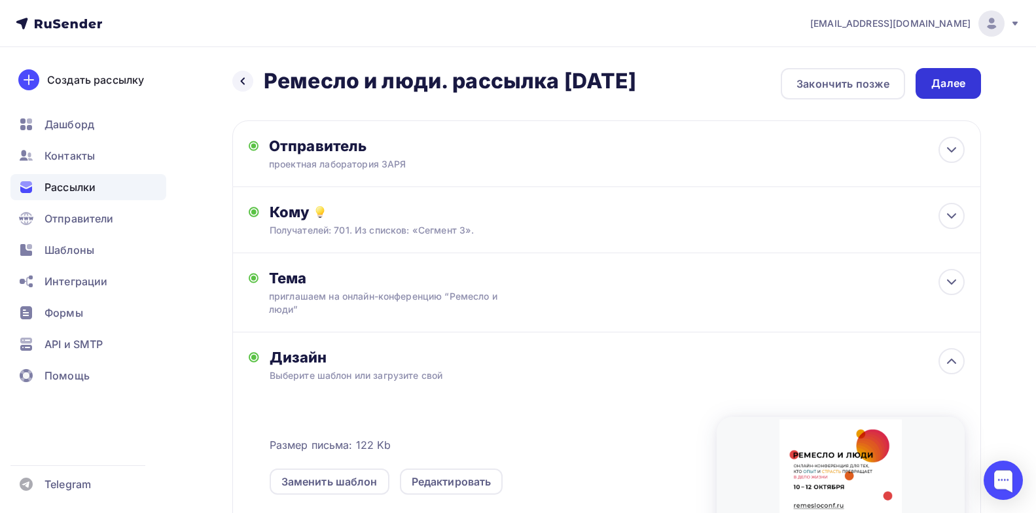
click at [966, 81] on div "Далее" at bounding box center [948, 83] width 65 height 31
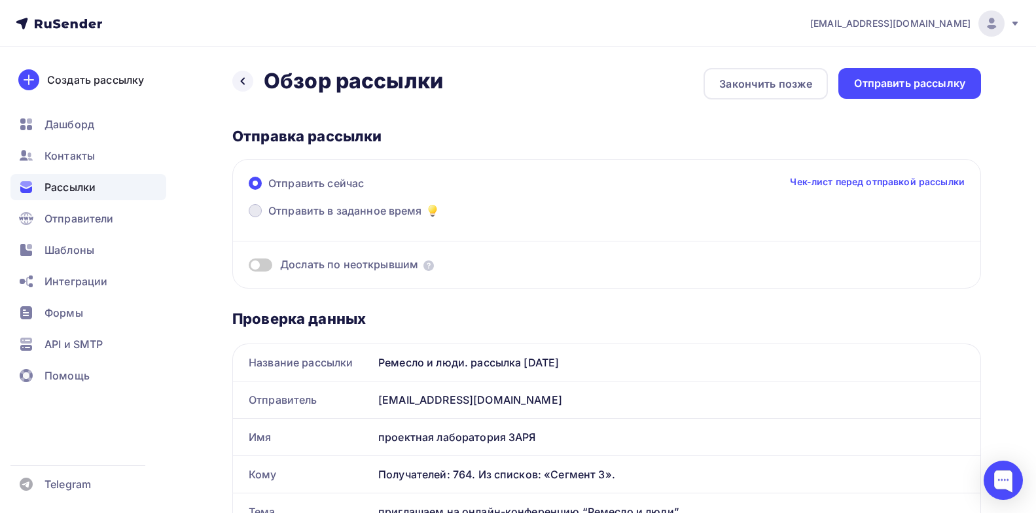
click at [322, 217] on span "Отправить в заданное время" at bounding box center [345, 211] width 154 height 16
click at [268, 219] on input "Отправить в заданное время" at bounding box center [268, 219] width 0 height 0
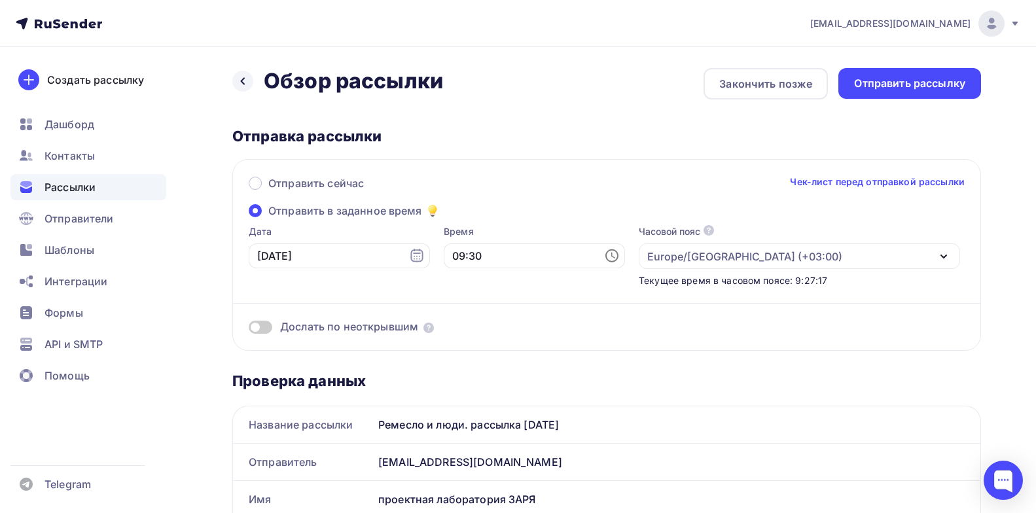
click at [325, 209] on span "Отправить в заданное время" at bounding box center [345, 211] width 154 height 16
click at [268, 219] on input "Отправить в заданное время" at bounding box center [268, 219] width 0 height 0
click at [920, 80] on div "Отправить рассылку" at bounding box center [909, 83] width 111 height 15
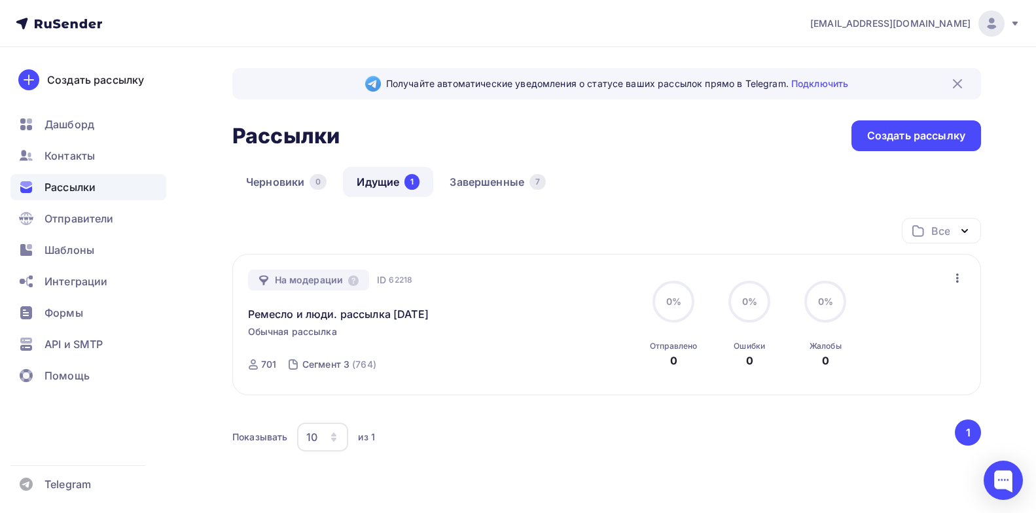
click at [494, 230] on div "Все Все папки Создать новую папку" at bounding box center [606, 236] width 749 height 36
click at [81, 189] on span "Рассылки" at bounding box center [70, 187] width 51 height 16
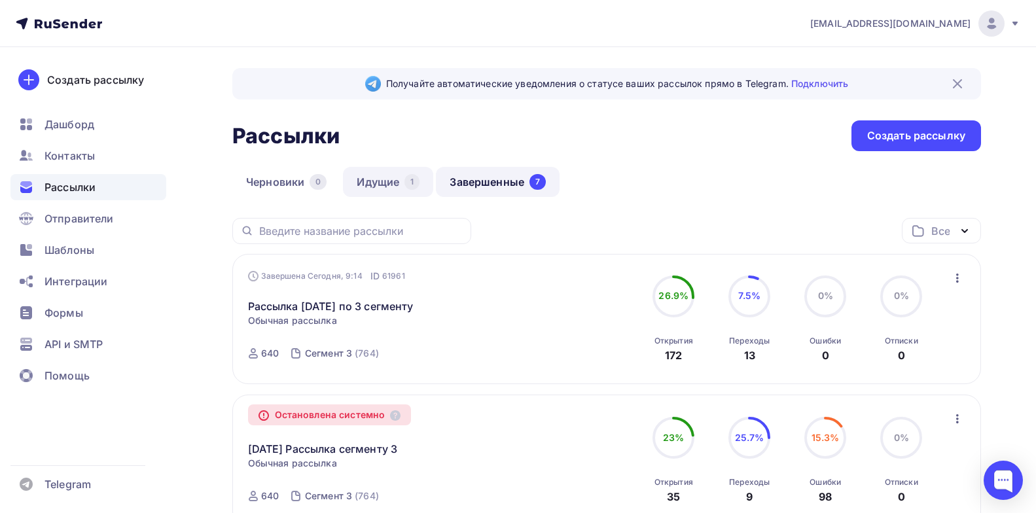
click at [378, 181] on link "Идущие 1" at bounding box center [388, 182] width 90 height 30
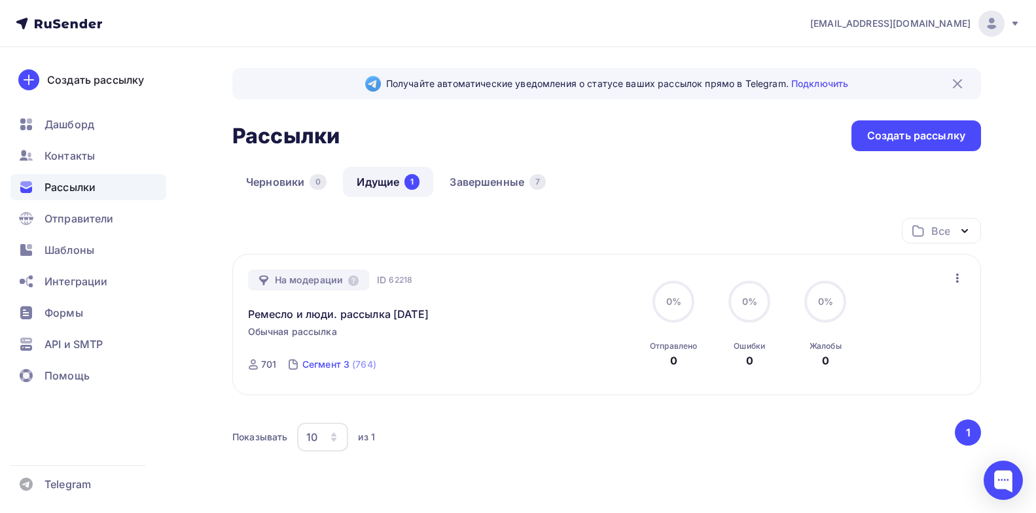
click at [344, 364] on div "Сегмент 3" at bounding box center [325, 364] width 47 height 13
click at [493, 180] on link "Завершенные 7" at bounding box center [498, 182] width 124 height 30
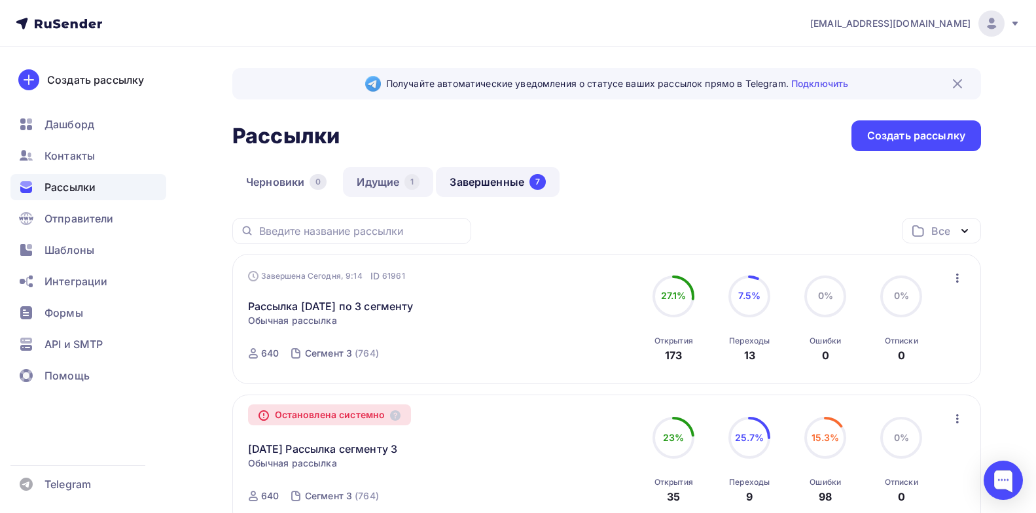
click at [358, 178] on link "Идущие 1" at bounding box center [388, 182] width 90 height 30
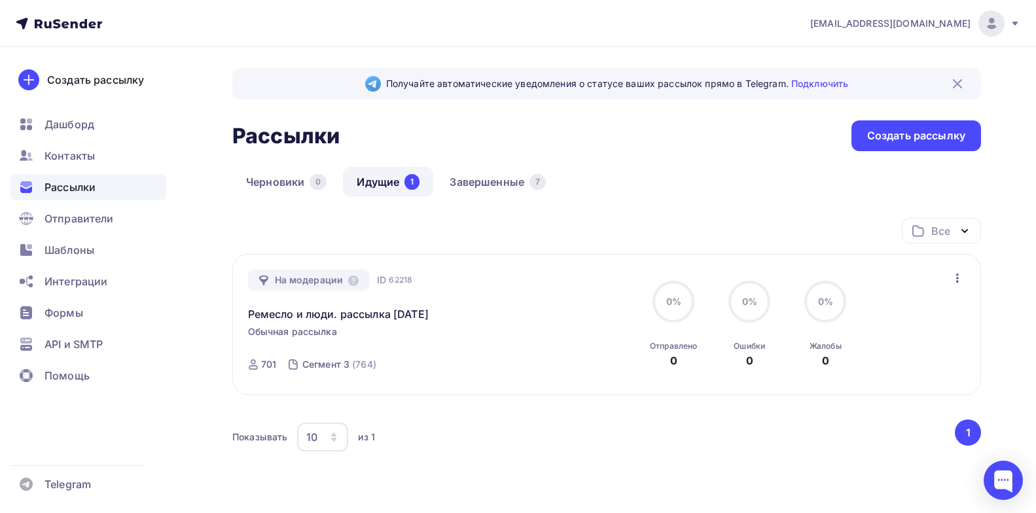
click at [958, 279] on icon "button" at bounding box center [957, 278] width 3 height 9
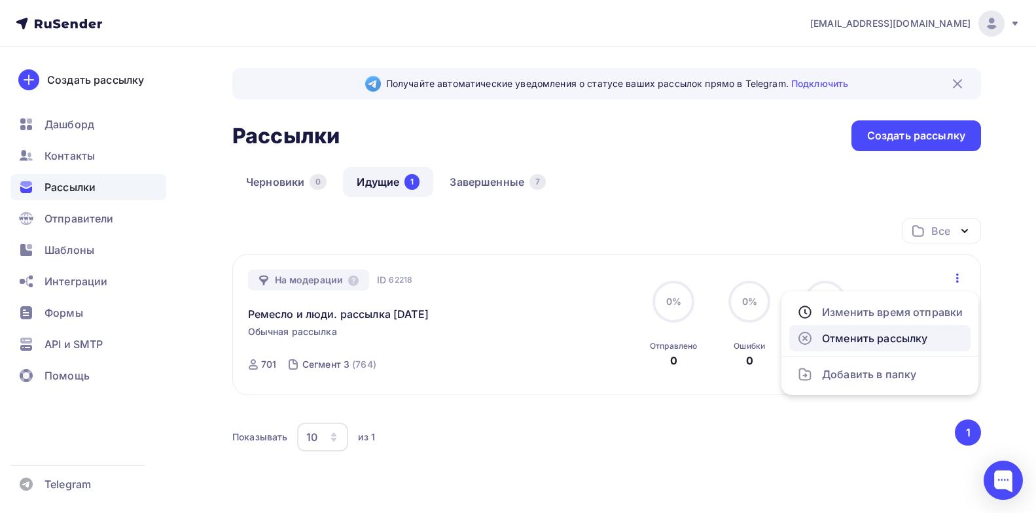
click at [888, 342] on div "Отменить рассылку" at bounding box center [880, 339] width 166 height 16
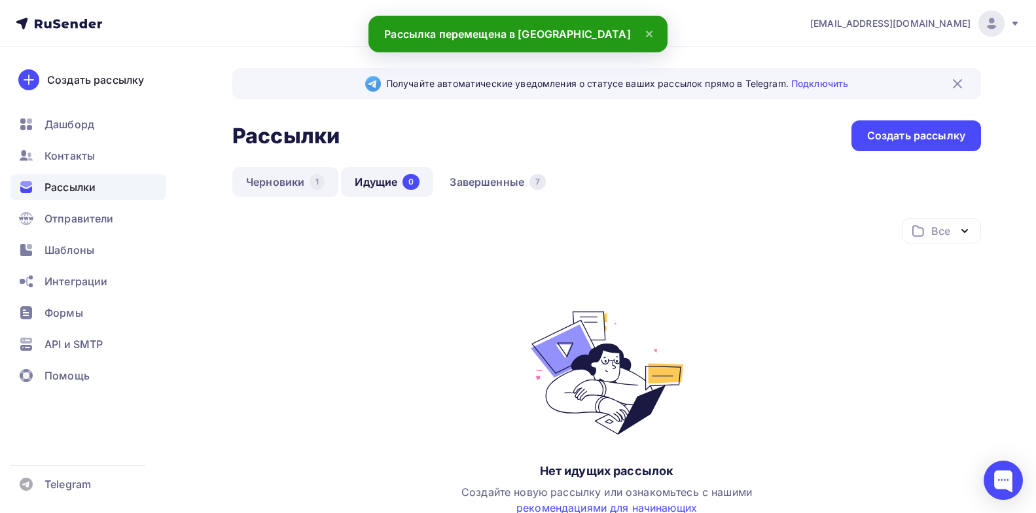
click at [267, 181] on link "Черновики 1" at bounding box center [285, 182] width 106 height 30
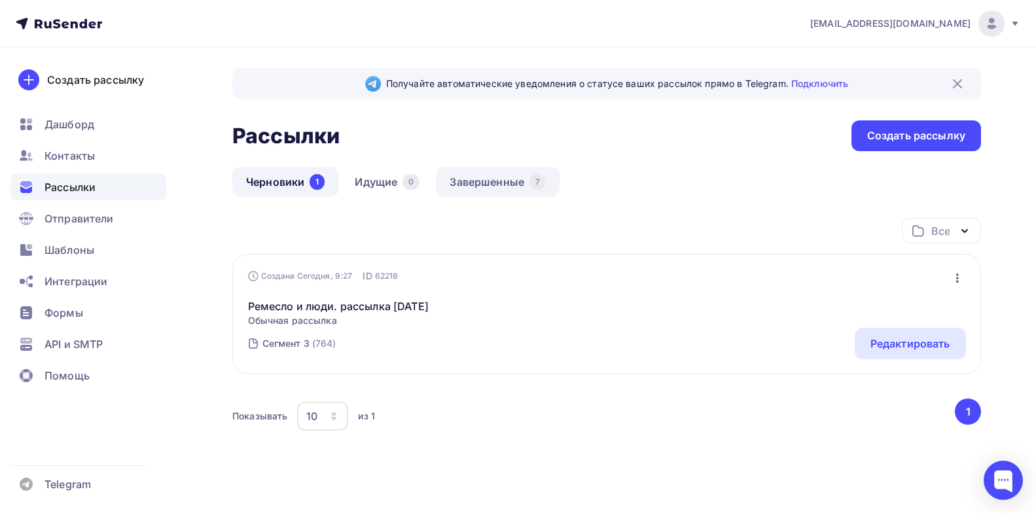
click at [472, 177] on link "Завершенные 7" at bounding box center [498, 182] width 124 height 30
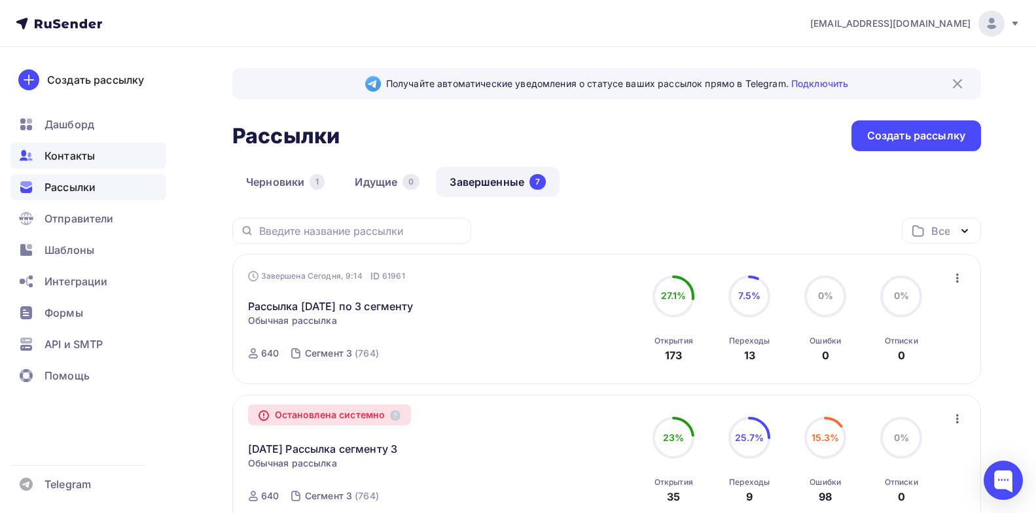
click at [65, 153] on span "Контакты" at bounding box center [70, 156] width 50 height 16
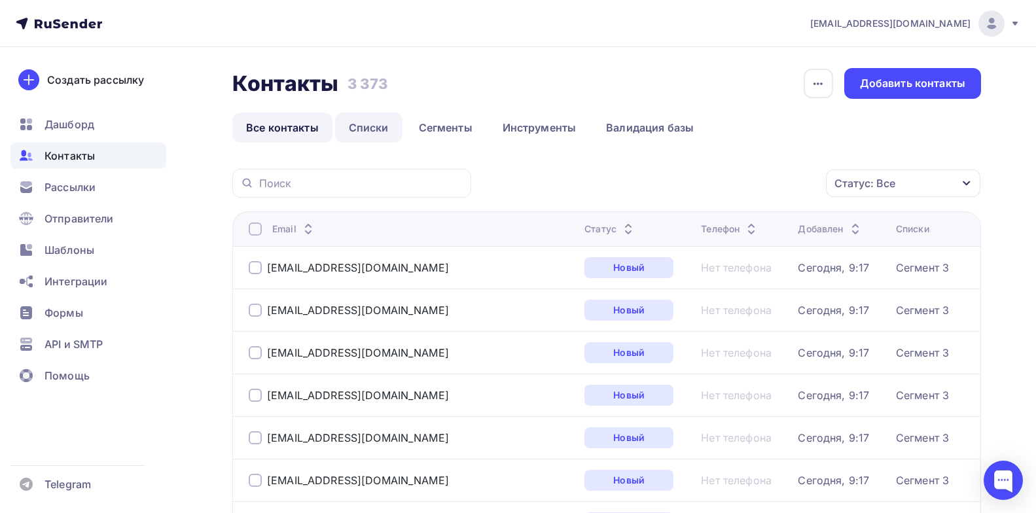
click at [360, 127] on link "Списки" at bounding box center [368, 128] width 67 height 30
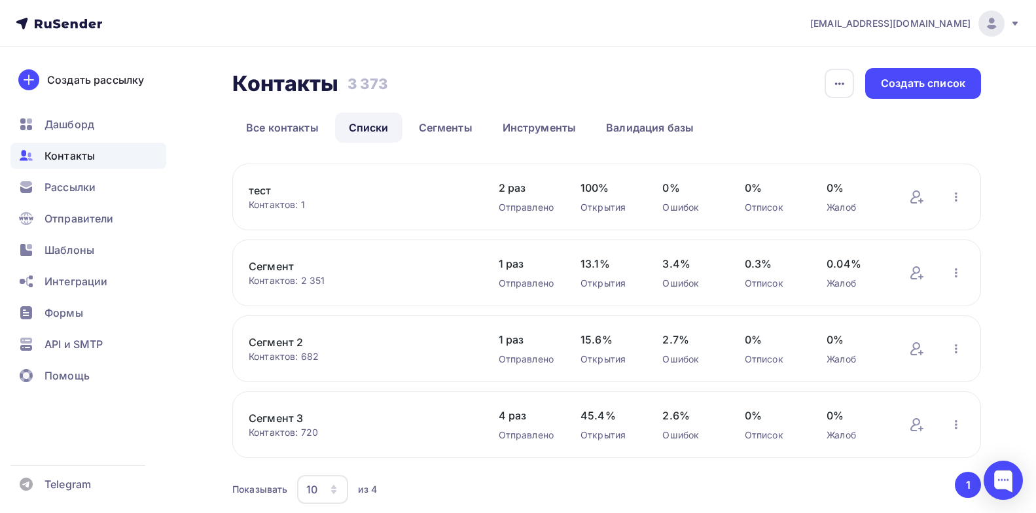
click at [280, 416] on link "Сегмент 3" at bounding box center [360, 418] width 223 height 16
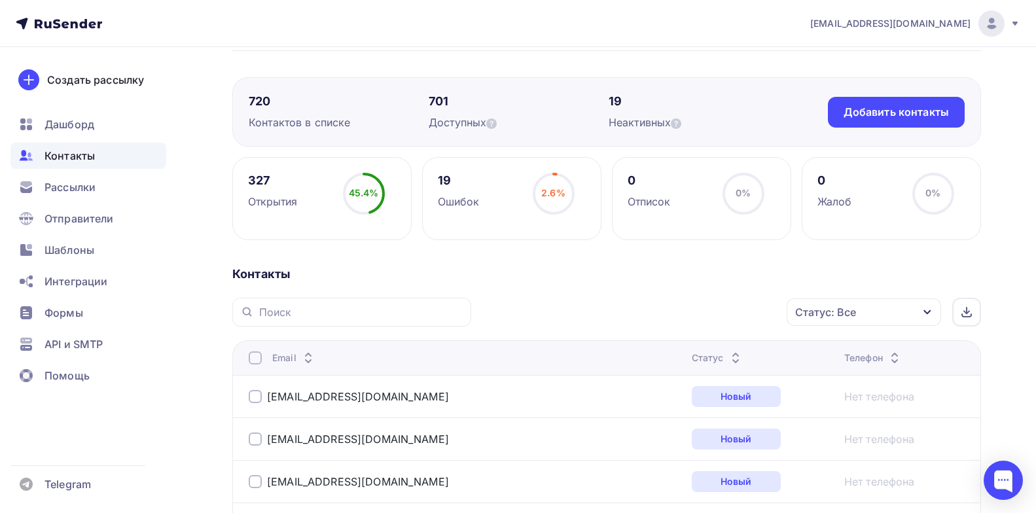
scroll to position [65, 0]
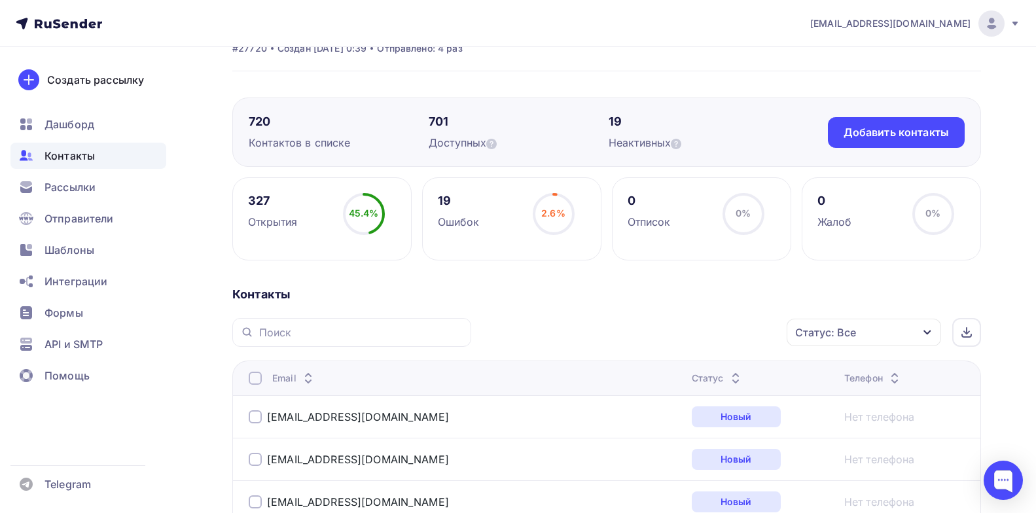
click at [932, 329] on icon "button" at bounding box center [927, 332] width 10 height 10
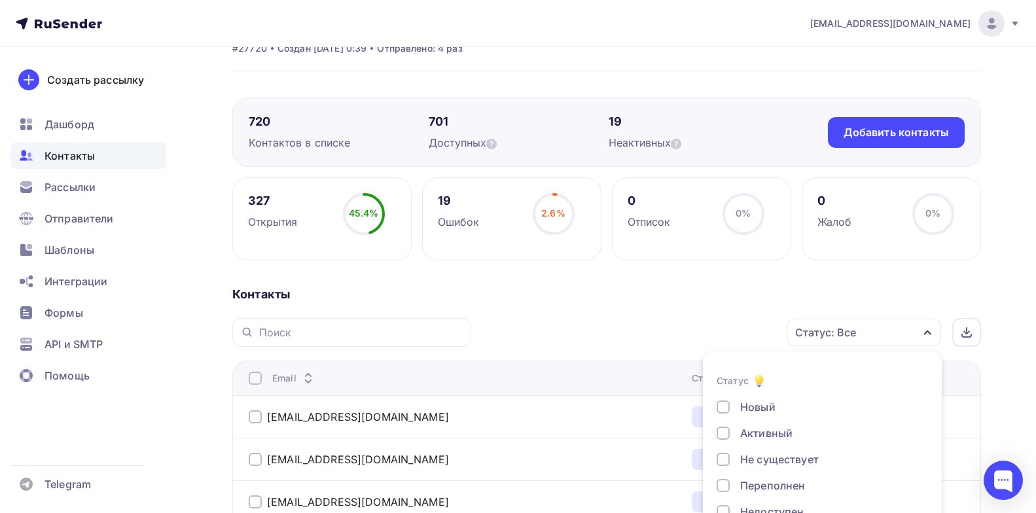
scroll to position [133, 0]
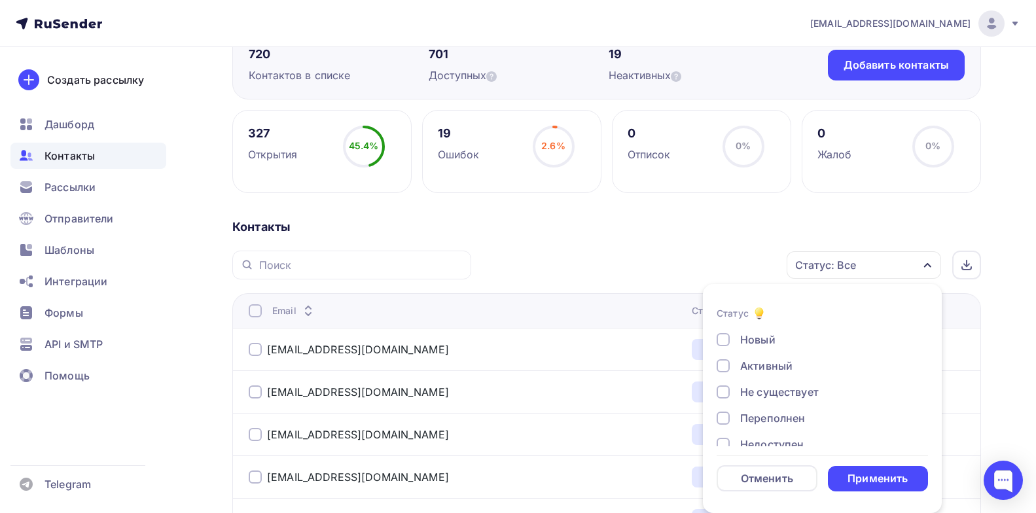
click at [727, 340] on div at bounding box center [723, 339] width 13 height 13
click at [867, 476] on div "Применить" at bounding box center [878, 478] width 60 height 15
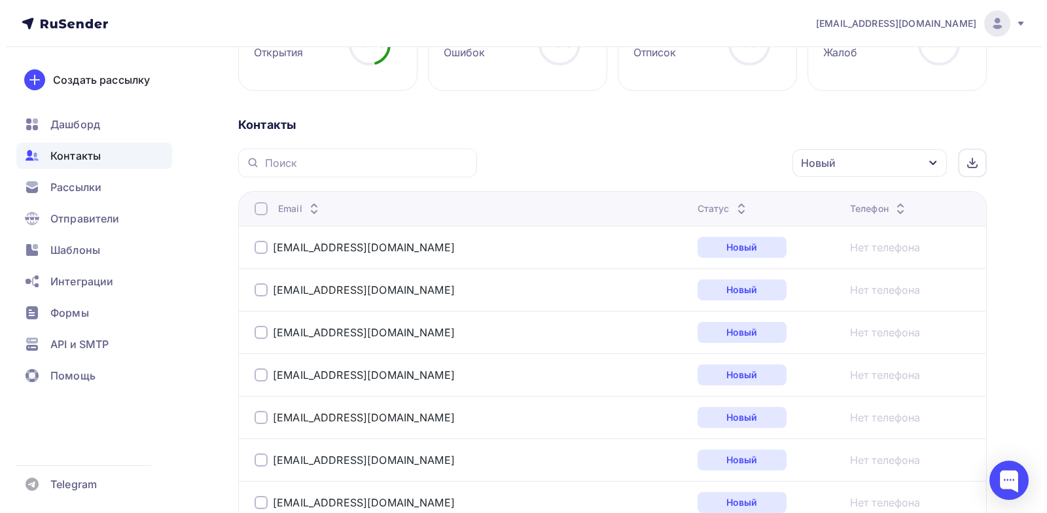
scroll to position [180, 0]
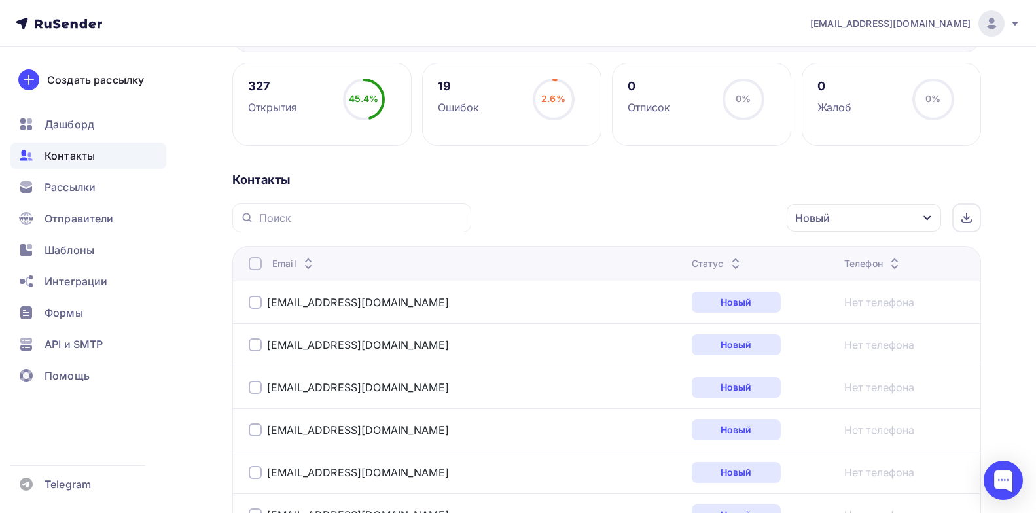
click at [257, 265] on div at bounding box center [255, 263] width 13 height 13
click at [756, 221] on icon "button" at bounding box center [760, 218] width 16 height 16
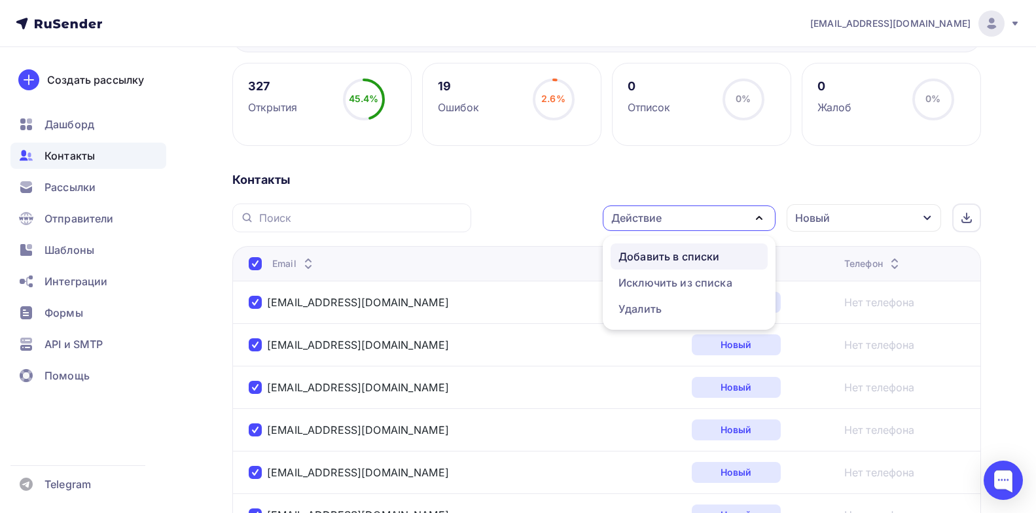
click at [678, 255] on div "Добавить в списки" at bounding box center [669, 257] width 101 height 16
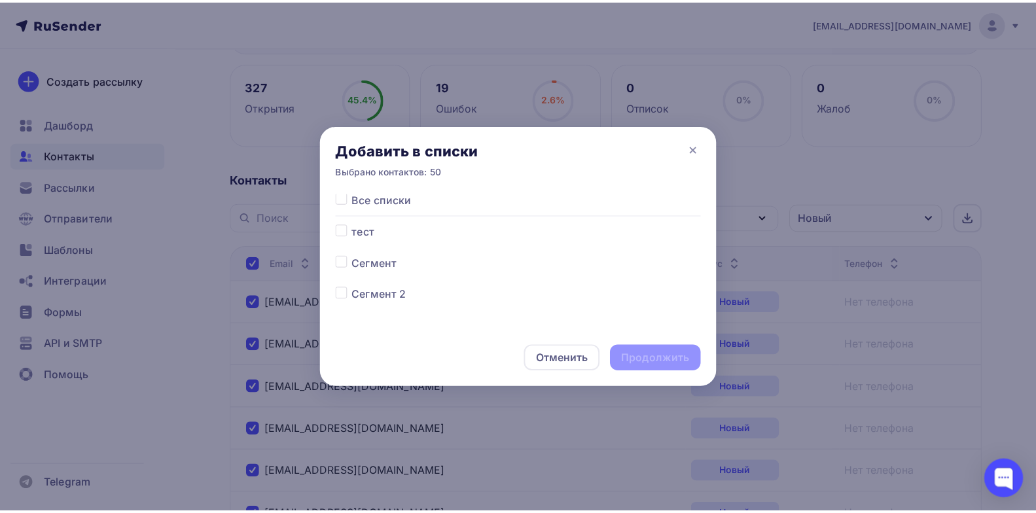
scroll to position [0, 0]
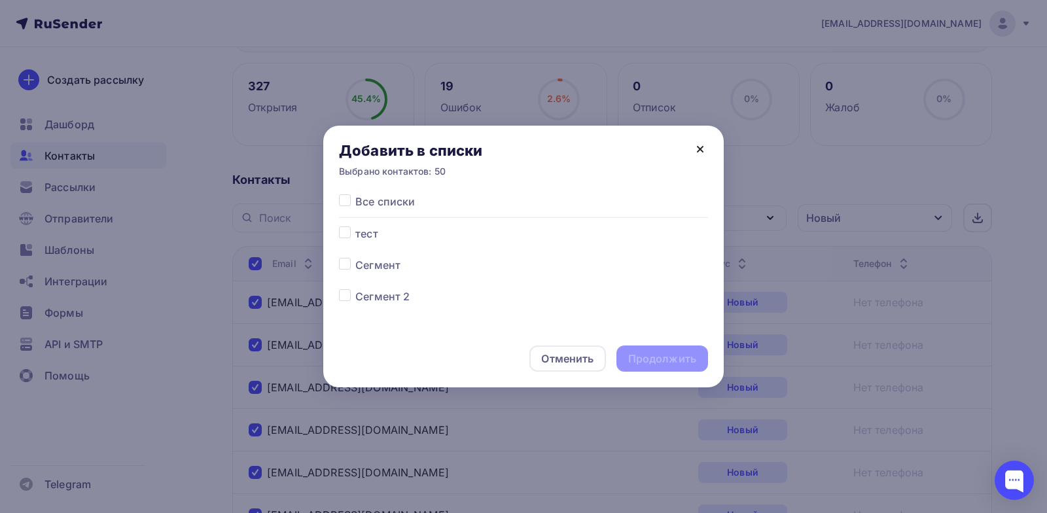
click at [700, 144] on icon at bounding box center [701, 149] width 16 height 16
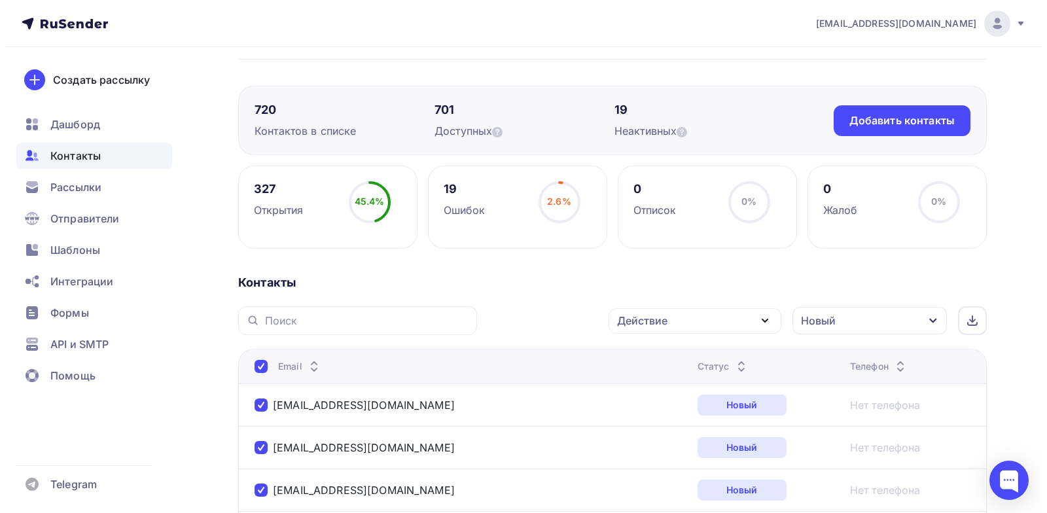
scroll to position [131, 0]
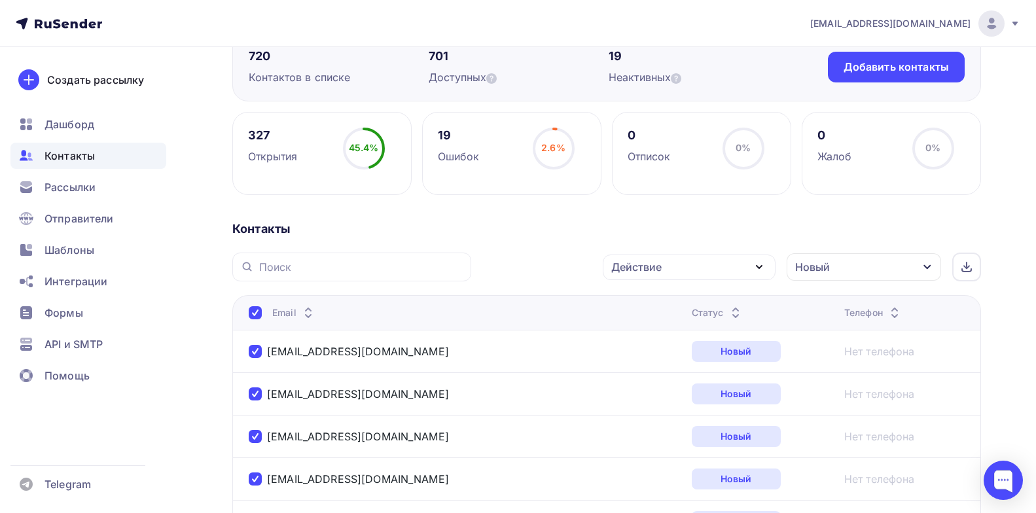
click at [758, 257] on div "Действие" at bounding box center [689, 268] width 173 height 26
click at [693, 306] on div "Добавить в списки" at bounding box center [669, 306] width 101 height 16
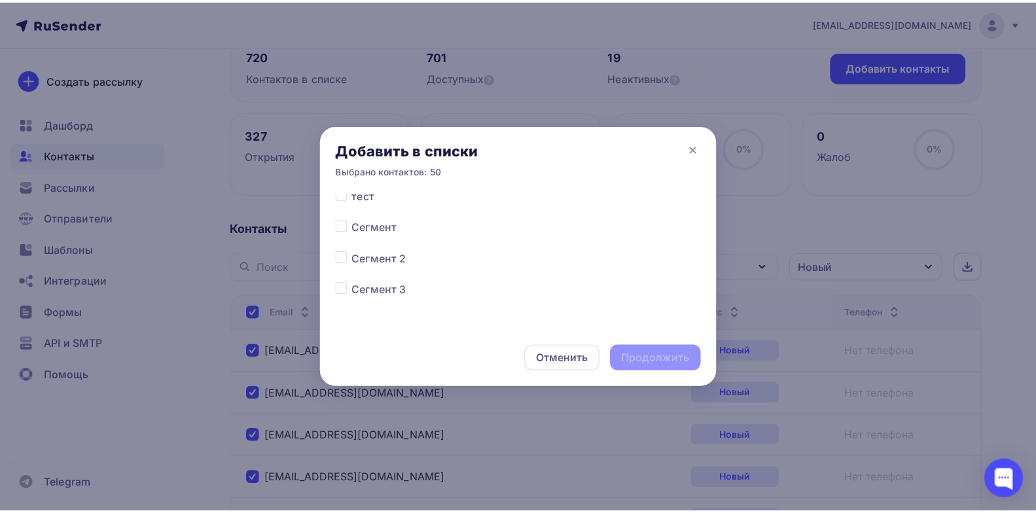
scroll to position [40, 0]
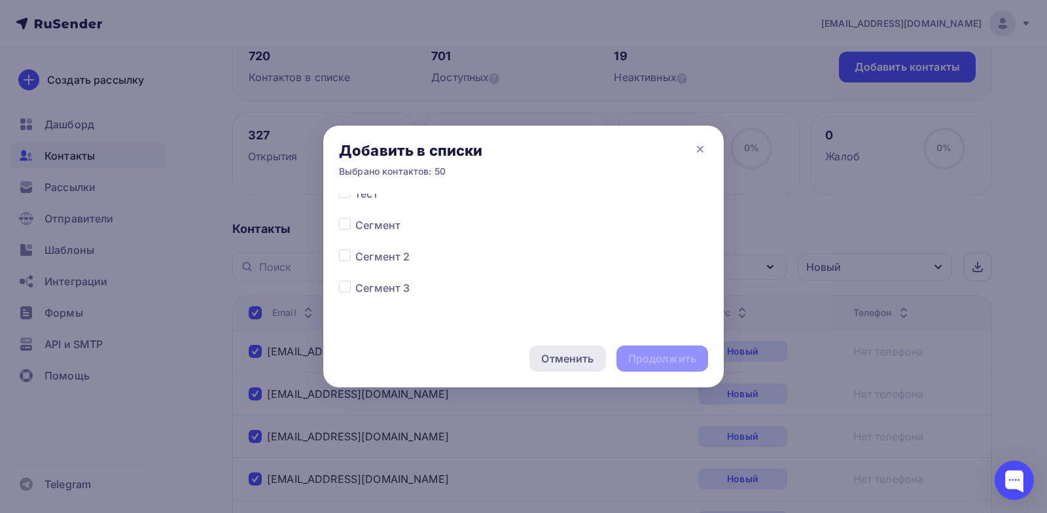
click at [562, 359] on div "Отменить" at bounding box center [567, 359] width 52 height 16
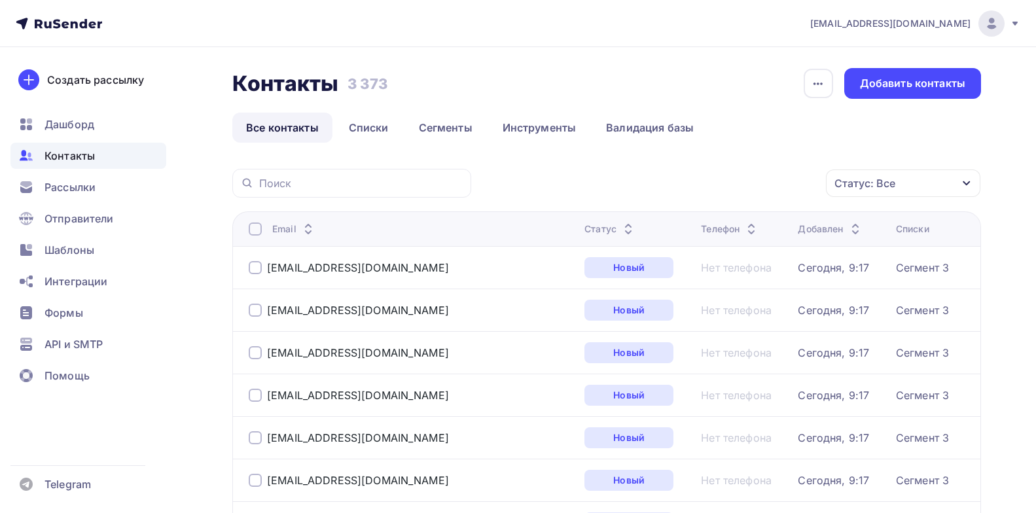
click at [379, 134] on link "Списки" at bounding box center [368, 128] width 67 height 30
click at [382, 130] on link "Списки" at bounding box center [368, 128] width 67 height 30
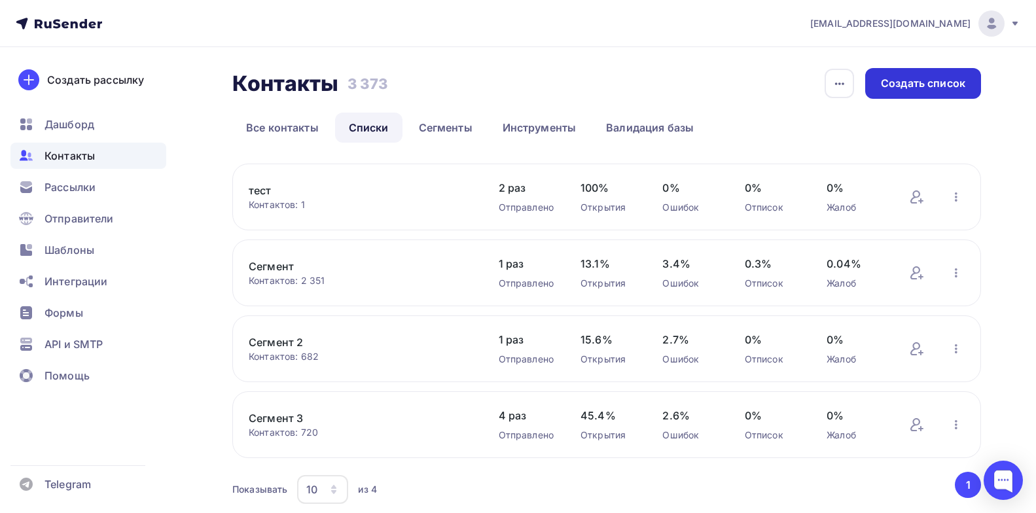
click at [926, 77] on div "Создать список" at bounding box center [923, 83] width 84 height 15
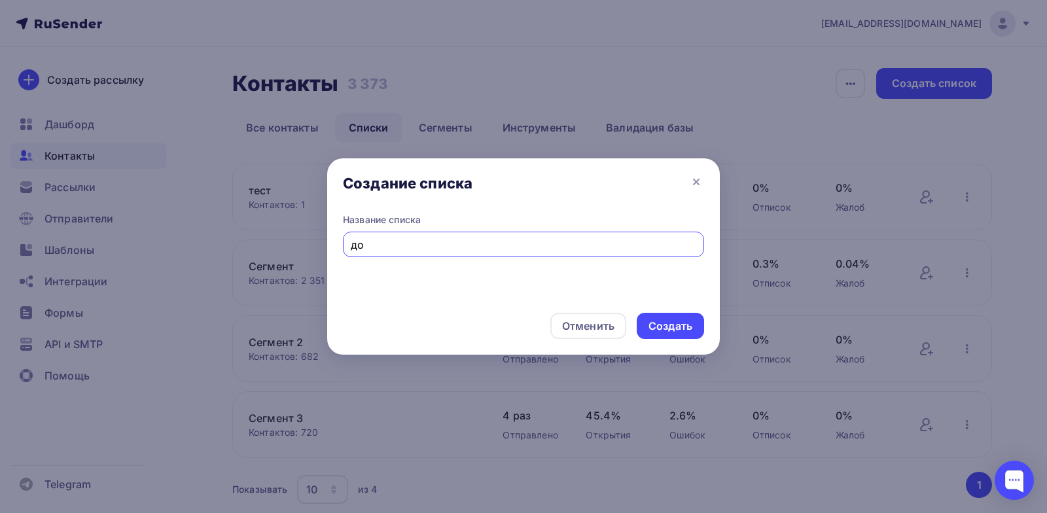
type input "д"
type input "Сегмент. добавленные"
click at [679, 325] on div "Создать" at bounding box center [671, 326] width 44 height 15
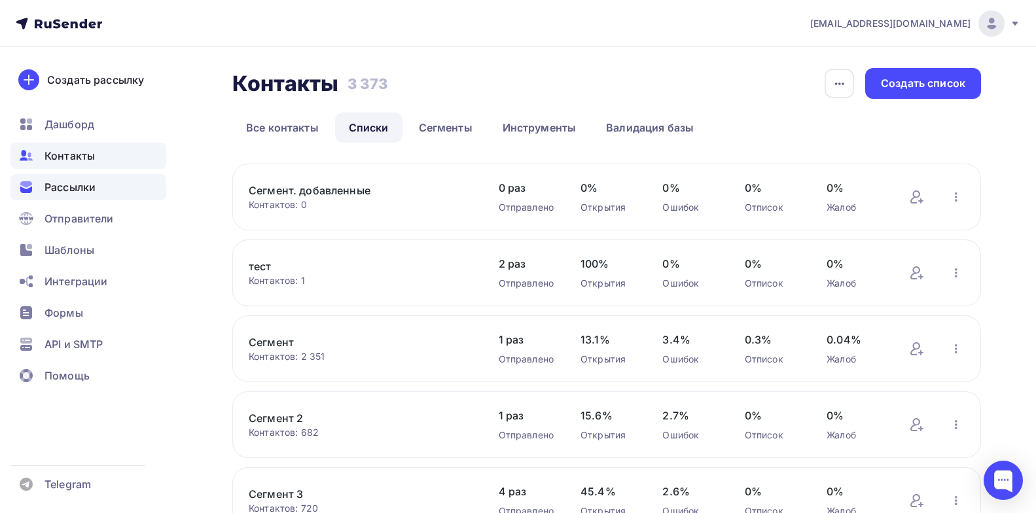
click at [67, 187] on span "Рассылки" at bounding box center [70, 187] width 51 height 16
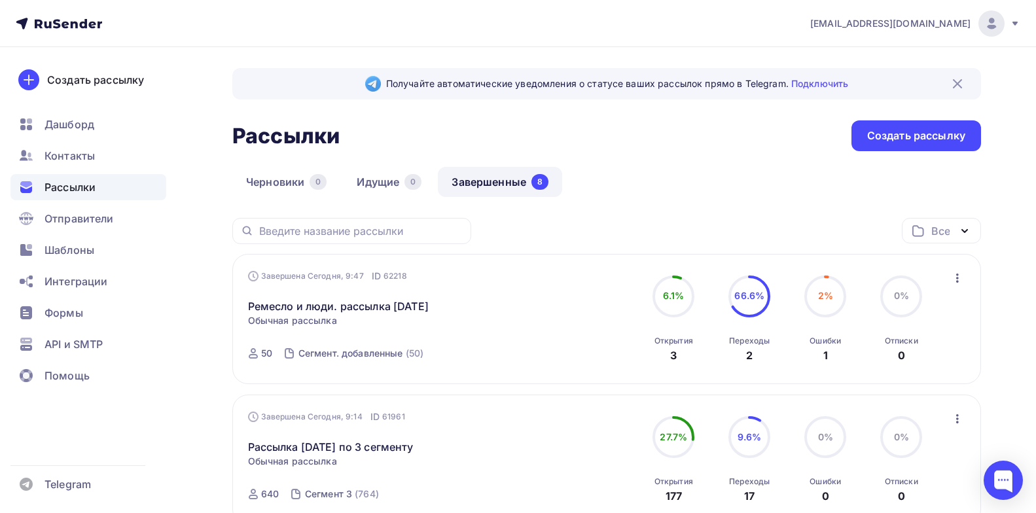
click at [620, 304] on div "Завершена Сегодня, 9:47 ID 62218 Ремесло и люди. рассылка [DATE] Статистика Обз…" at bounding box center [607, 320] width 718 height 100
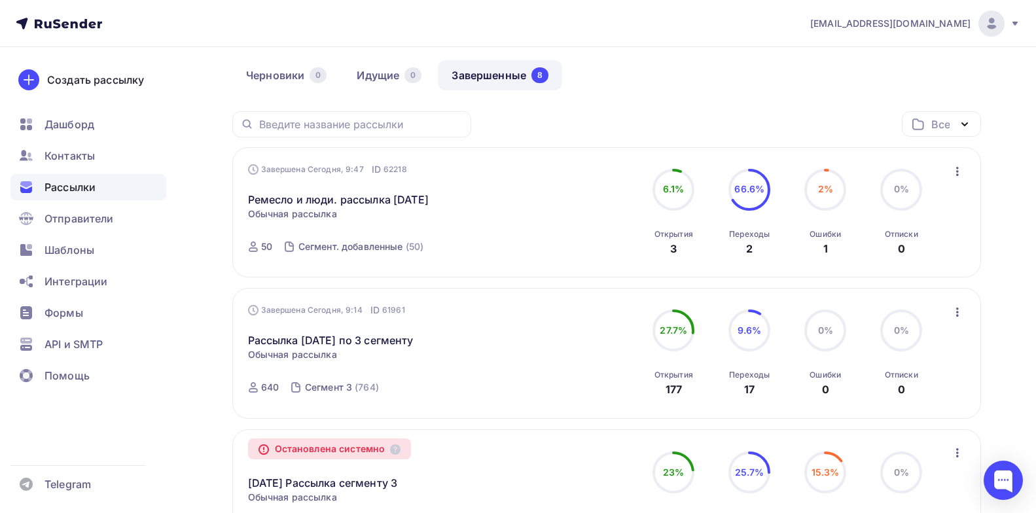
scroll to position [131, 0]
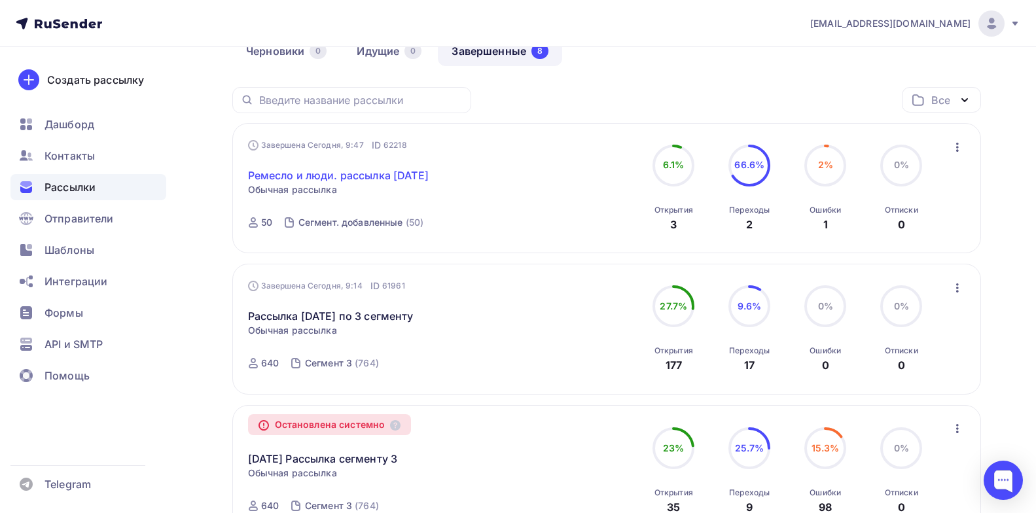
click at [409, 172] on link "Ремесло и люди. рассылка [DATE]" at bounding box center [338, 176] width 181 height 16
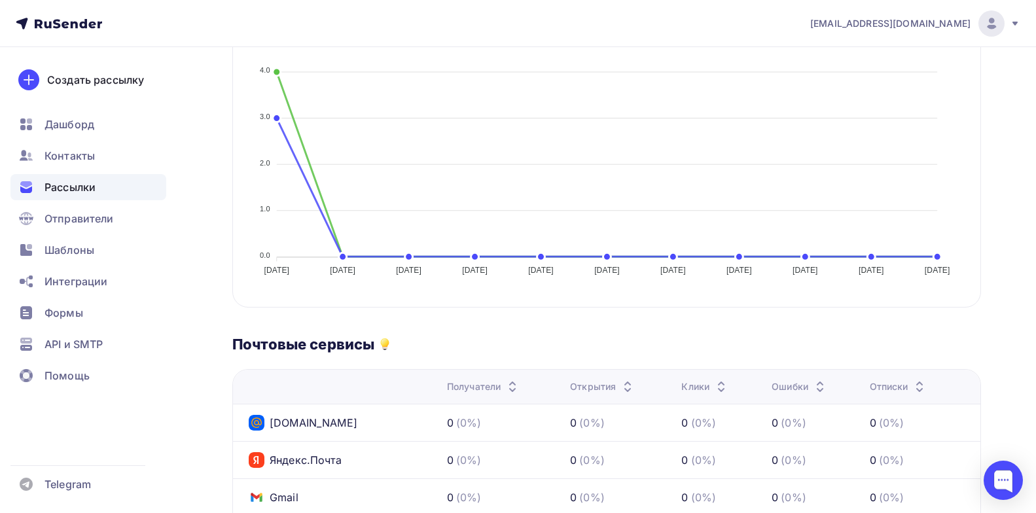
scroll to position [131, 0]
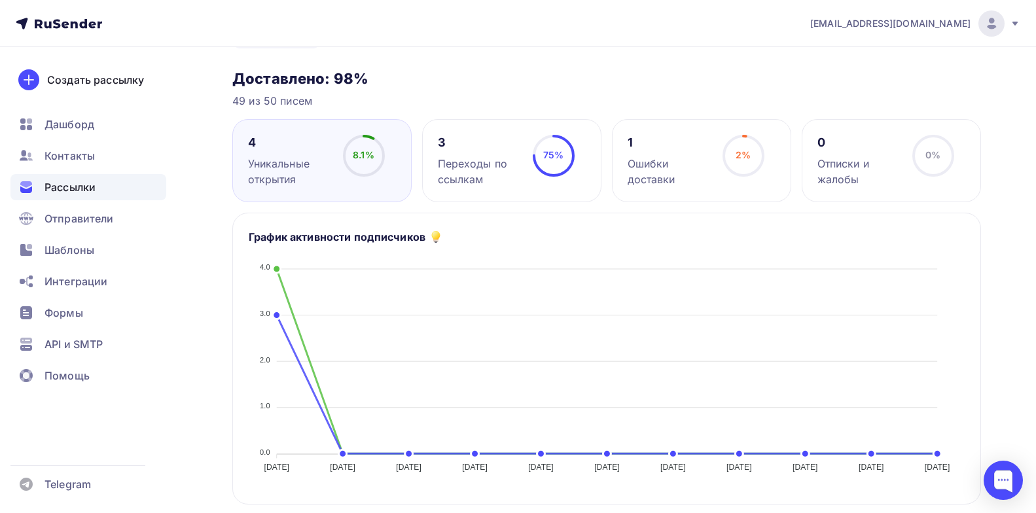
click at [668, 187] on div "Ошибки доставки" at bounding box center [669, 171] width 83 height 31
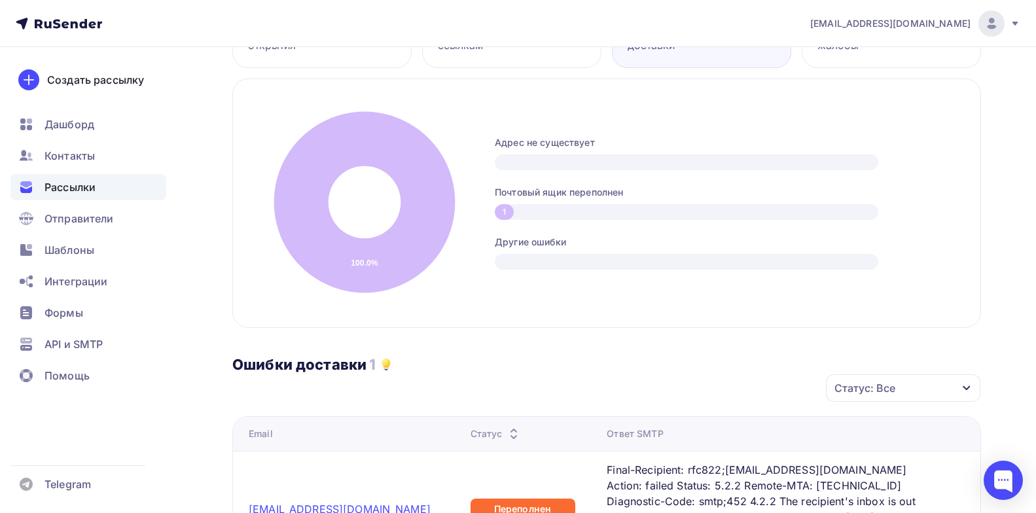
scroll to position [262, 0]
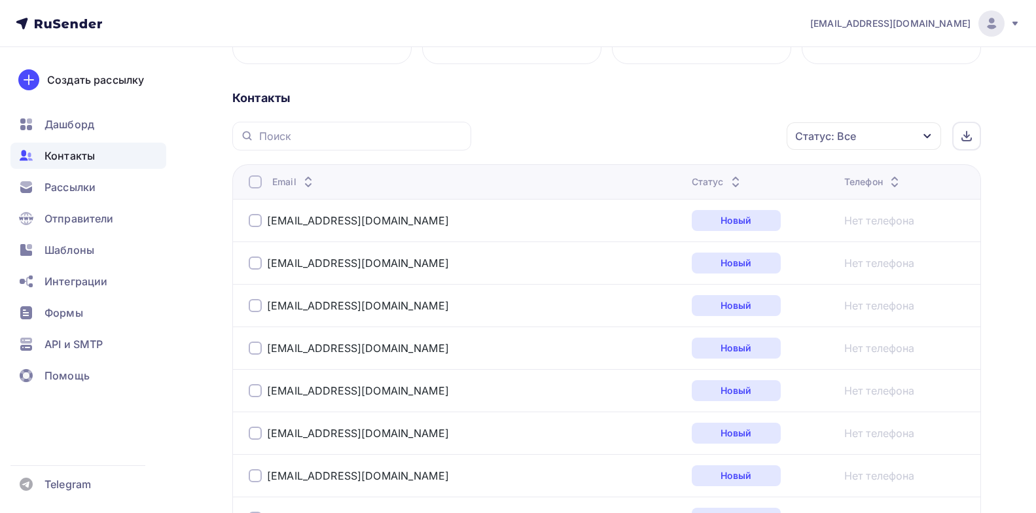
scroll to position [262, 0]
click at [905, 134] on div "Статус: Все" at bounding box center [864, 135] width 155 height 27
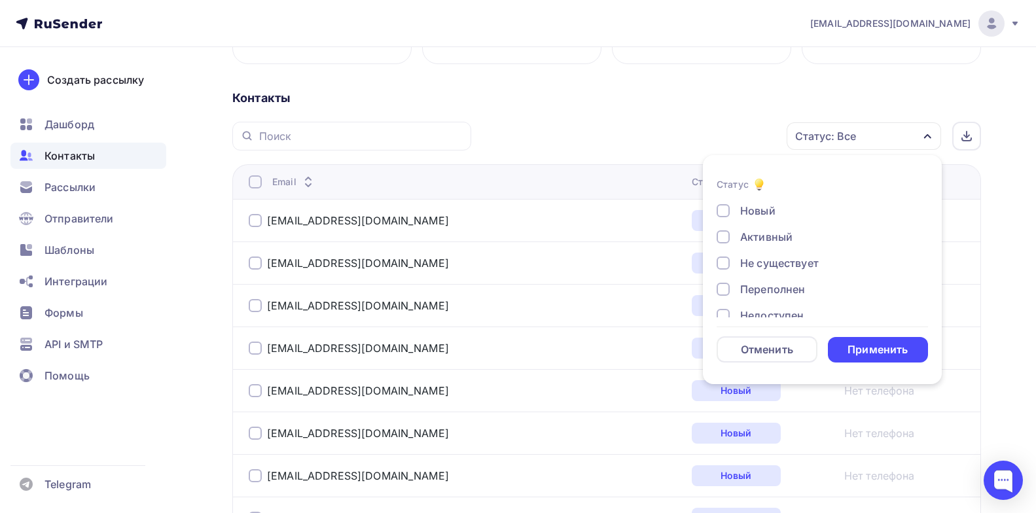
click at [743, 213] on div "Новый" at bounding box center [757, 211] width 35 height 16
click at [872, 346] on div "Применить" at bounding box center [878, 349] width 60 height 15
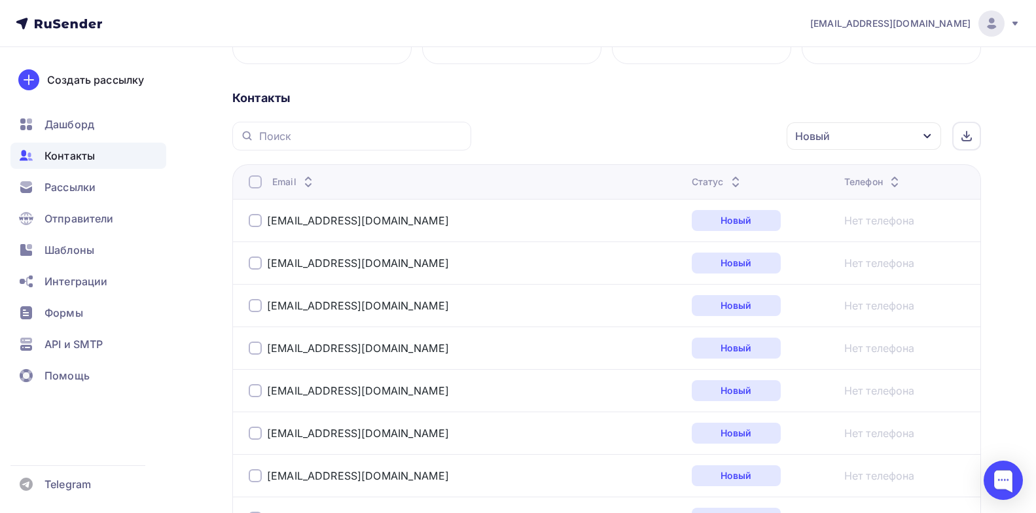
click at [255, 183] on div at bounding box center [255, 181] width 13 height 13
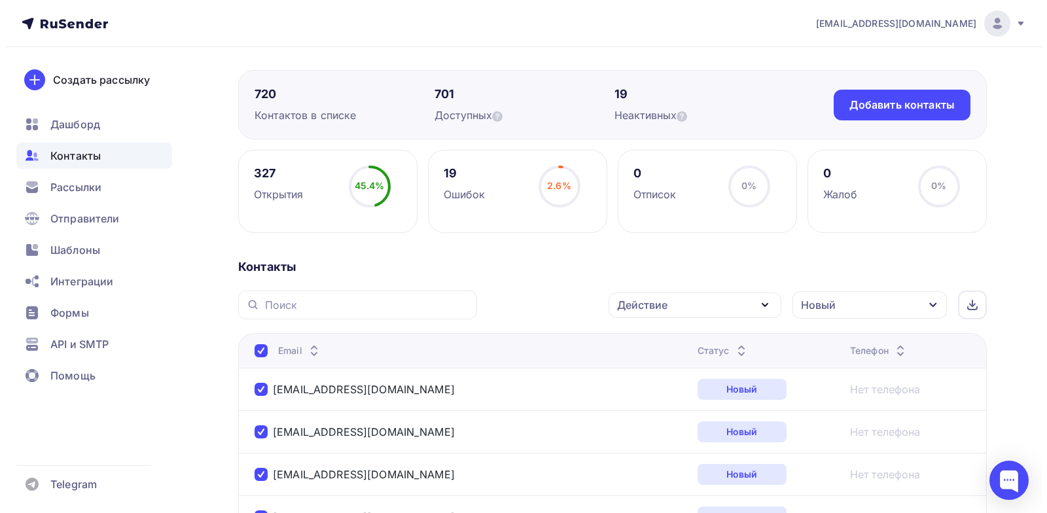
scroll to position [0, 0]
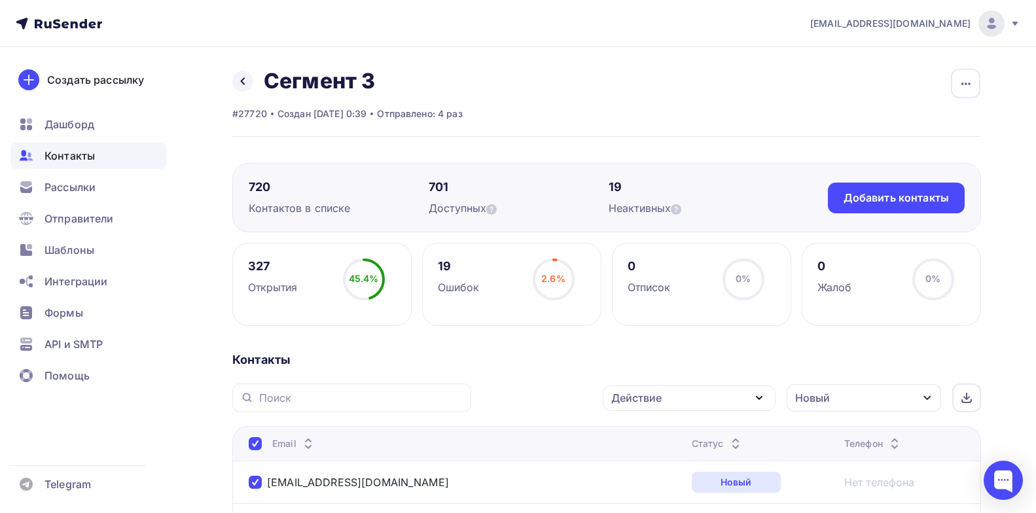
click at [750, 396] on div "Действие" at bounding box center [689, 399] width 173 height 26
click at [664, 439] on div "Добавить в списки" at bounding box center [669, 437] width 101 height 16
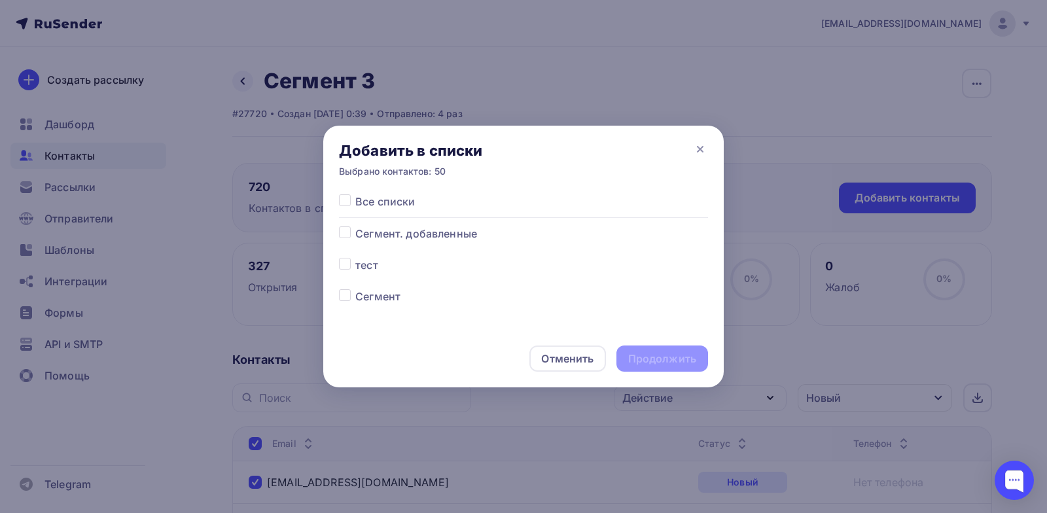
click at [429, 232] on span "Сегмент. добавленные" at bounding box center [416, 234] width 122 height 16
click at [355, 226] on label at bounding box center [355, 226] width 0 height 0
click at [346, 232] on input "checkbox" at bounding box center [345, 232] width 12 height 12
checkbox input "true"
click at [654, 362] on div "Продолжить" at bounding box center [662, 359] width 68 height 15
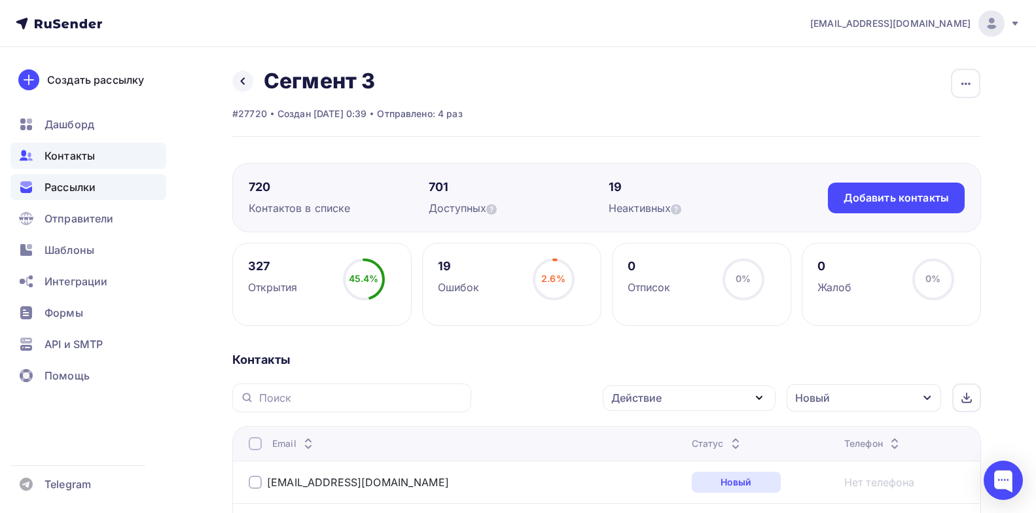
click at [76, 190] on span "Рассылки" at bounding box center [70, 187] width 51 height 16
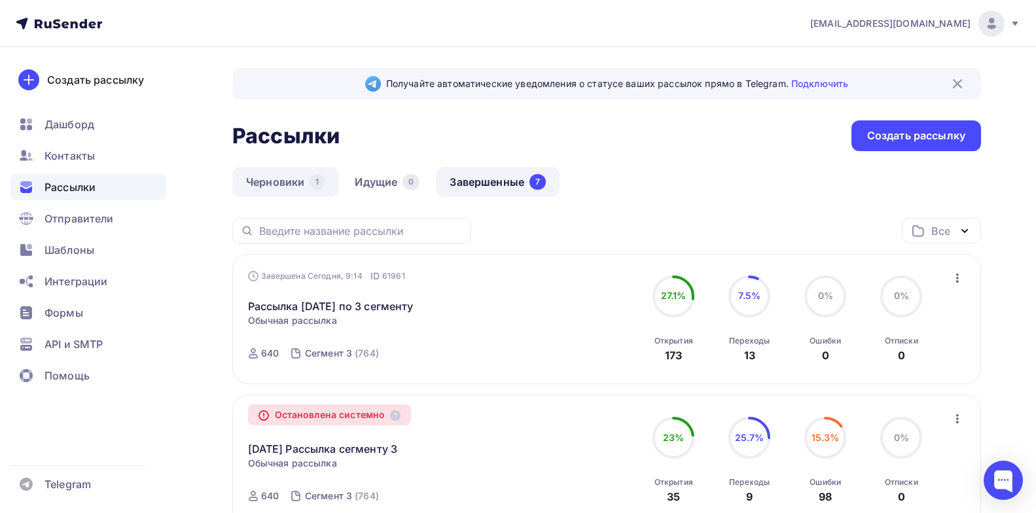
click at [297, 182] on link "Черновики 1" at bounding box center [285, 182] width 106 height 30
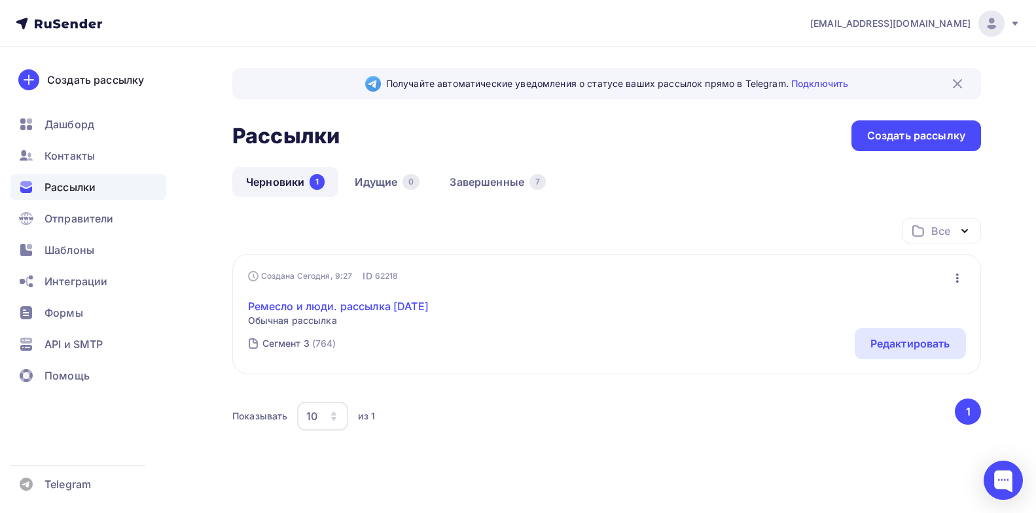
click at [342, 305] on link "Ремесло и люди. рассылка [DATE]" at bounding box center [338, 307] width 181 height 16
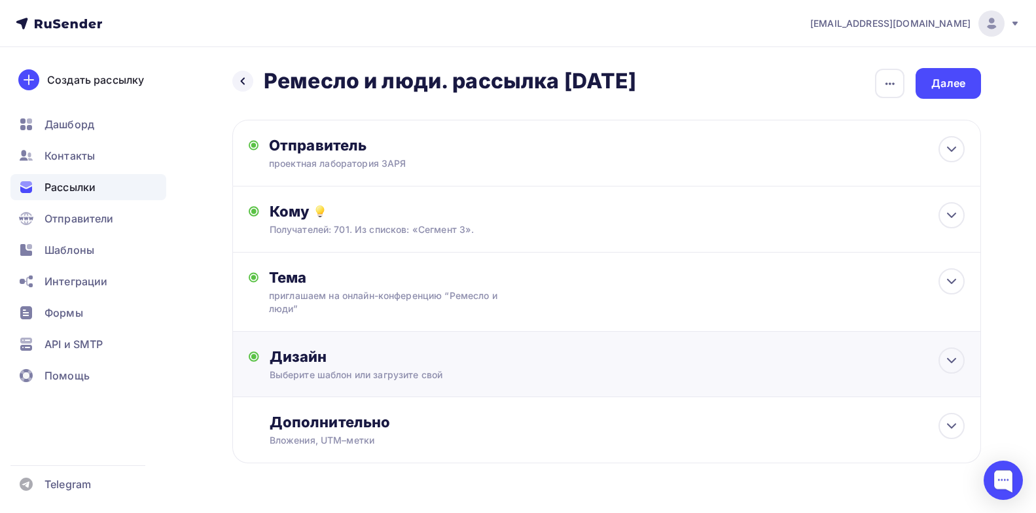
click at [367, 379] on div "Выберите шаблон или загрузите свой" at bounding box center [583, 375] width 626 height 13
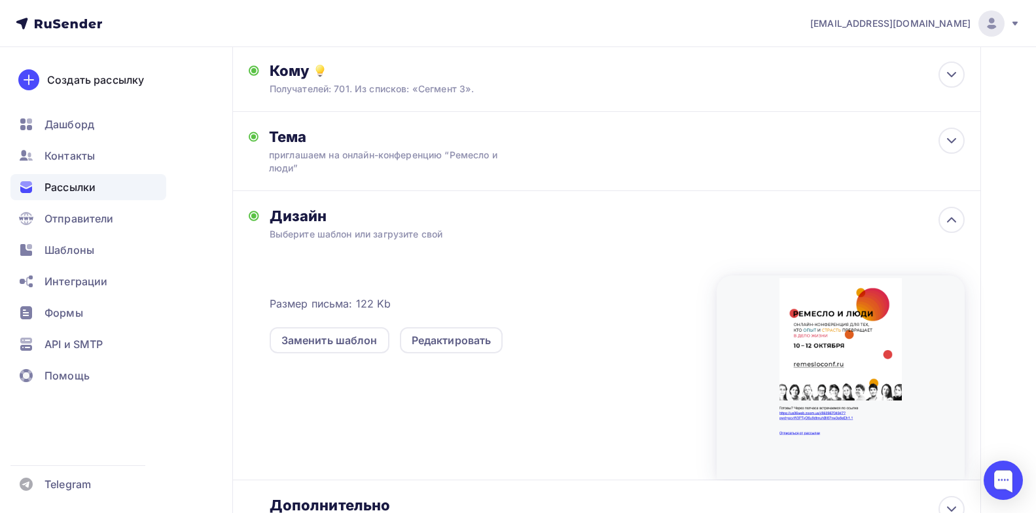
scroll to position [259, 0]
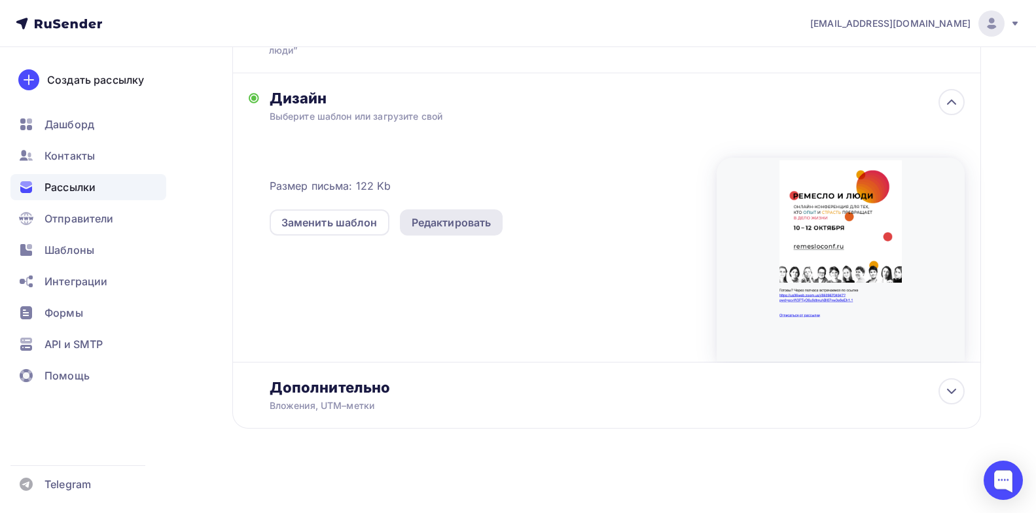
click at [465, 228] on div "Редактировать" at bounding box center [452, 223] width 80 height 16
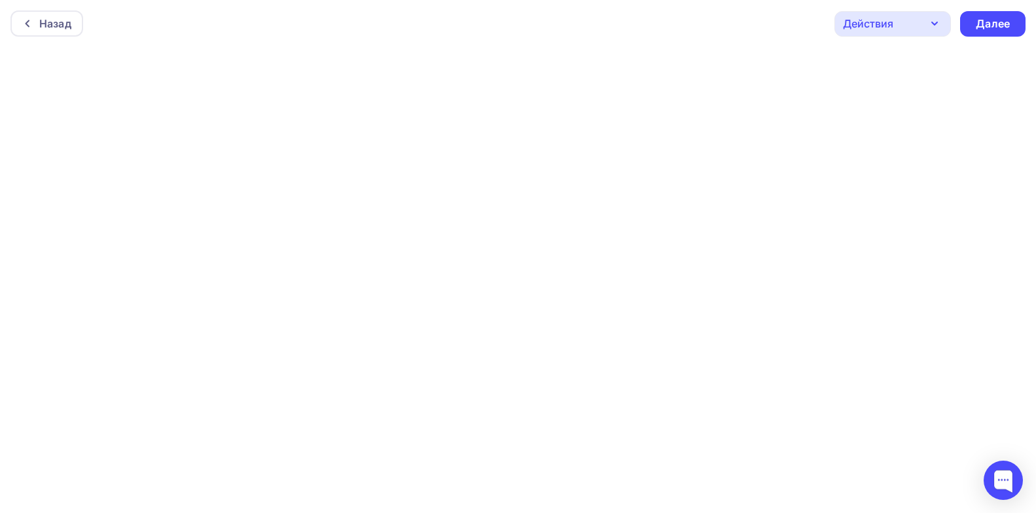
scroll to position [3, 0]
click at [996, 16] on div "Далее" at bounding box center [993, 20] width 34 height 15
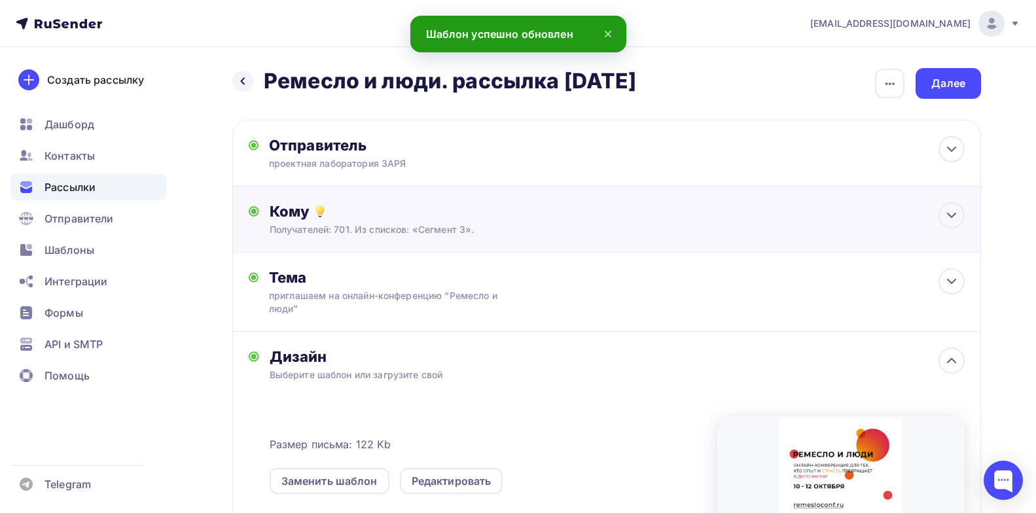
click at [477, 215] on div "Кому" at bounding box center [617, 211] width 695 height 18
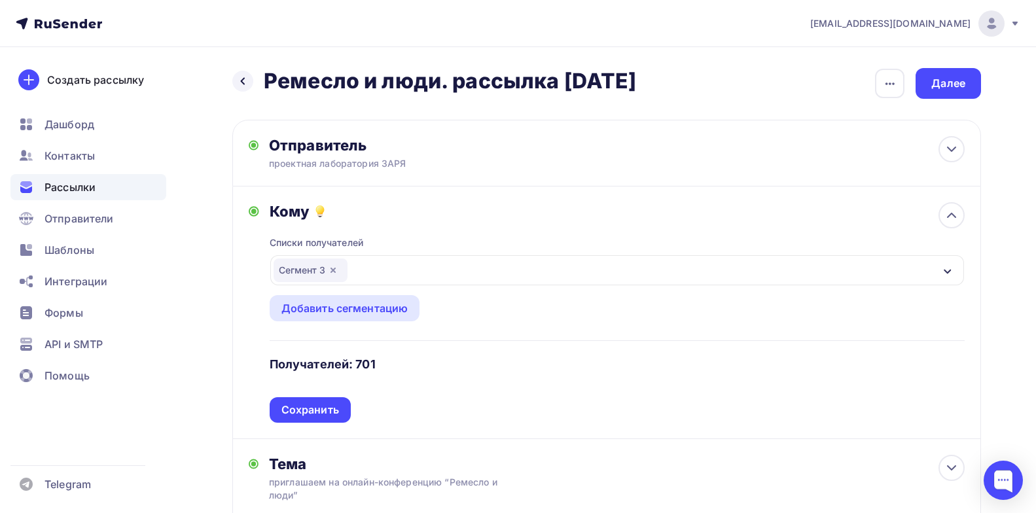
click at [334, 269] on icon "button" at bounding box center [333, 270] width 5 height 5
click at [327, 264] on div "Выберите список" at bounding box center [325, 271] width 102 height 24
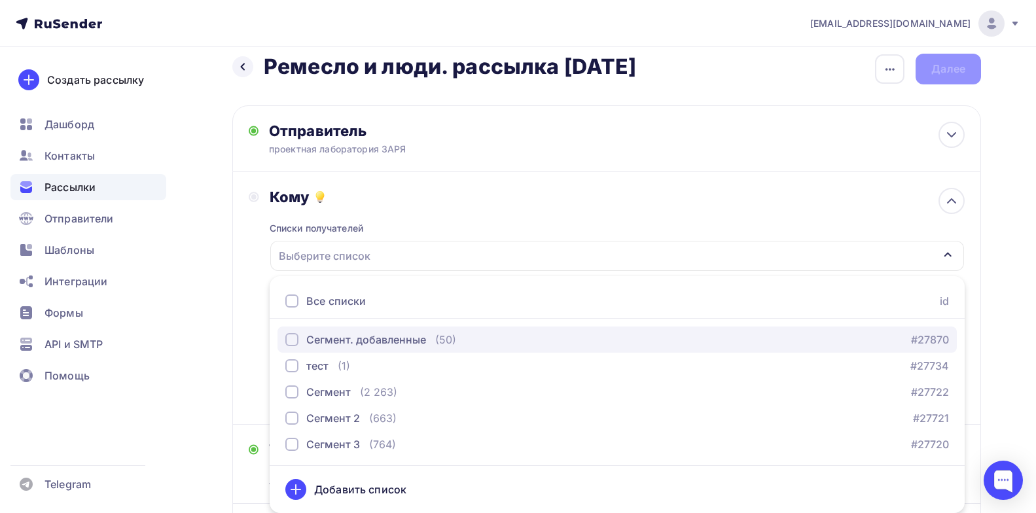
click at [377, 340] on div "Сегмент. добавленные" at bounding box center [366, 340] width 120 height 16
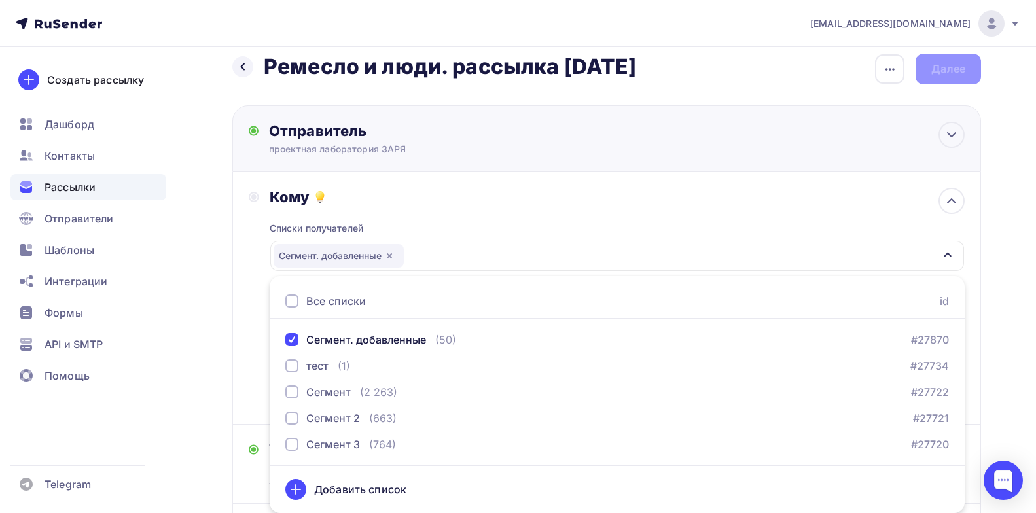
click at [592, 161] on div "Отправитель проектная лаборатория ЗАРЯ Email * academy@zaryalab.ru academy@zary…" at bounding box center [606, 138] width 749 height 67
type input "проектная лаборатория ЗАРЯ"
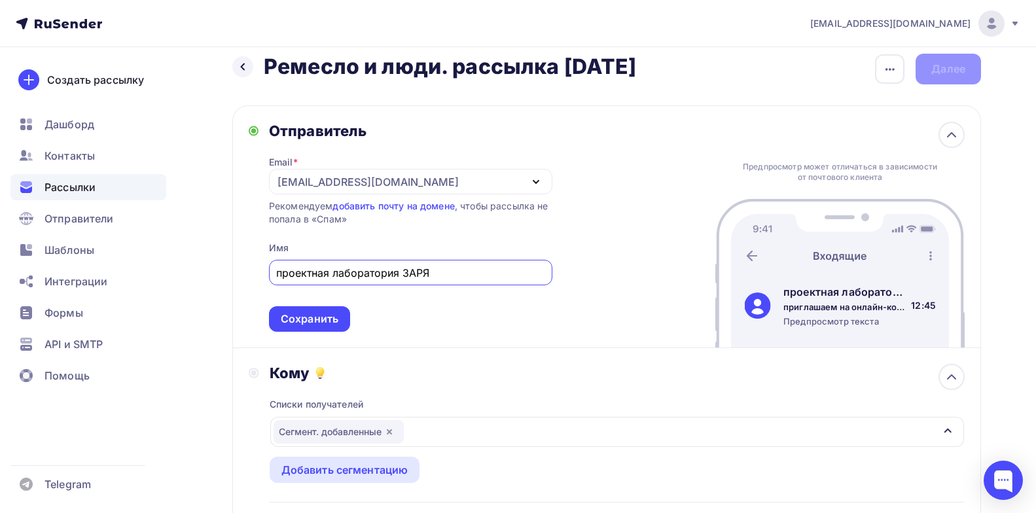
scroll to position [0, 0]
click at [547, 128] on div "Отправитель" at bounding box center [410, 131] width 283 height 18
click at [740, 84] on div "Назад Ремесло и люди. рассылка 10.10.2025 Ремесло и люди. рассылка 10.10.2025 З…" at bounding box center [606, 69] width 749 height 31
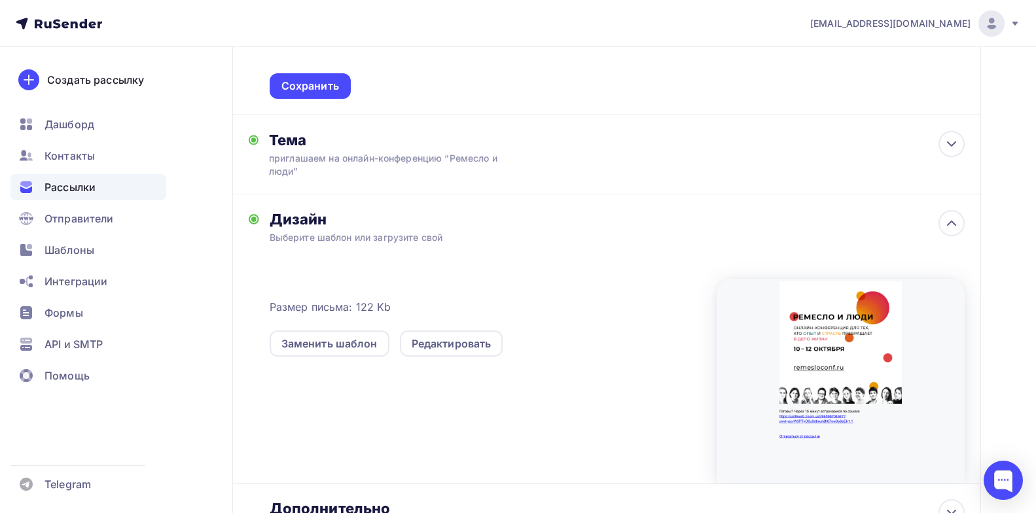
scroll to position [342, 0]
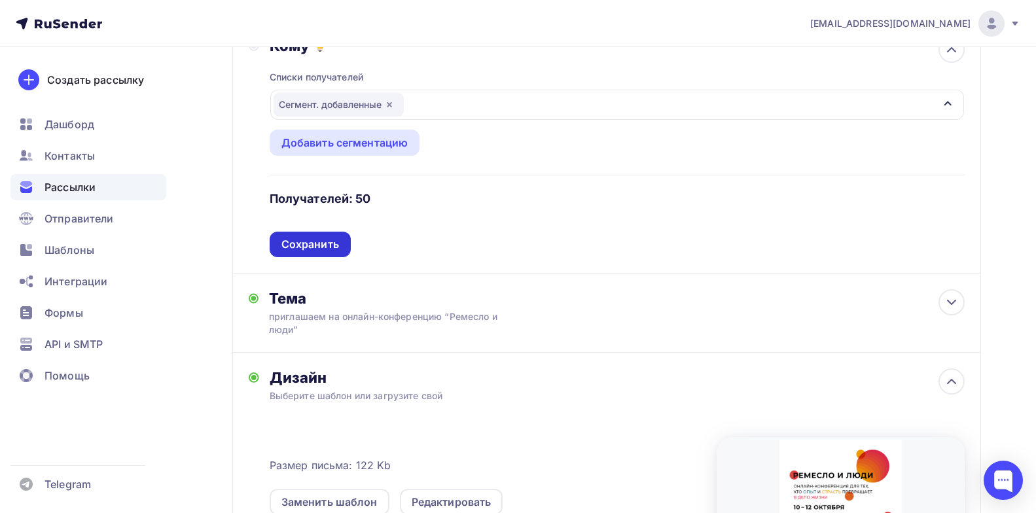
click at [334, 246] on div "Сохранить" at bounding box center [311, 244] width 58 height 15
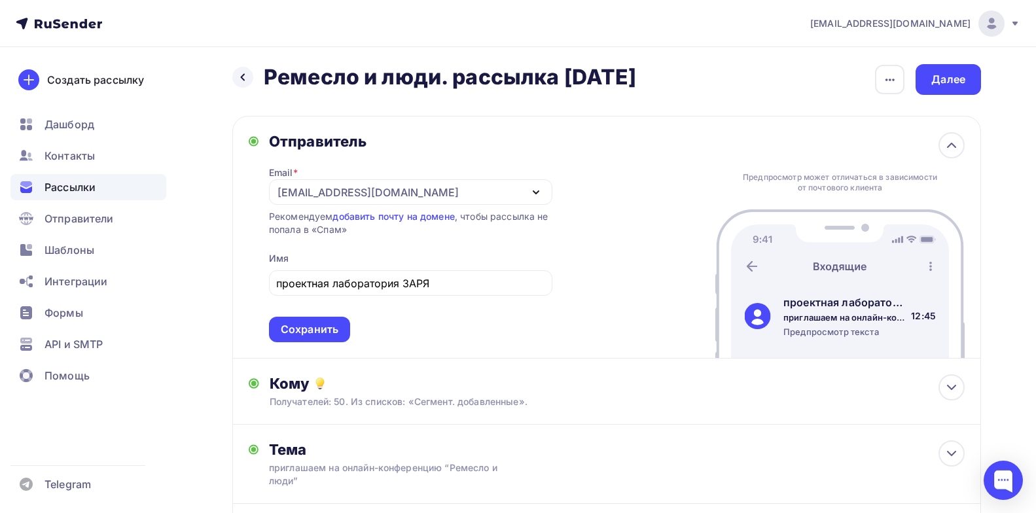
scroll to position [0, 0]
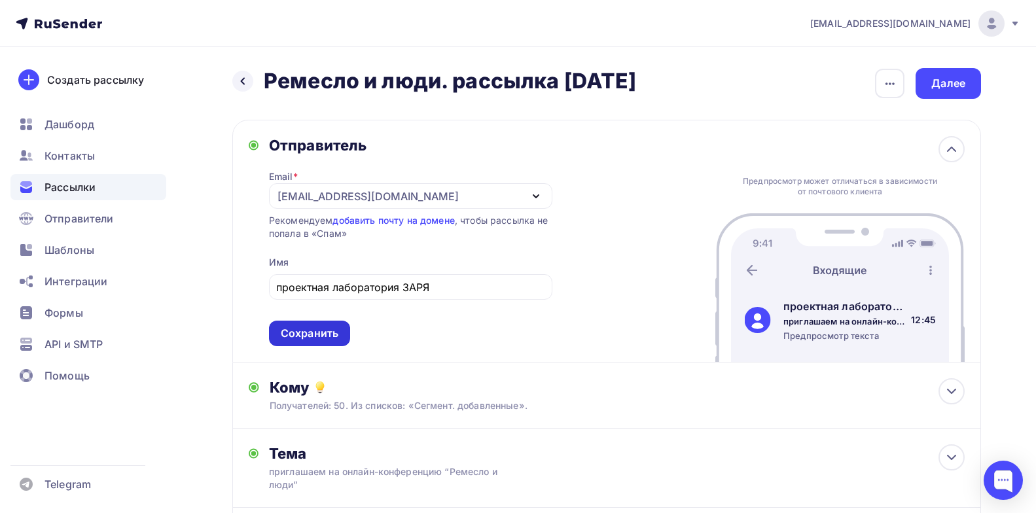
click at [323, 327] on div "Сохранить" at bounding box center [310, 333] width 58 height 15
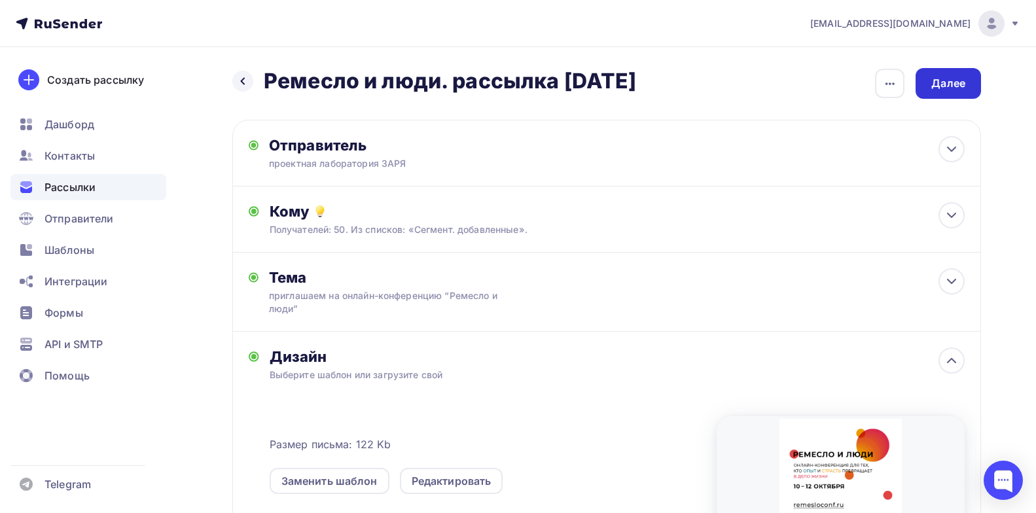
click at [945, 80] on div "Далее" at bounding box center [949, 83] width 34 height 15
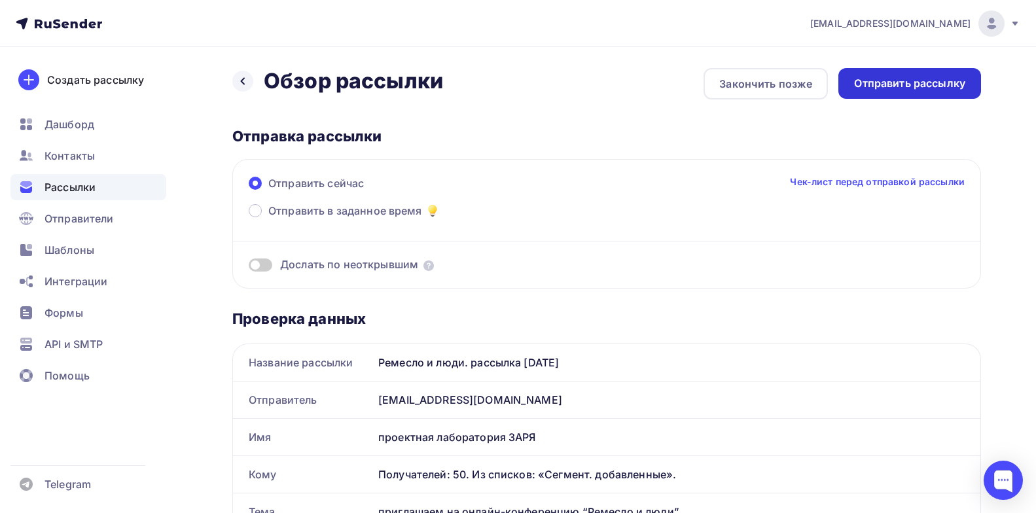
click at [913, 81] on div "Отправить рассылку" at bounding box center [909, 83] width 111 height 15
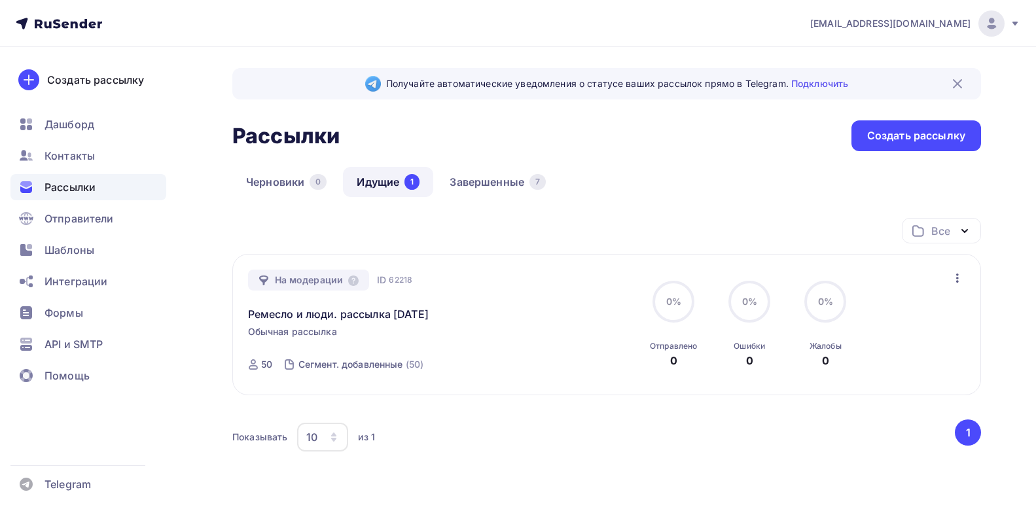
click at [83, 189] on span "Рассылки" at bounding box center [70, 187] width 51 height 16
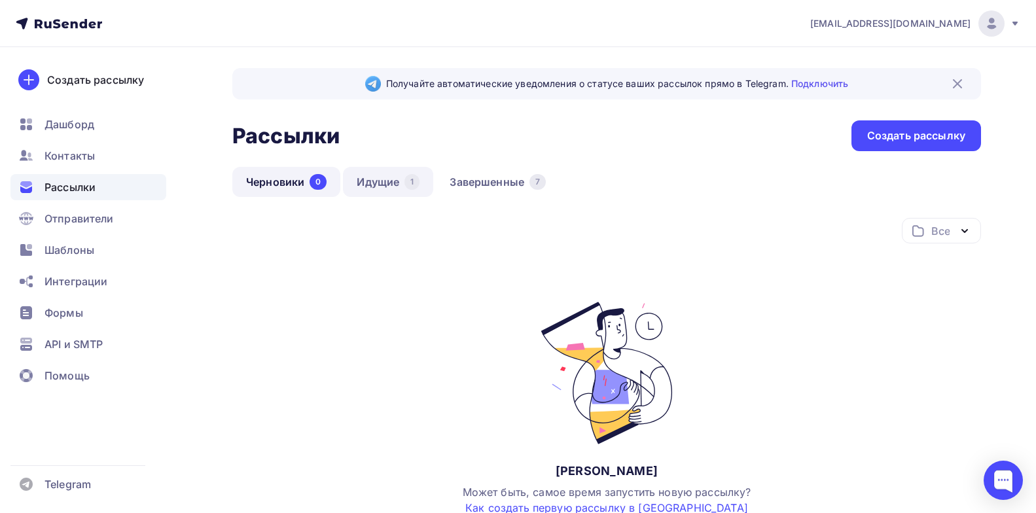
click at [365, 181] on link "Идущие 1" at bounding box center [388, 182] width 90 height 30
